Goal: Task Accomplishment & Management: Complete application form

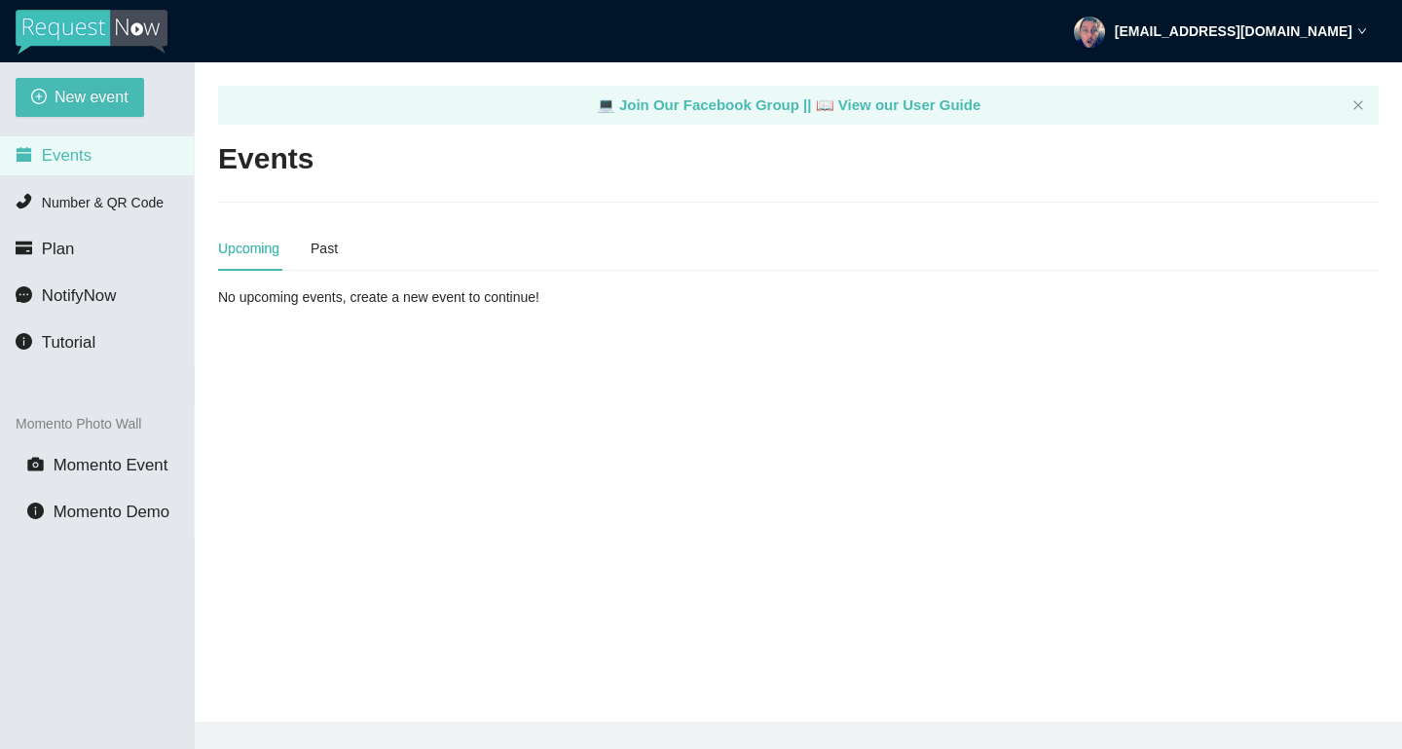
click at [73, 162] on span "Events" at bounding box center [67, 155] width 50 height 18
click at [91, 93] on span "New event" at bounding box center [92, 97] width 74 height 24
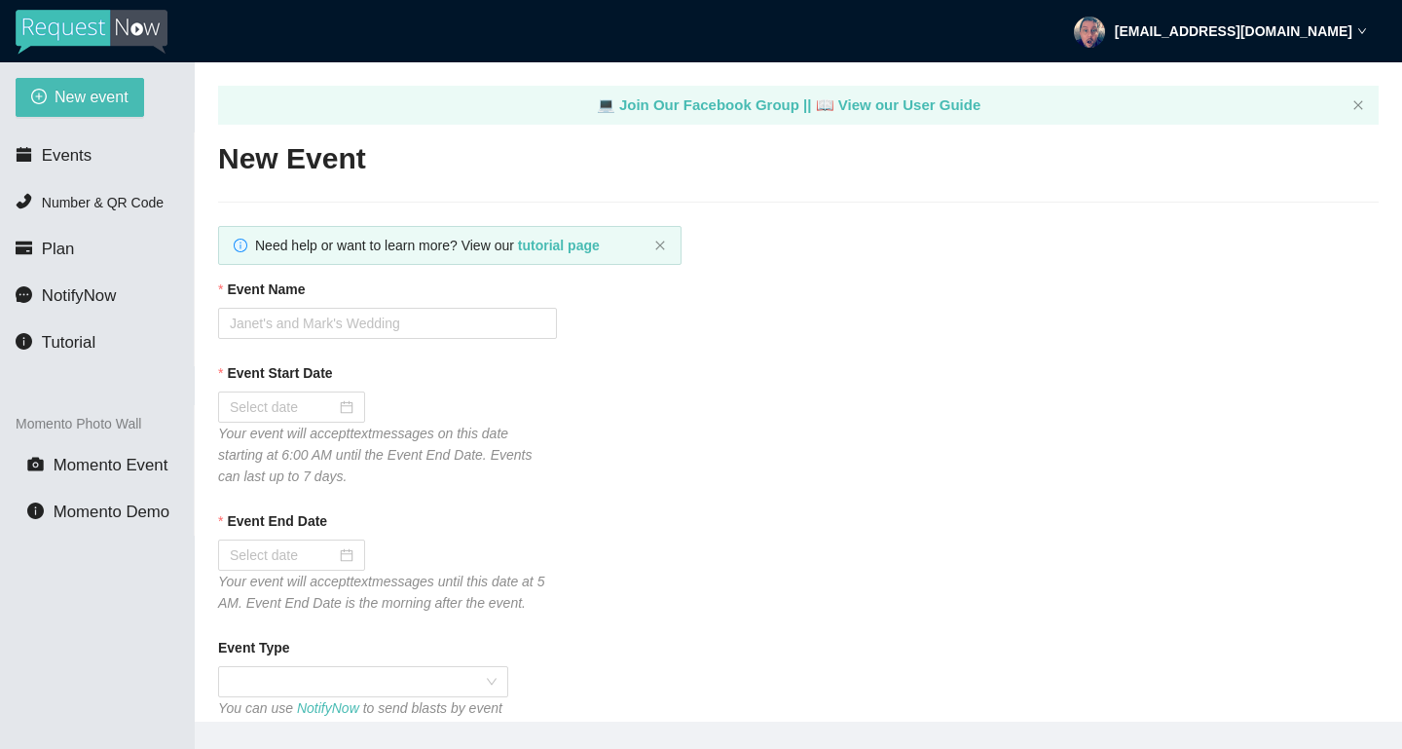
type textarea "[URL][DOMAIN_NAME]"
click at [375, 329] on input "Event Name" at bounding box center [387, 323] width 339 height 31
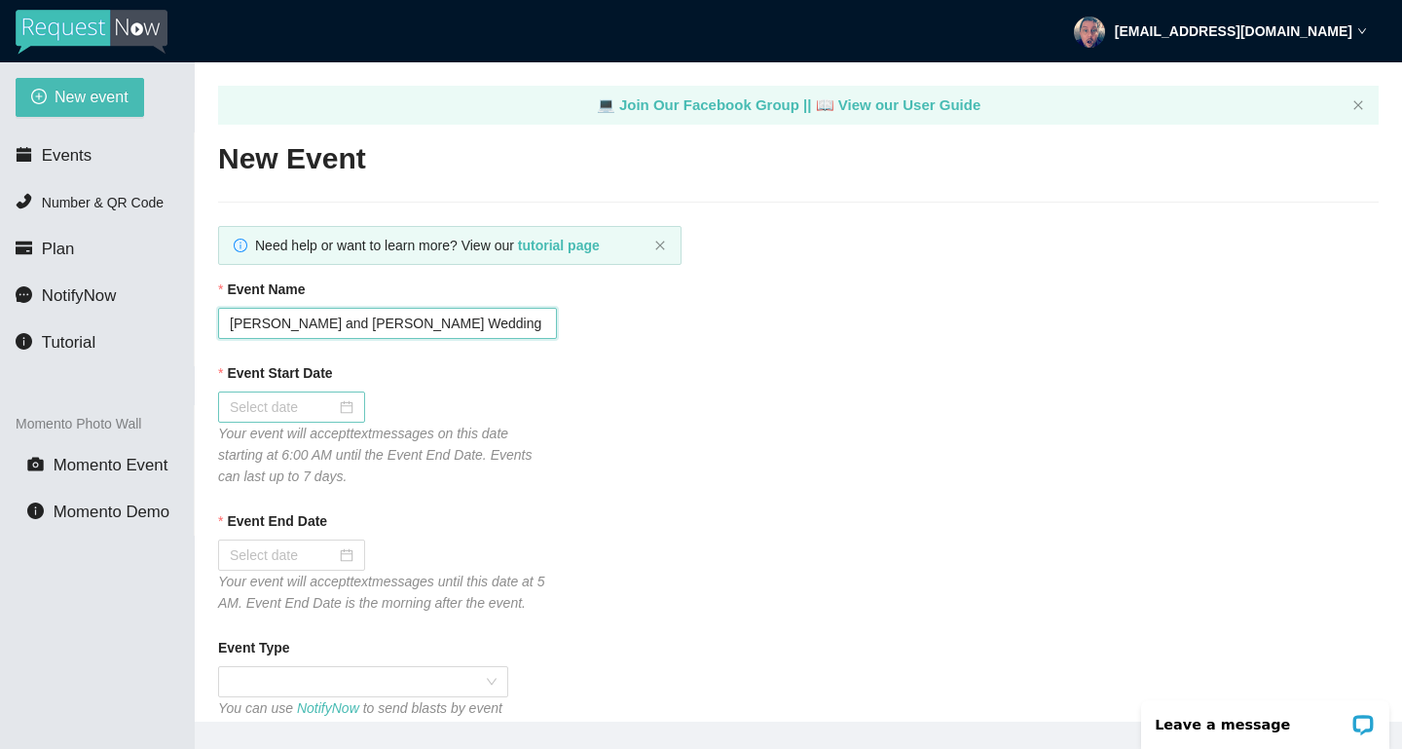
type input "Lauren and Ryan Turner Wedding"
click at [343, 404] on div at bounding box center [292, 406] width 124 height 21
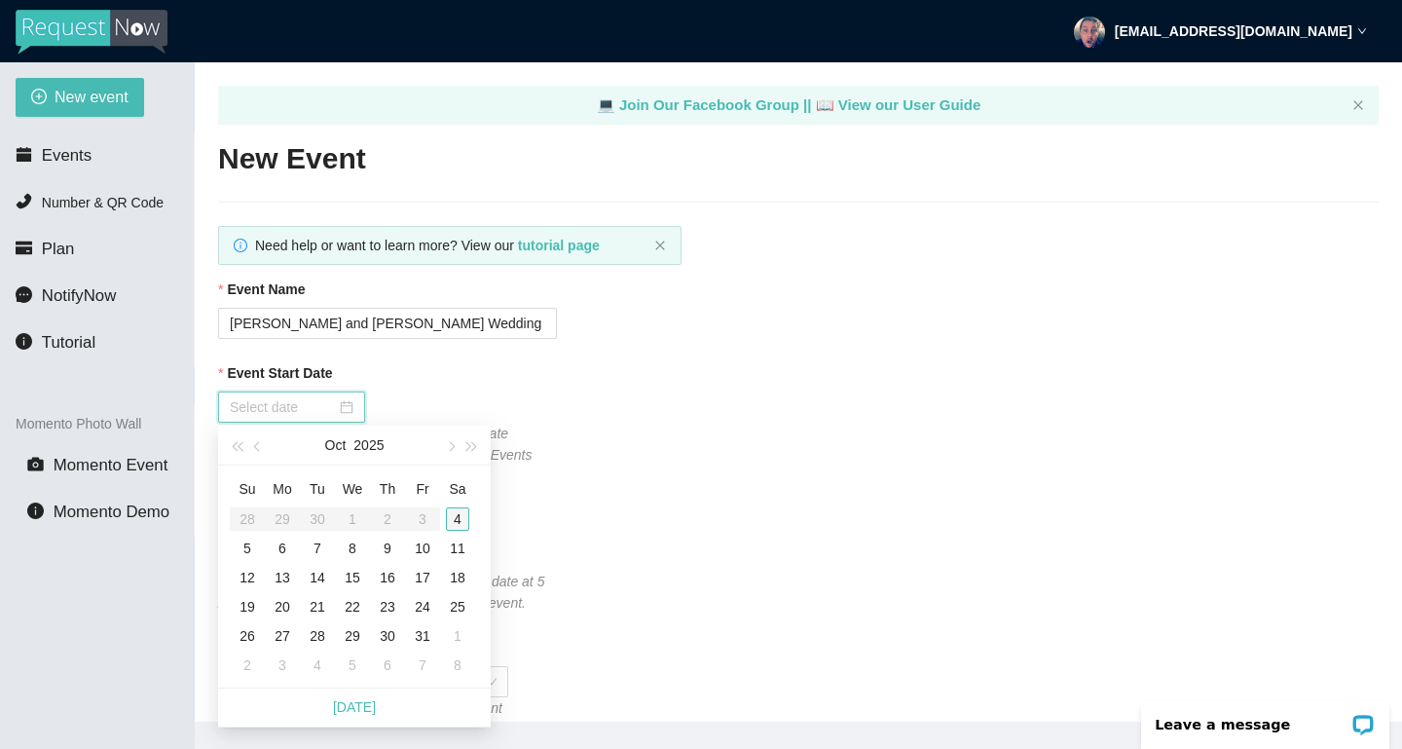
type input "10/04/2025"
click at [459, 523] on div "4" at bounding box center [457, 518] width 23 height 23
type input "10/05/2025"
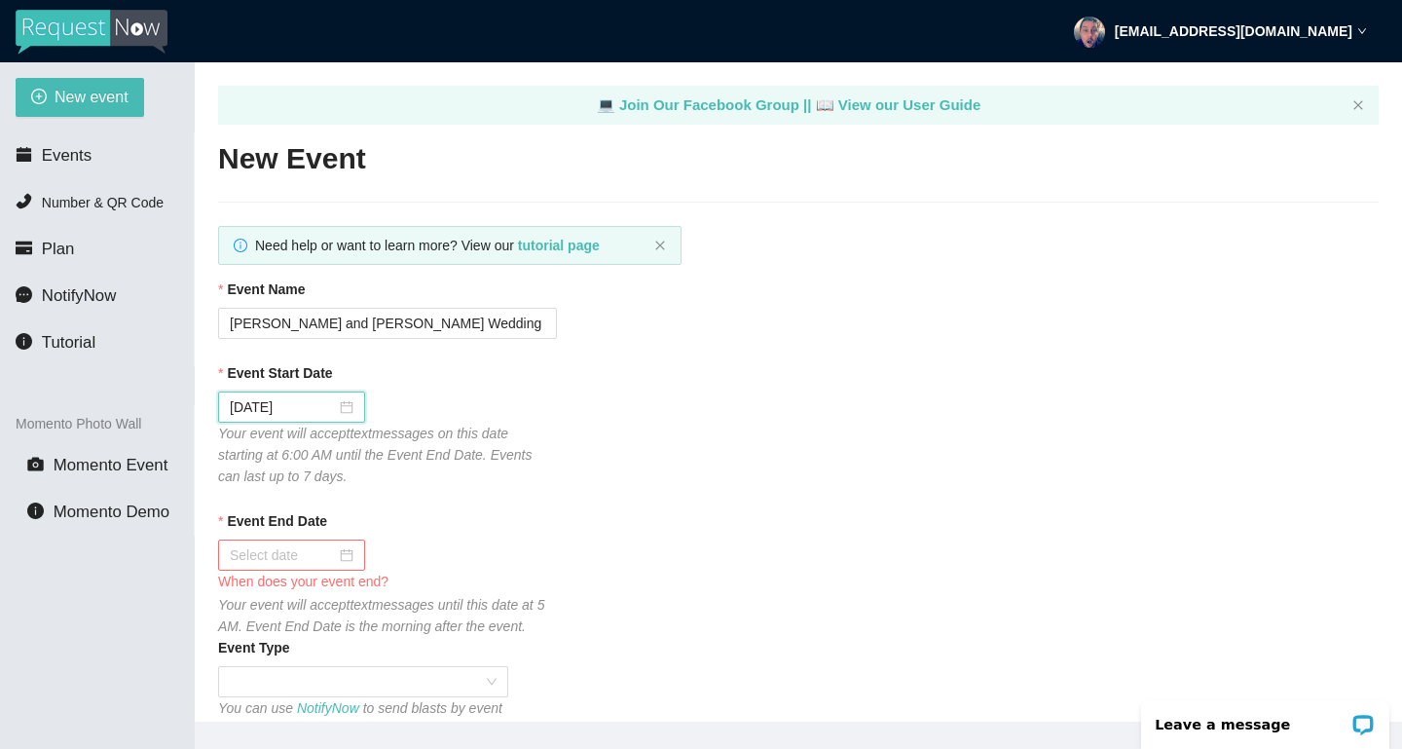
click at [346, 551] on div at bounding box center [292, 554] width 124 height 21
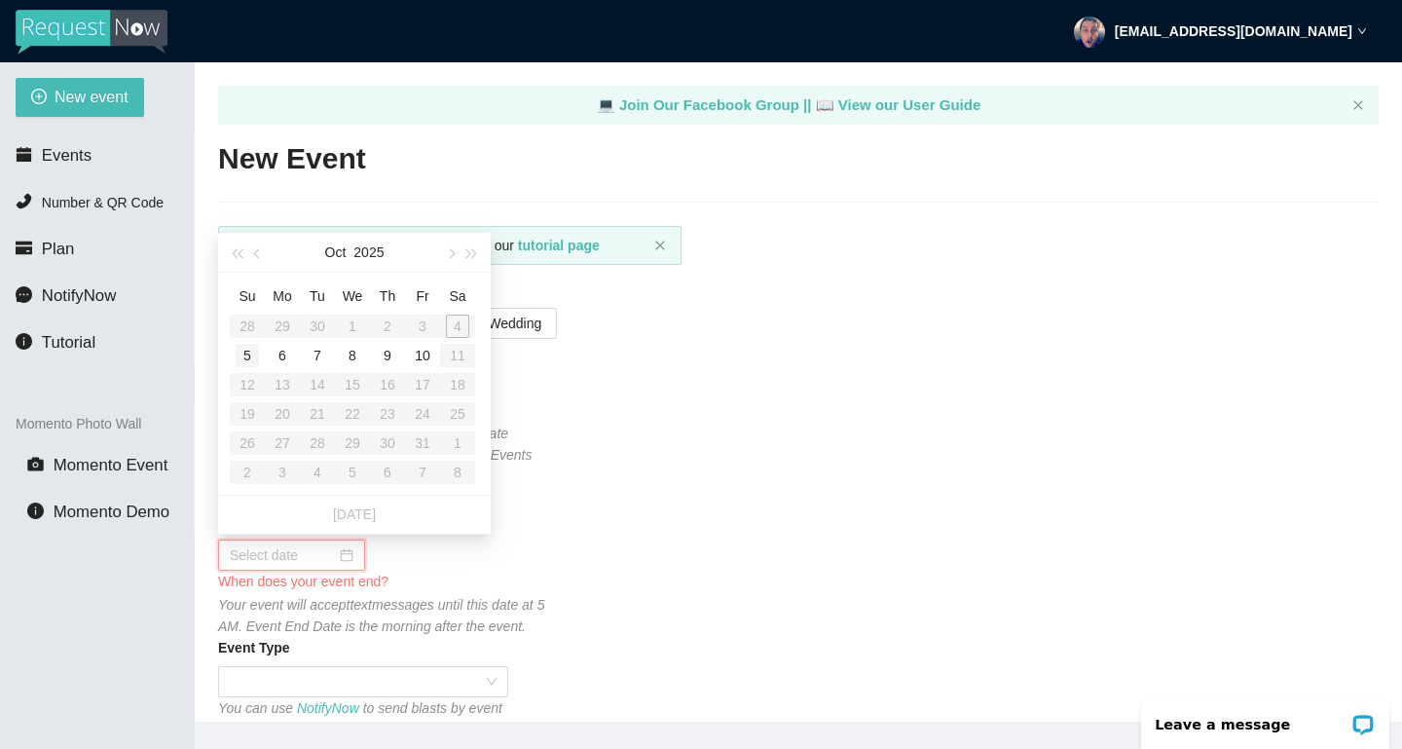
type input "10/05/2025"
click at [245, 358] on div "5" at bounding box center [247, 355] width 23 height 23
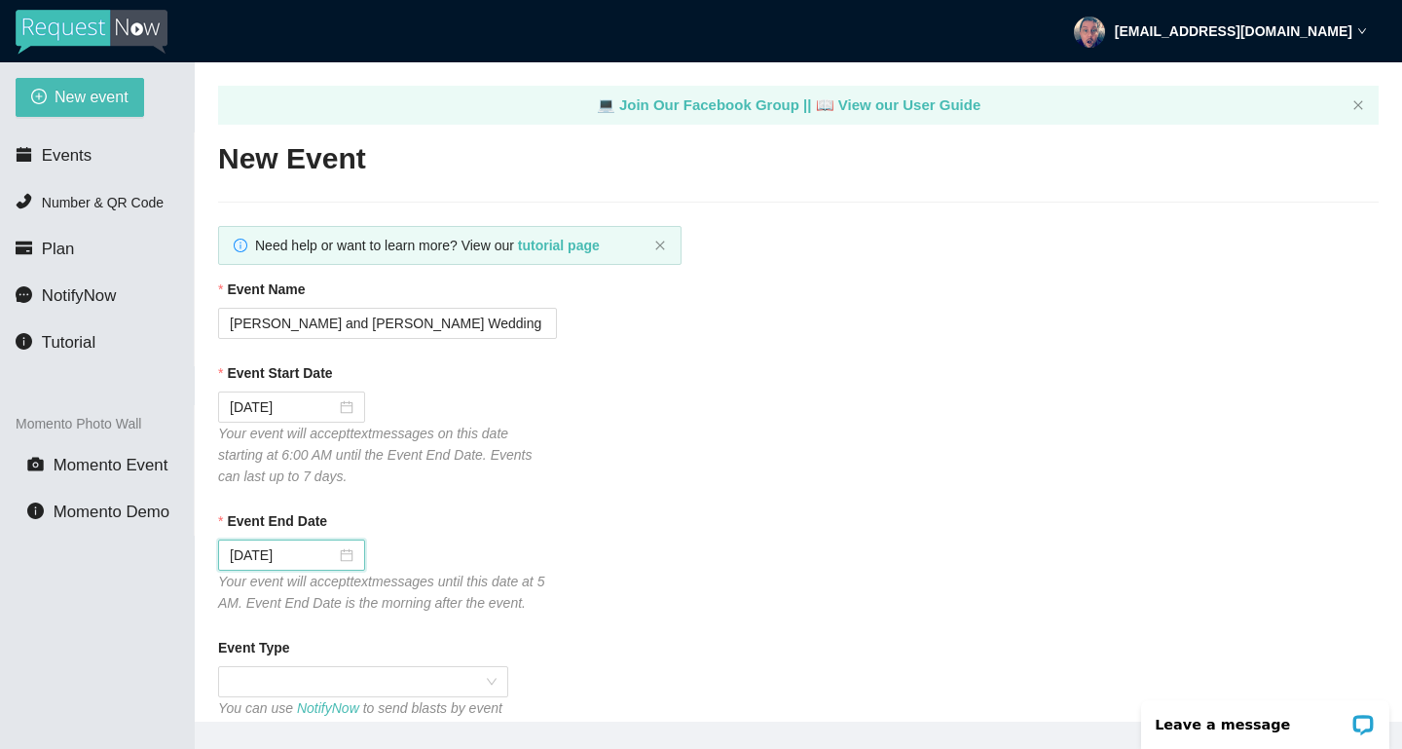
click at [728, 459] on div "Event Start Date 10/04/2025 Your event will accept text messages on this date s…" at bounding box center [798, 424] width 1160 height 125
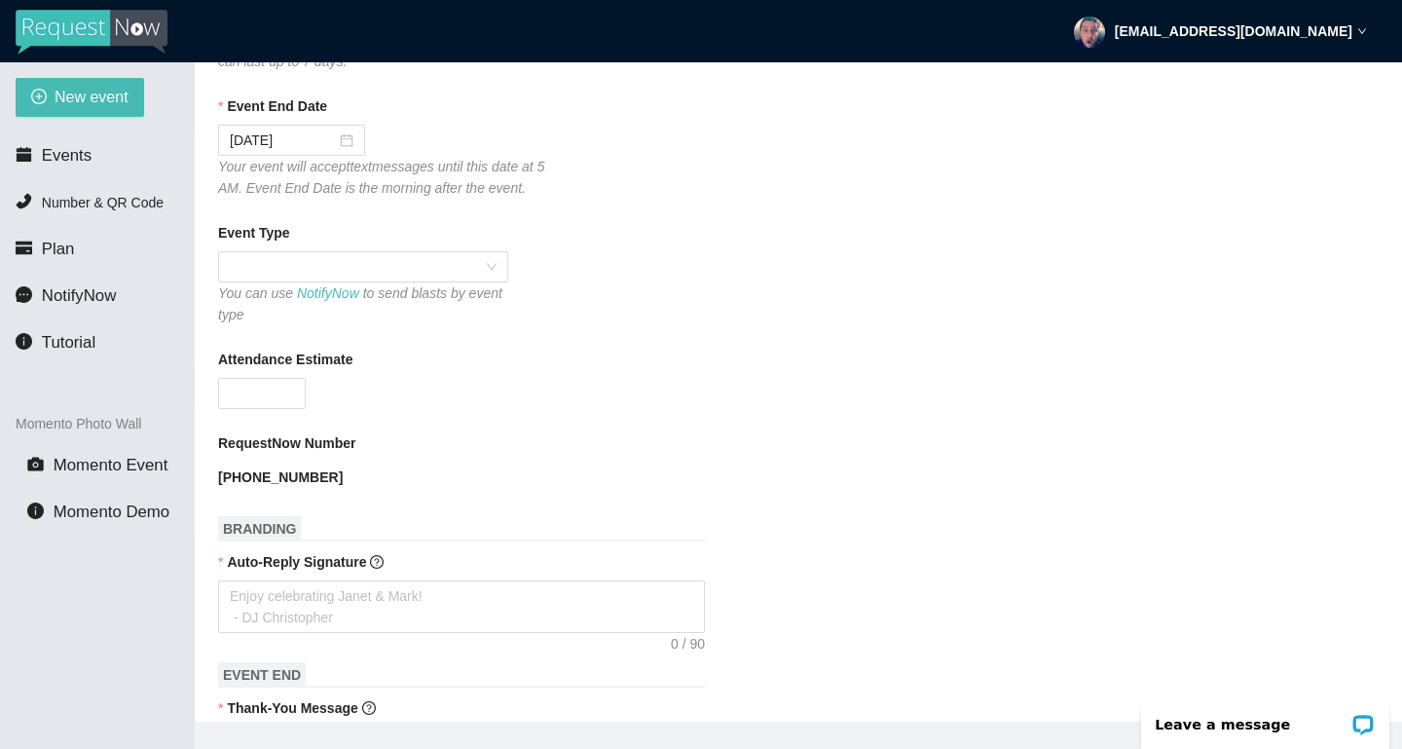
scroll to position [417, 0]
click at [497, 268] on div at bounding box center [363, 264] width 290 height 31
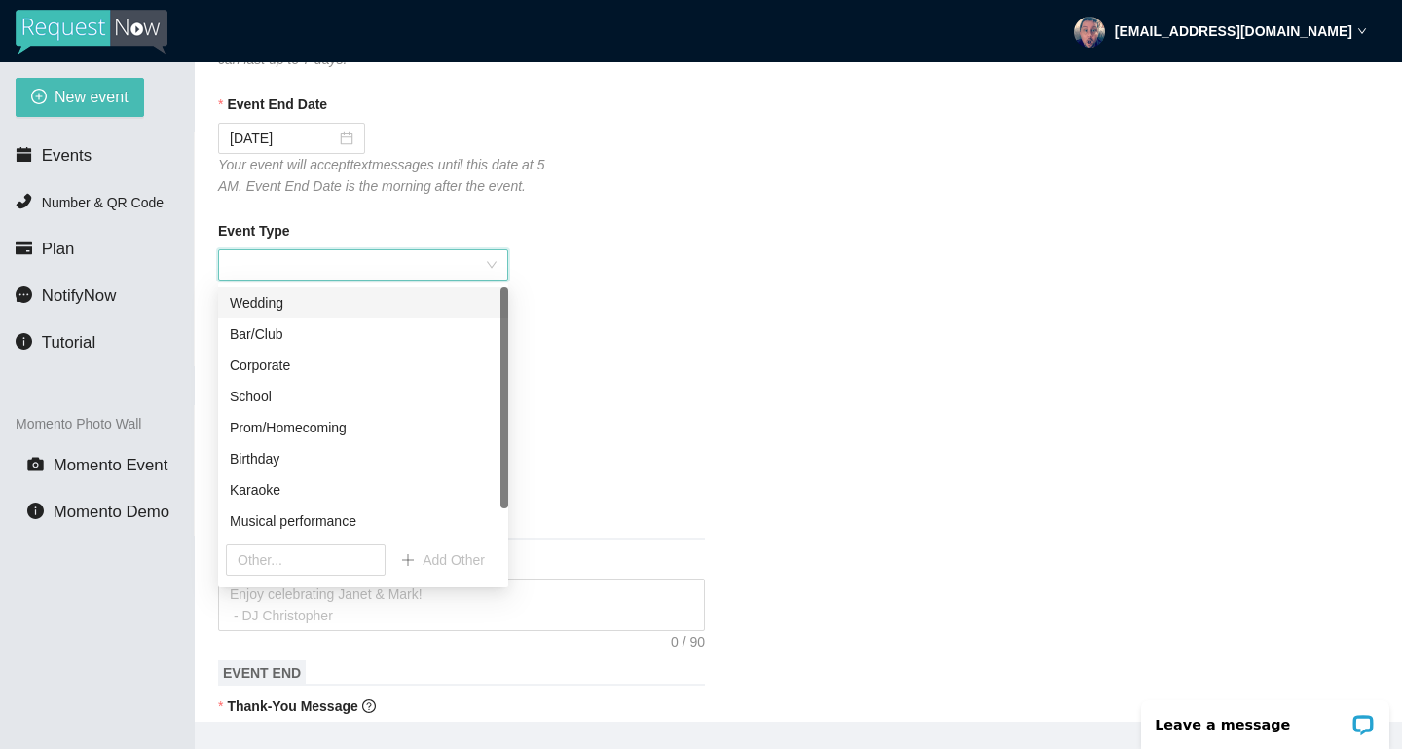
click at [376, 302] on div "Wedding" at bounding box center [363, 302] width 267 height 21
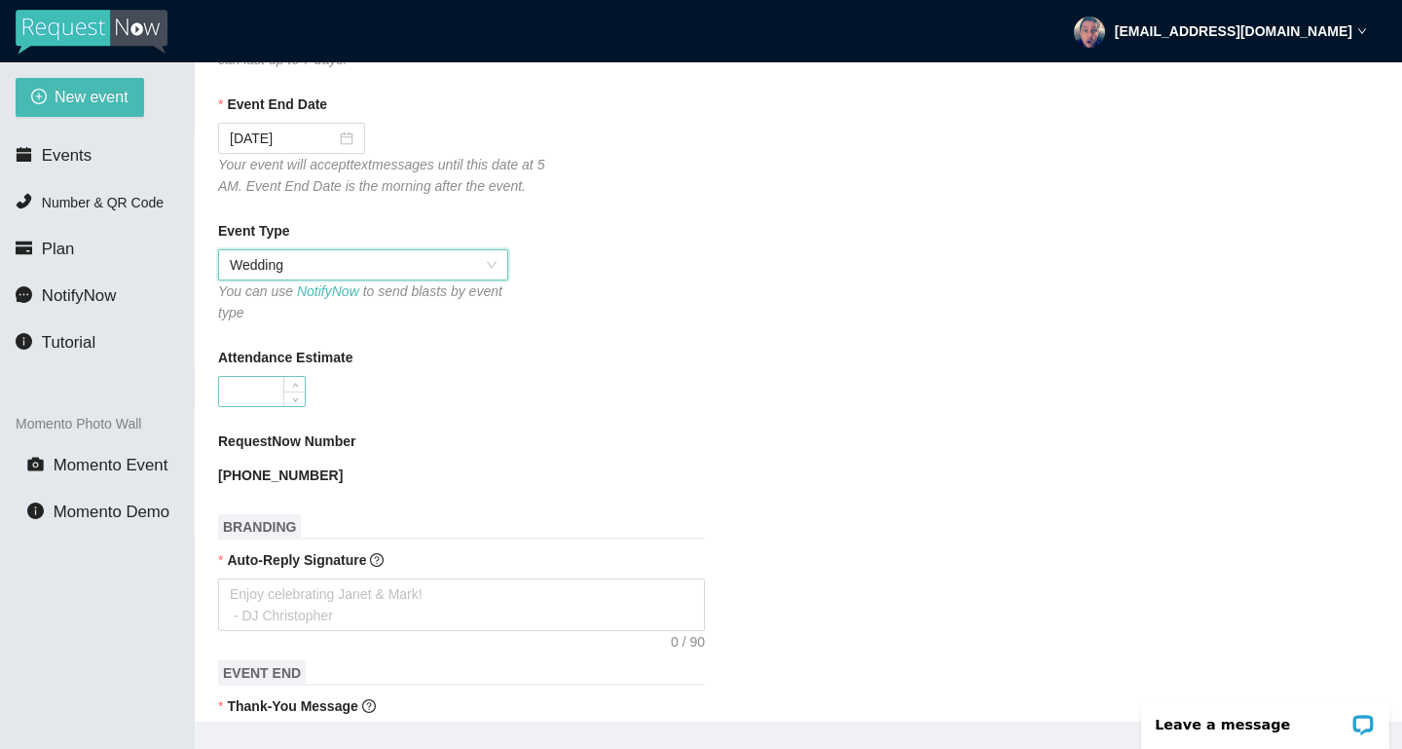
click at [272, 386] on input "Attendance Estimate" at bounding box center [262, 391] width 86 height 29
type input "130"
click at [560, 359] on div "Attendance Estimate" at bounding box center [798, 361] width 1160 height 29
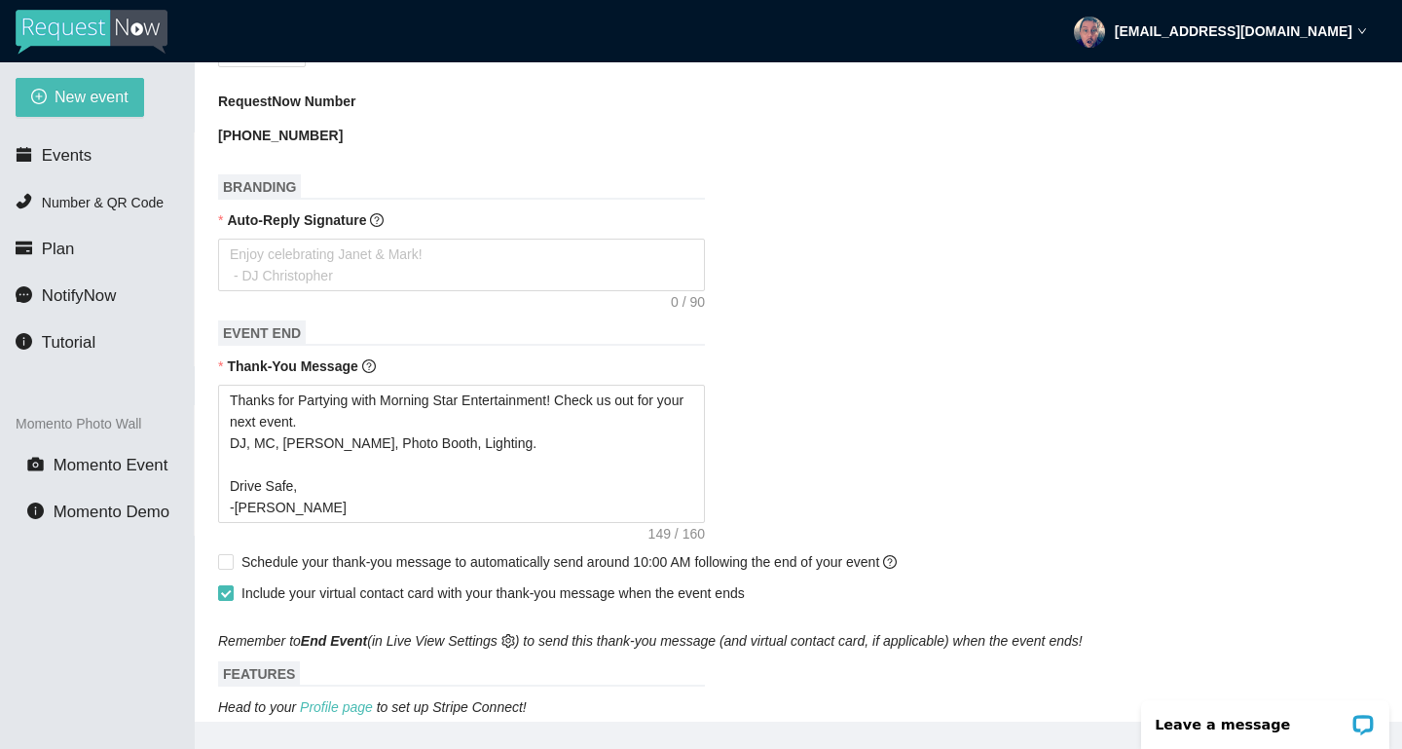
scroll to position [759, 0]
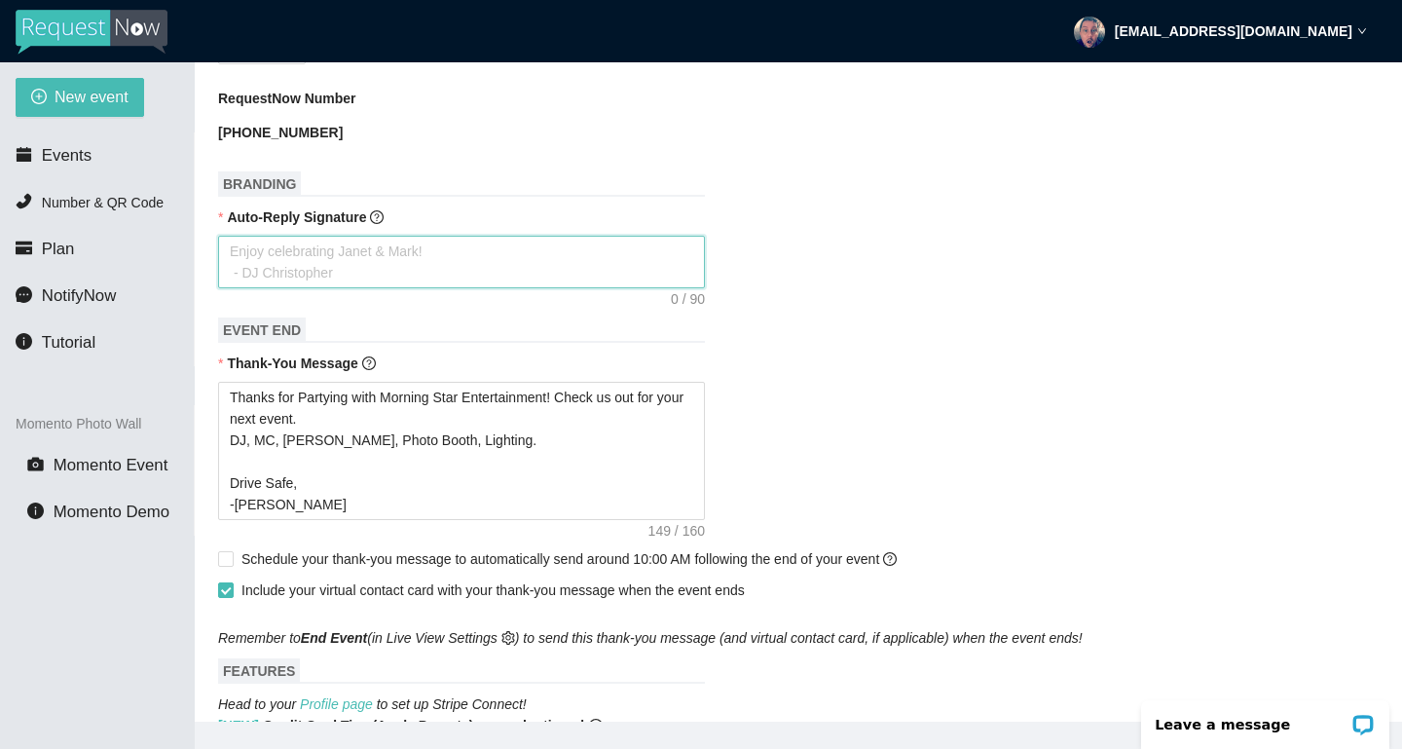
click at [401, 254] on textarea "Auto-Reply Signature" at bounding box center [461, 262] width 487 height 53
type textarea "E"
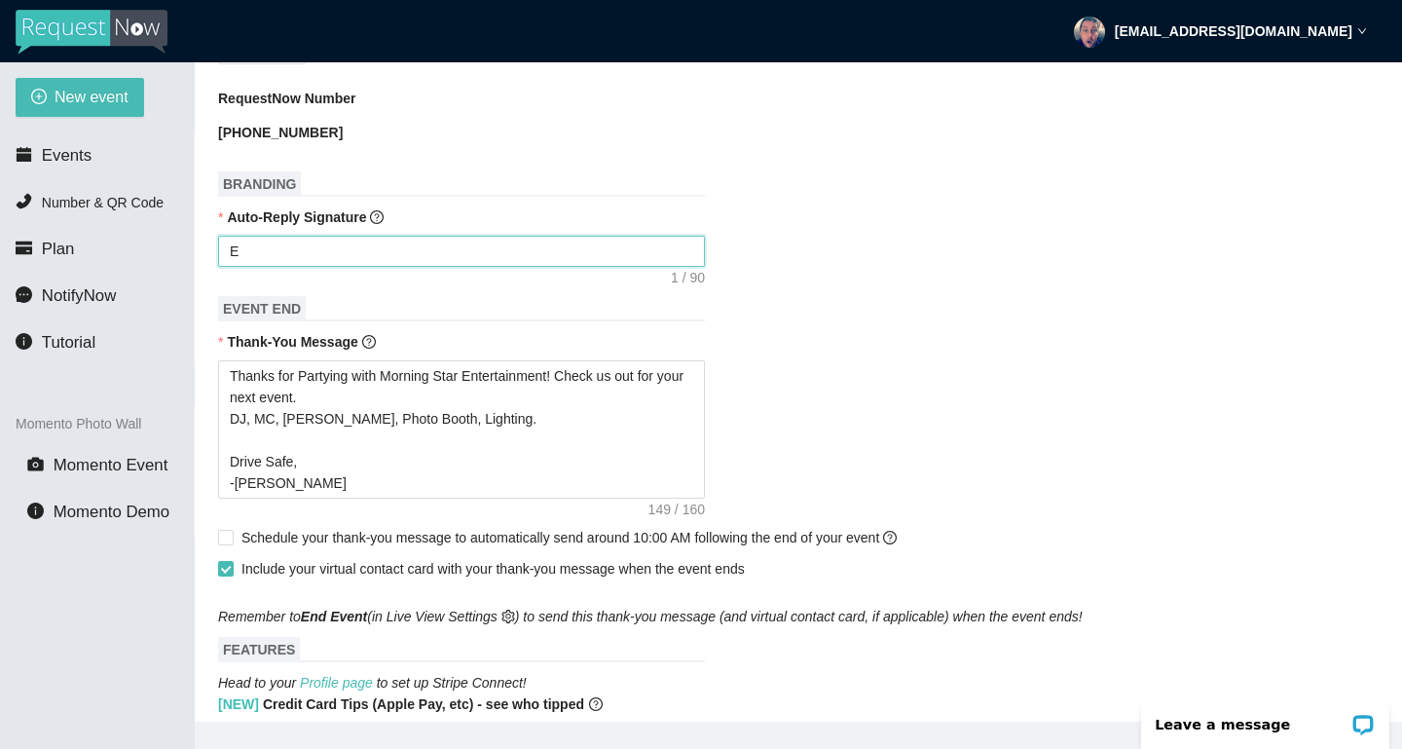
type textarea "En"
type textarea "Enj"
type textarea "Enjo"
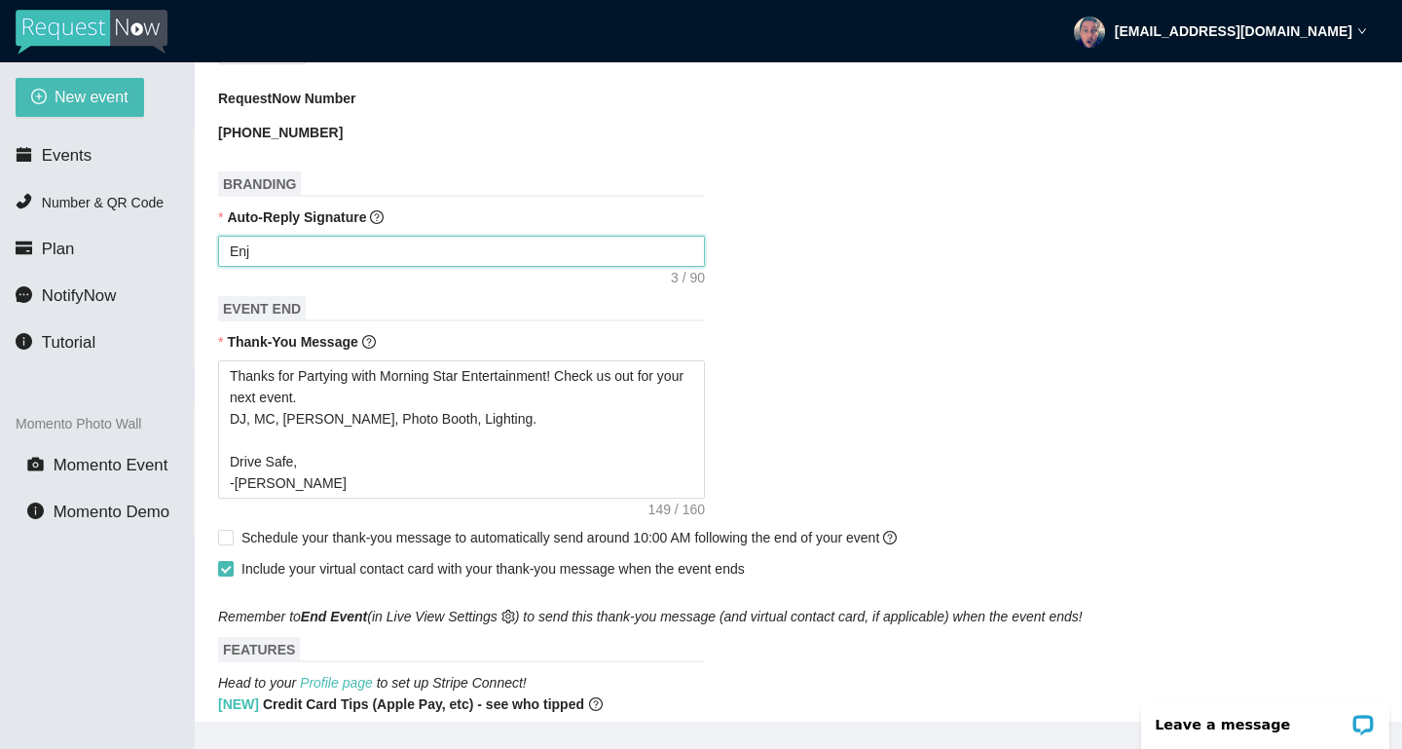
type textarea "Enjo"
type textarea "Enjoy"
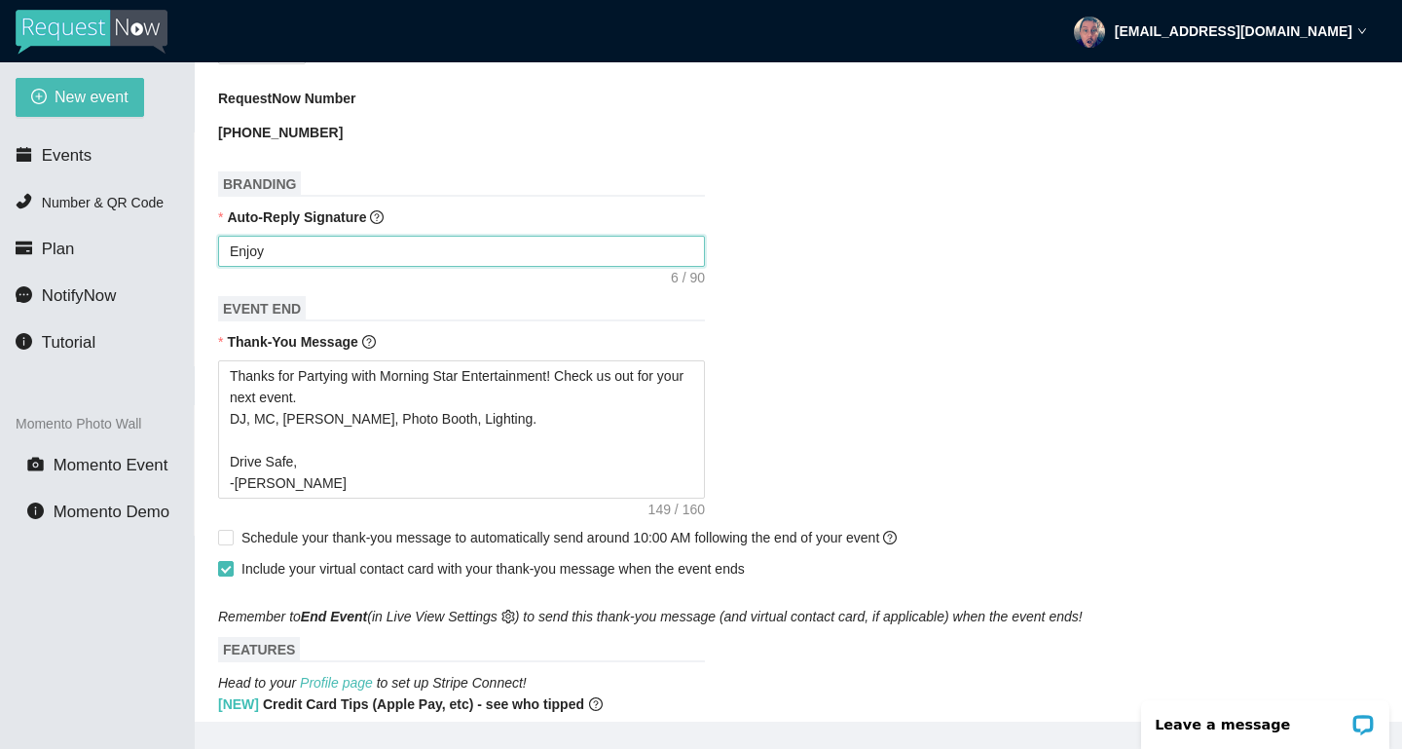
type textarea "Enjoy D"
type textarea "Enjoy Da"
type textarea "Enjoy Dan"
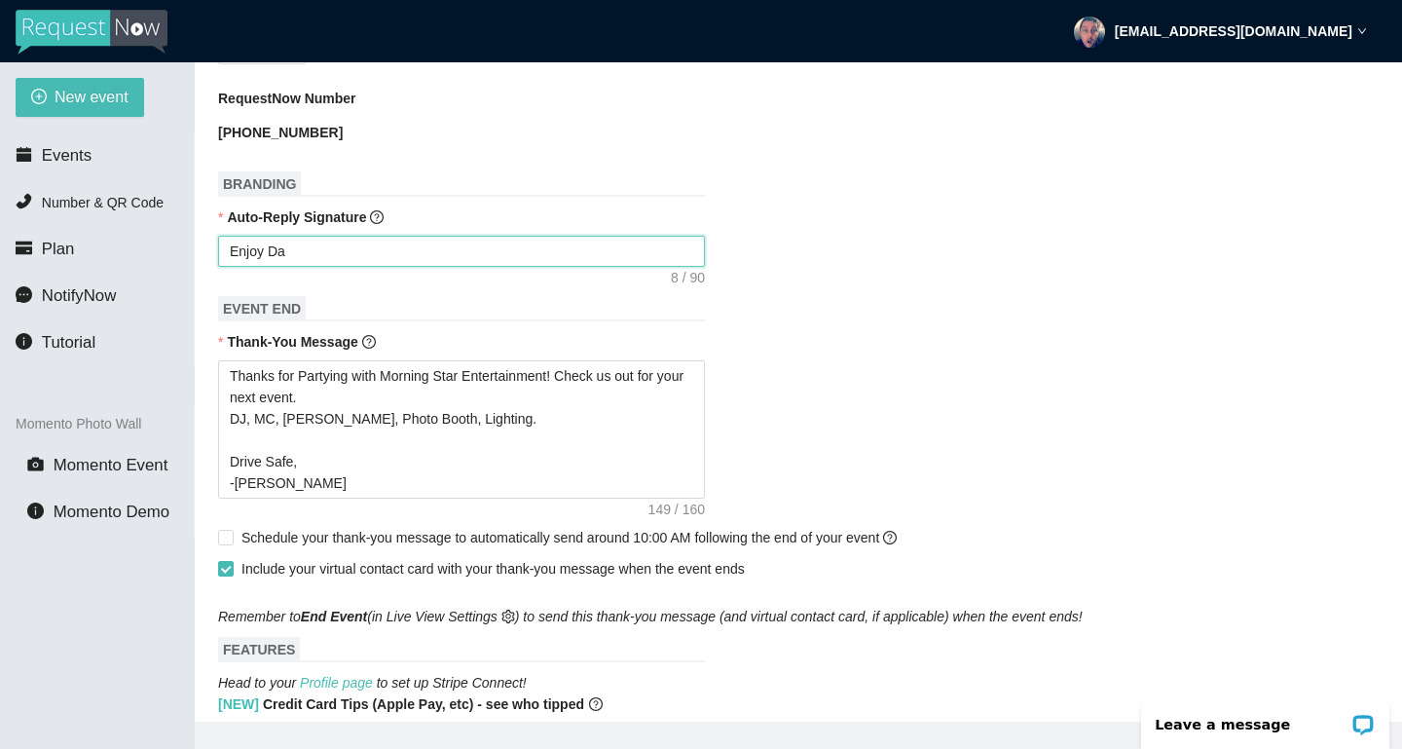
type textarea "Enjoy Dan"
type textarea "Enjoy Da"
type textarea "Enjoy D"
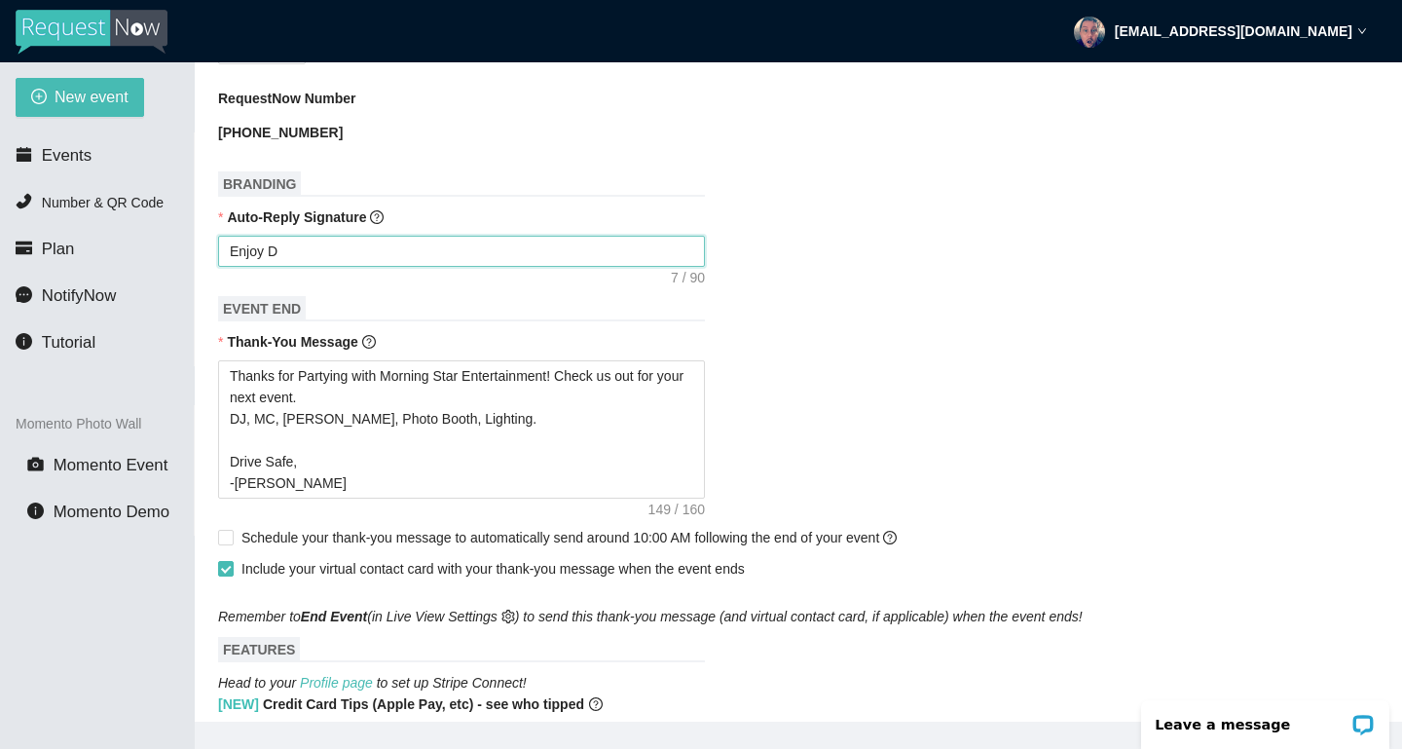
type textarea "Enjoy"
type textarea "Enjo"
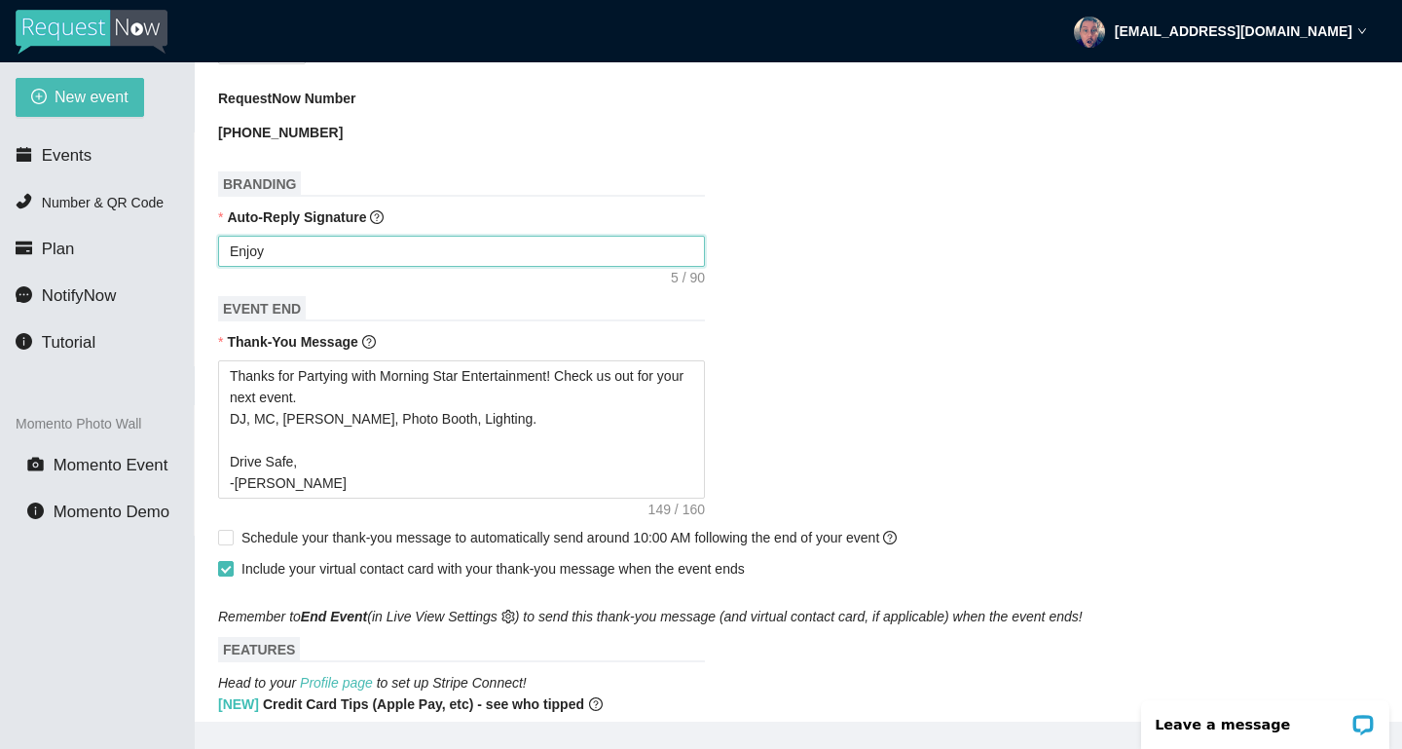
type textarea "Enjo"
type textarea "Enj"
type textarea "En"
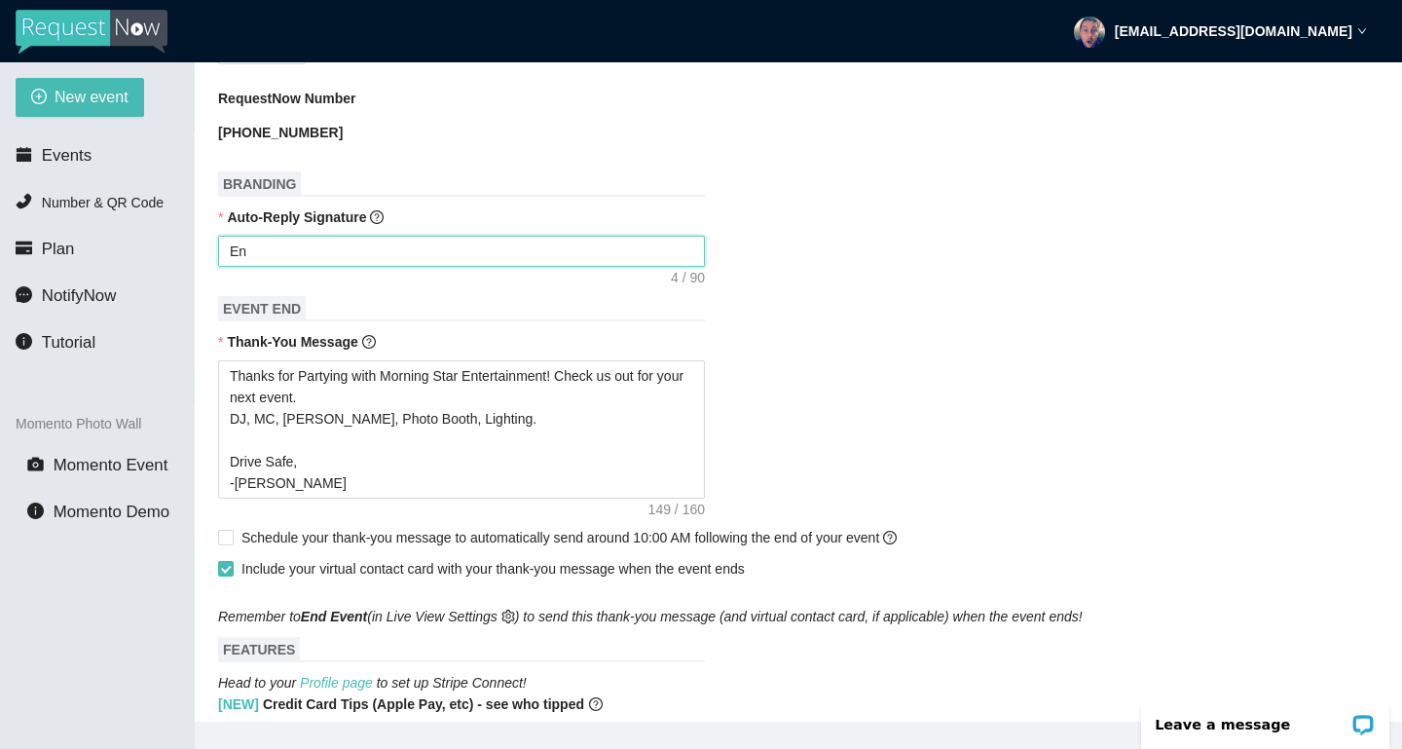
type textarea "E"
type textarea "Enjoy celebrating Janet & Mark! - DJ Christopher"
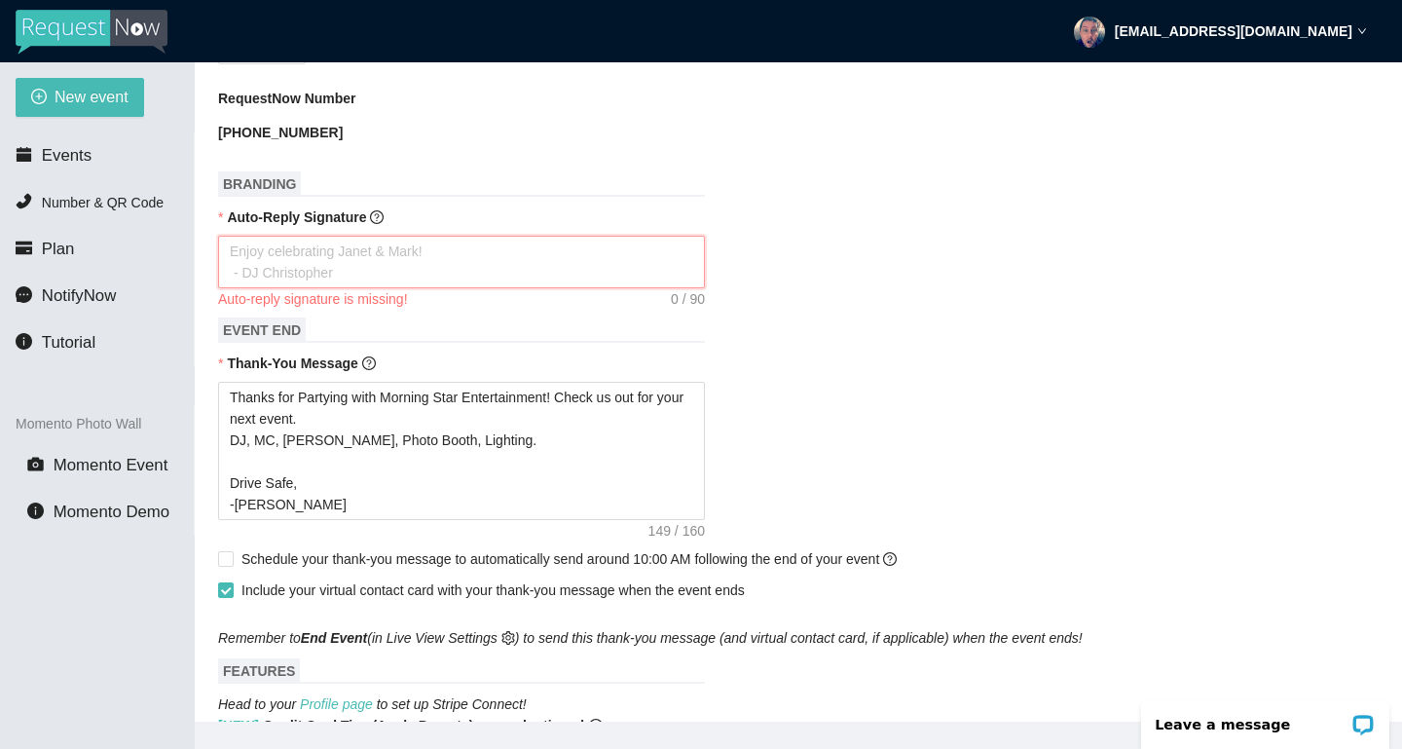
type textarea "N"
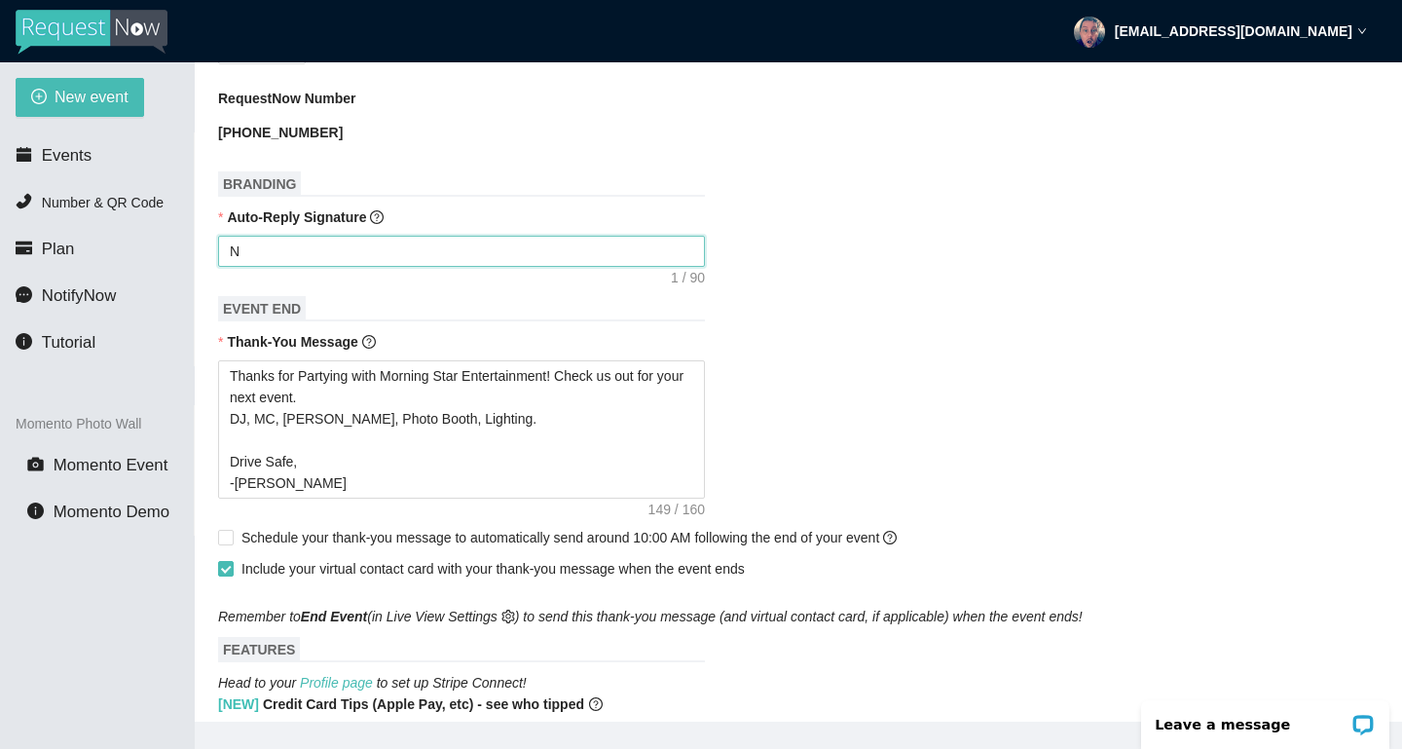
type textarea "No"
type textarea "Noe"
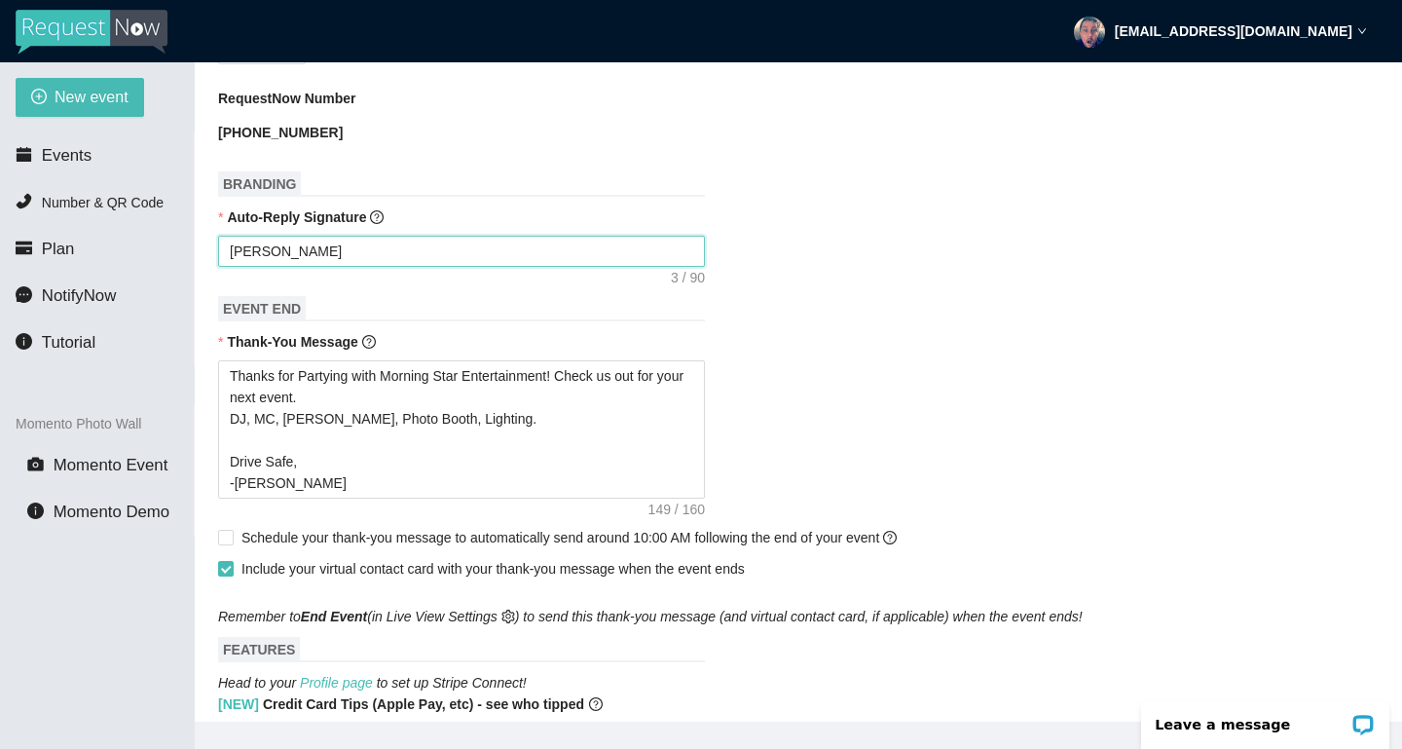
type textarea "Noe"
type textarea "Noe g"
type textarea "Noe"
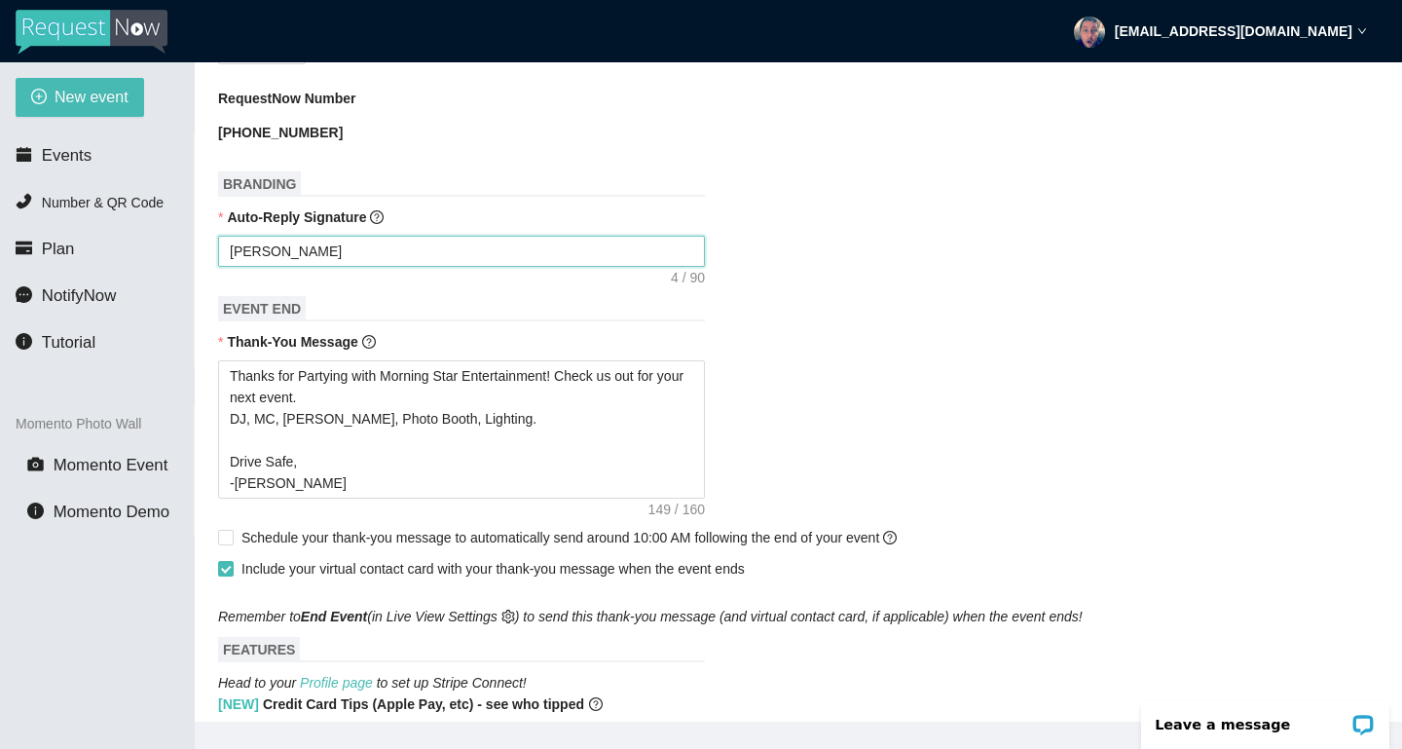
type textarea "Noe"
type textarea "No"
type textarea "Now"
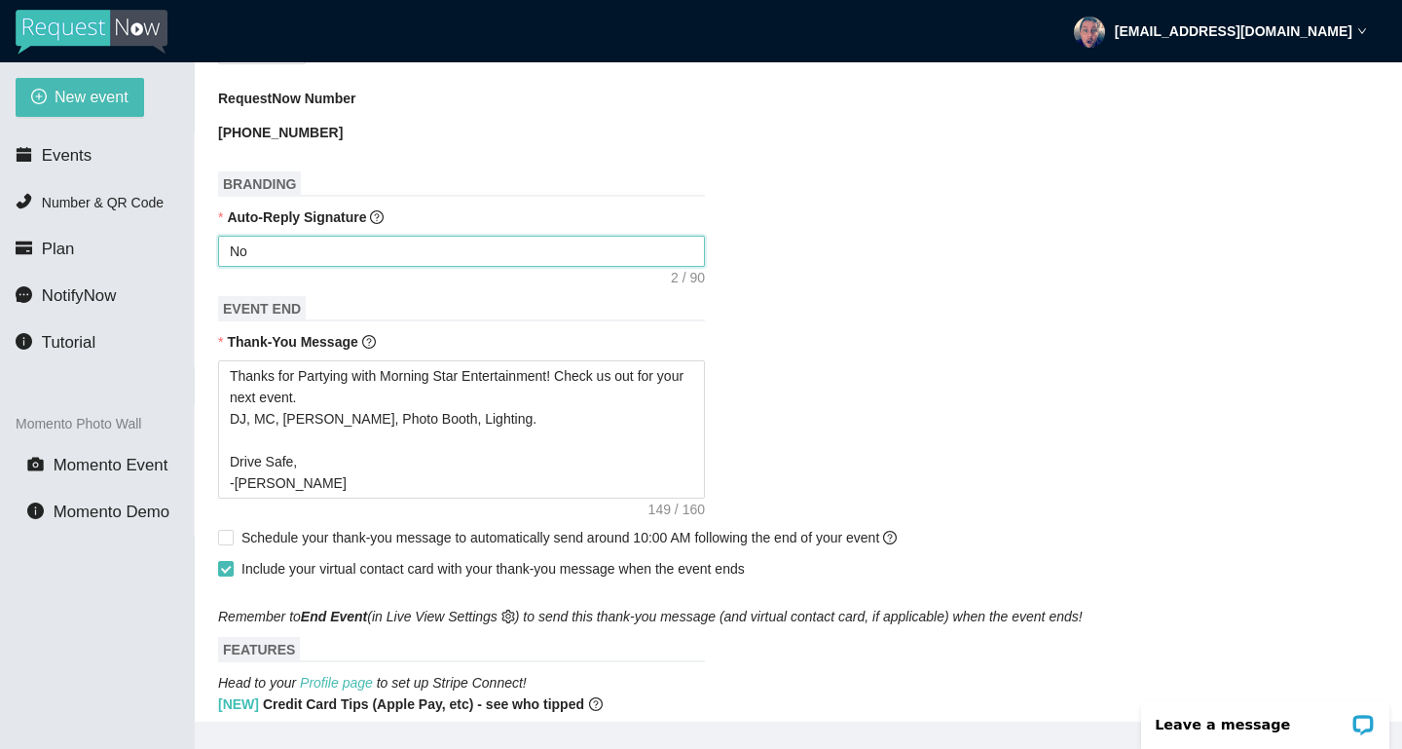
type textarea "Now"
type textarea "Now G"
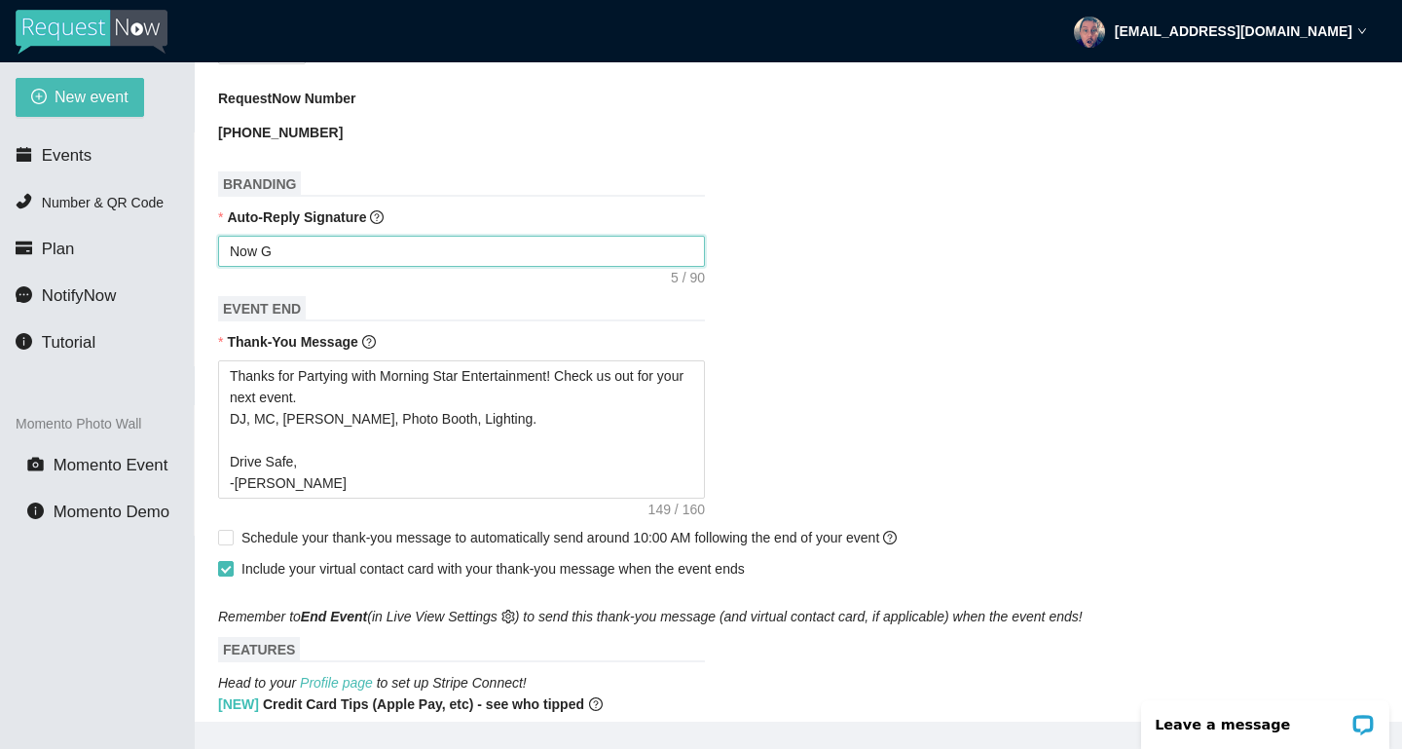
type textarea "Now Ge"
type textarea "Now Get"
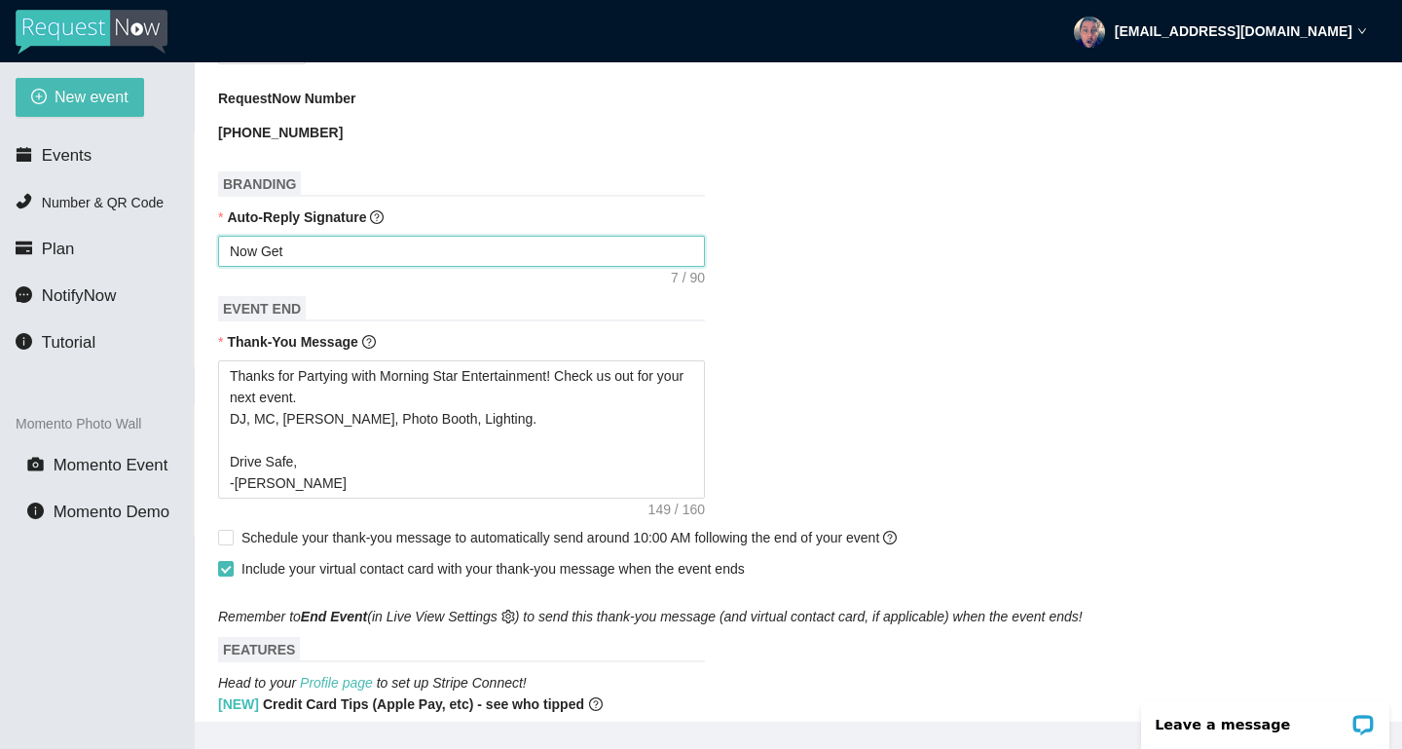
type textarea "Now Get"
type textarea "Now Get o"
type textarea "Now Get ou"
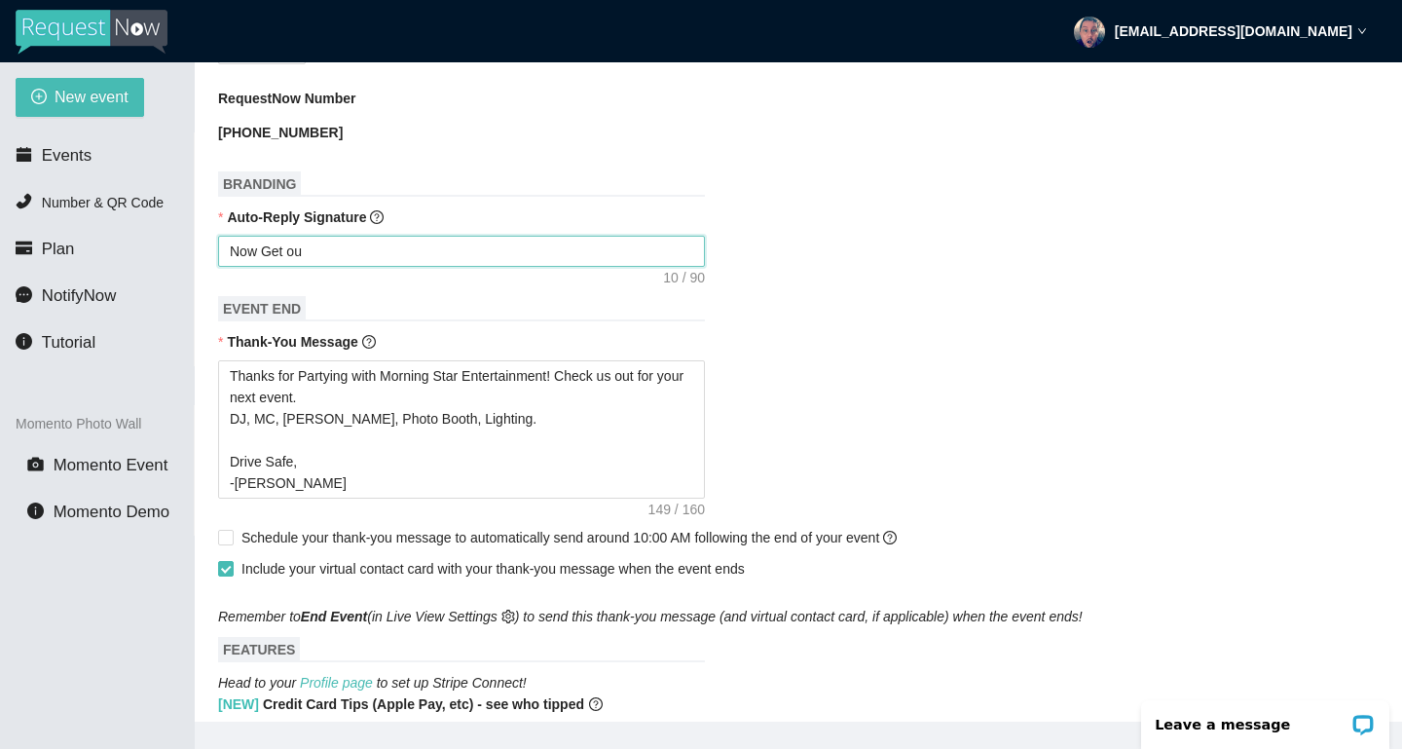
type textarea "Now Get out"
type textarea "Now Get out o"
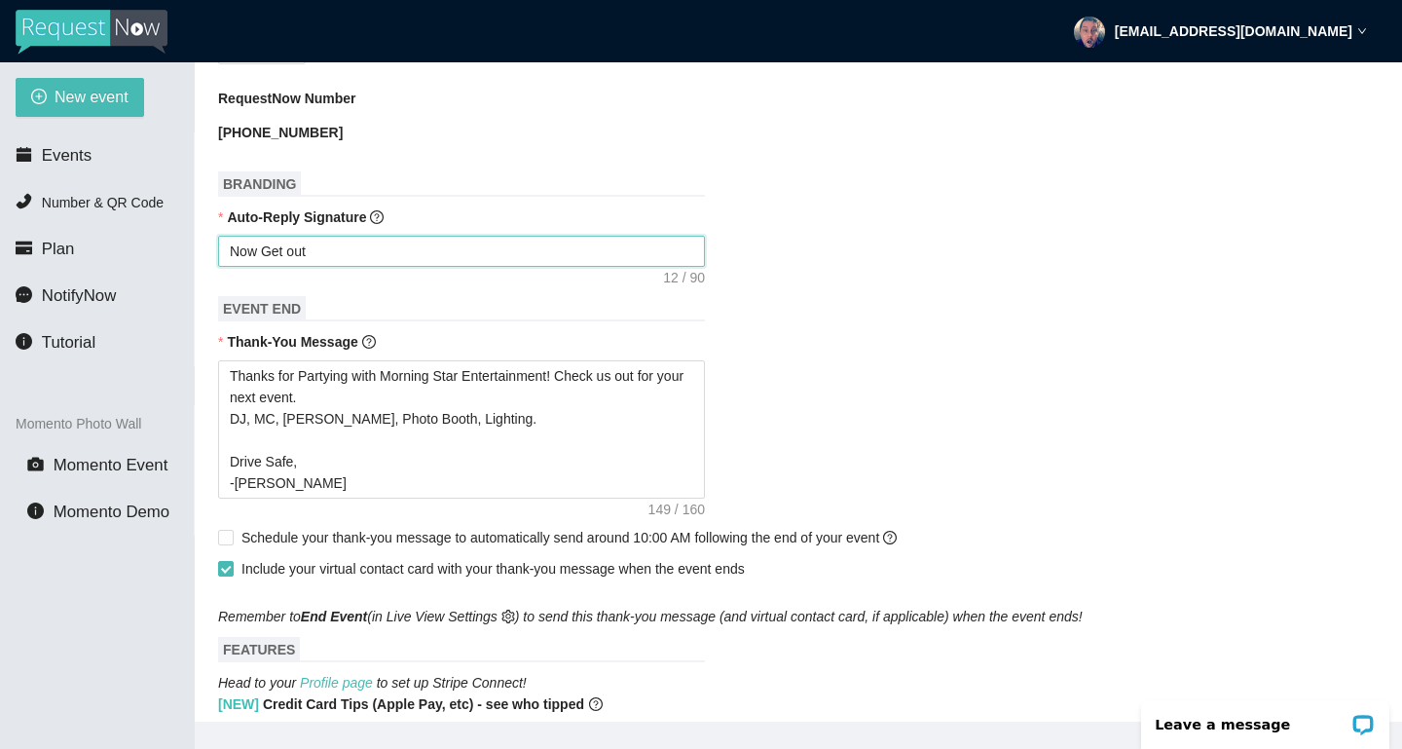
type textarea "Now Get out o"
type textarea "Now Get out on"
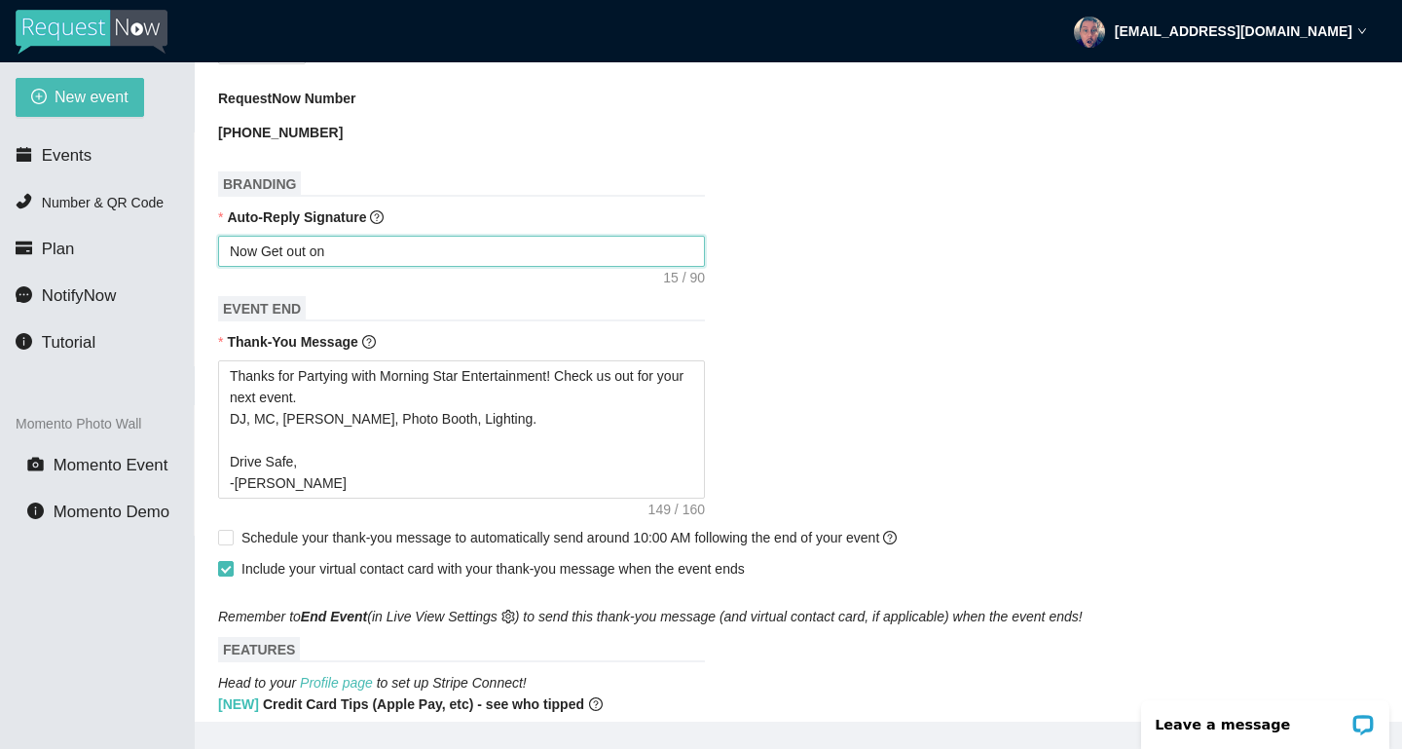
type textarea "Now Get out on t"
type textarea "Now Get out on th"
type textarea "Now Get out on tha"
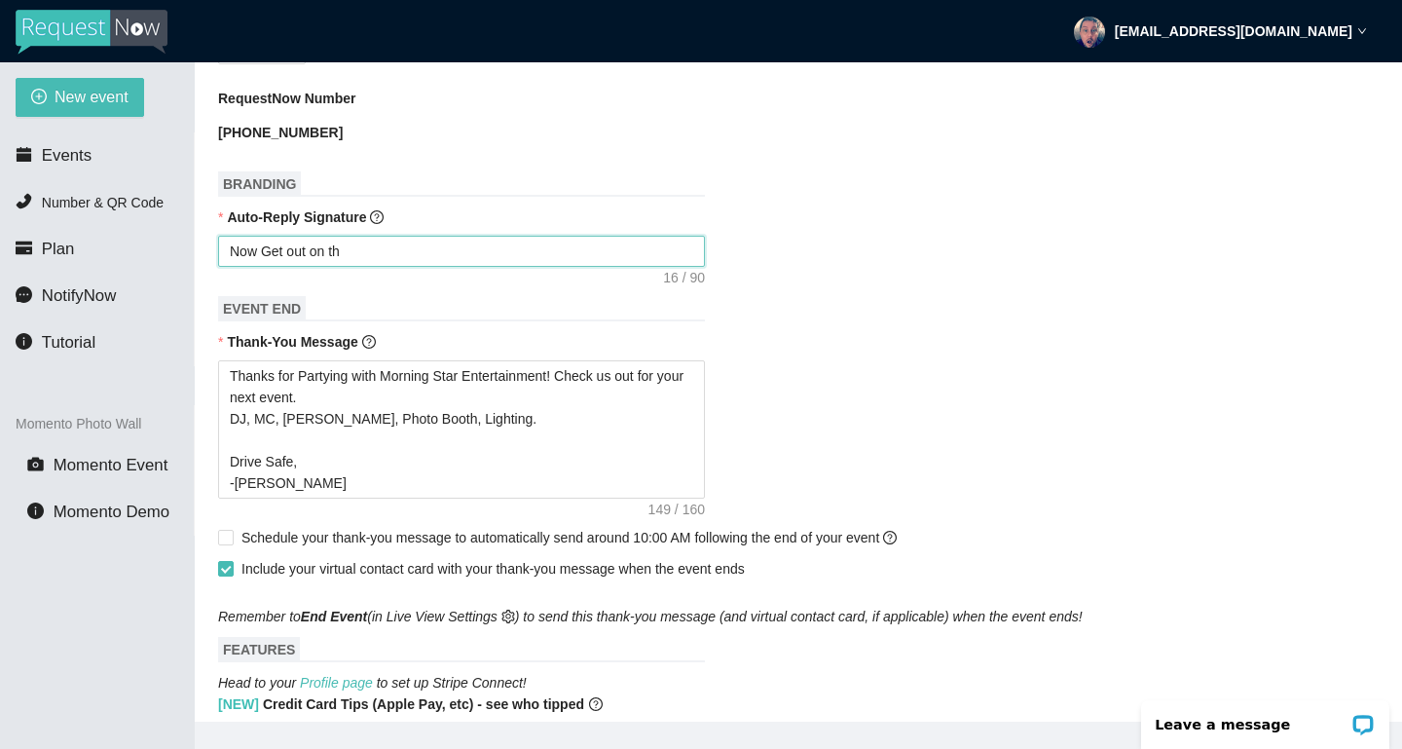
type textarea "Now Get out on tha"
type textarea "Now Get out on that"
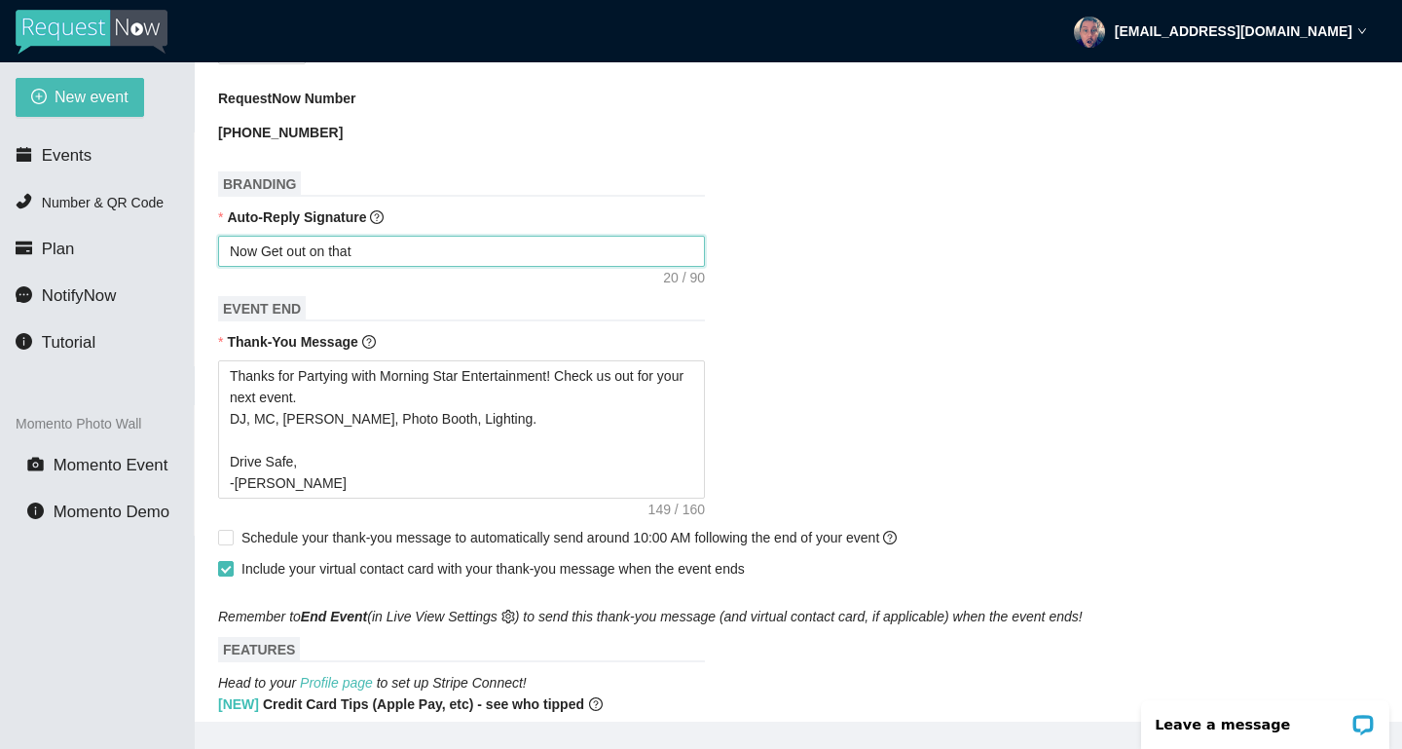
type textarea "Now Get out on that D"
type textarea "Now Get out on that Da"
type textarea "Now Get out on that Dan"
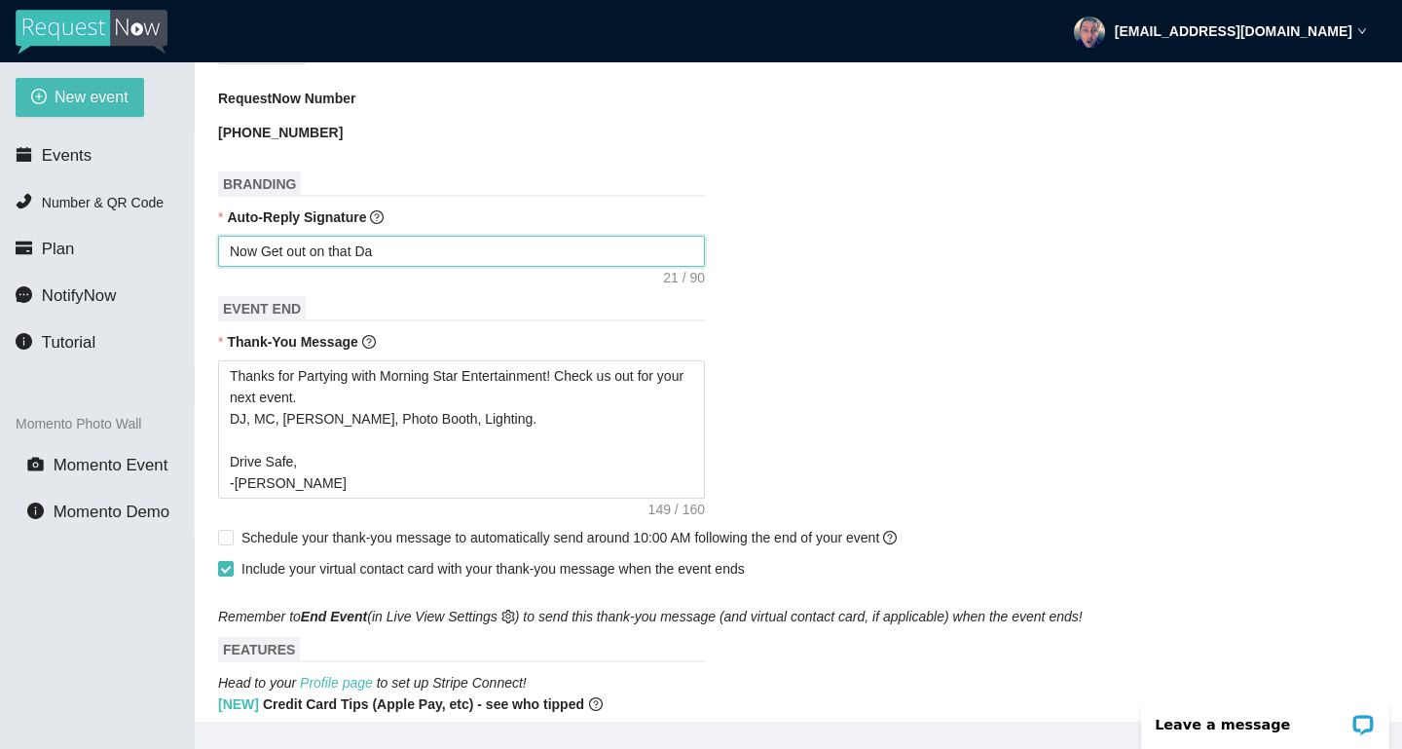
type textarea "Now Get out on that Dan"
type textarea "Now Get out on that Danc"
type textarea "Now Get out on that Dance"
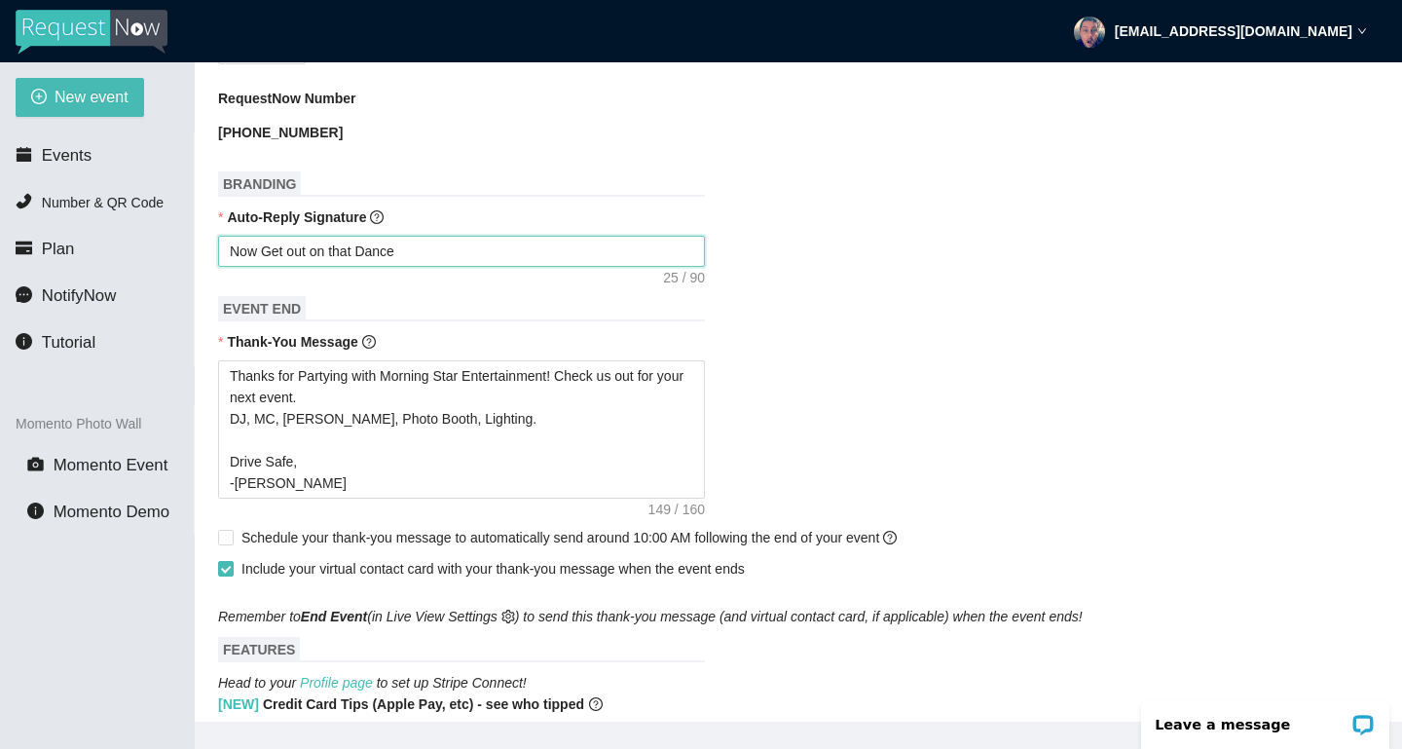
type textarea "Now Get out on that Dance"
type textarea "Now Get out on that Dance F"
type textarea "Now Get out on that Dance Fl"
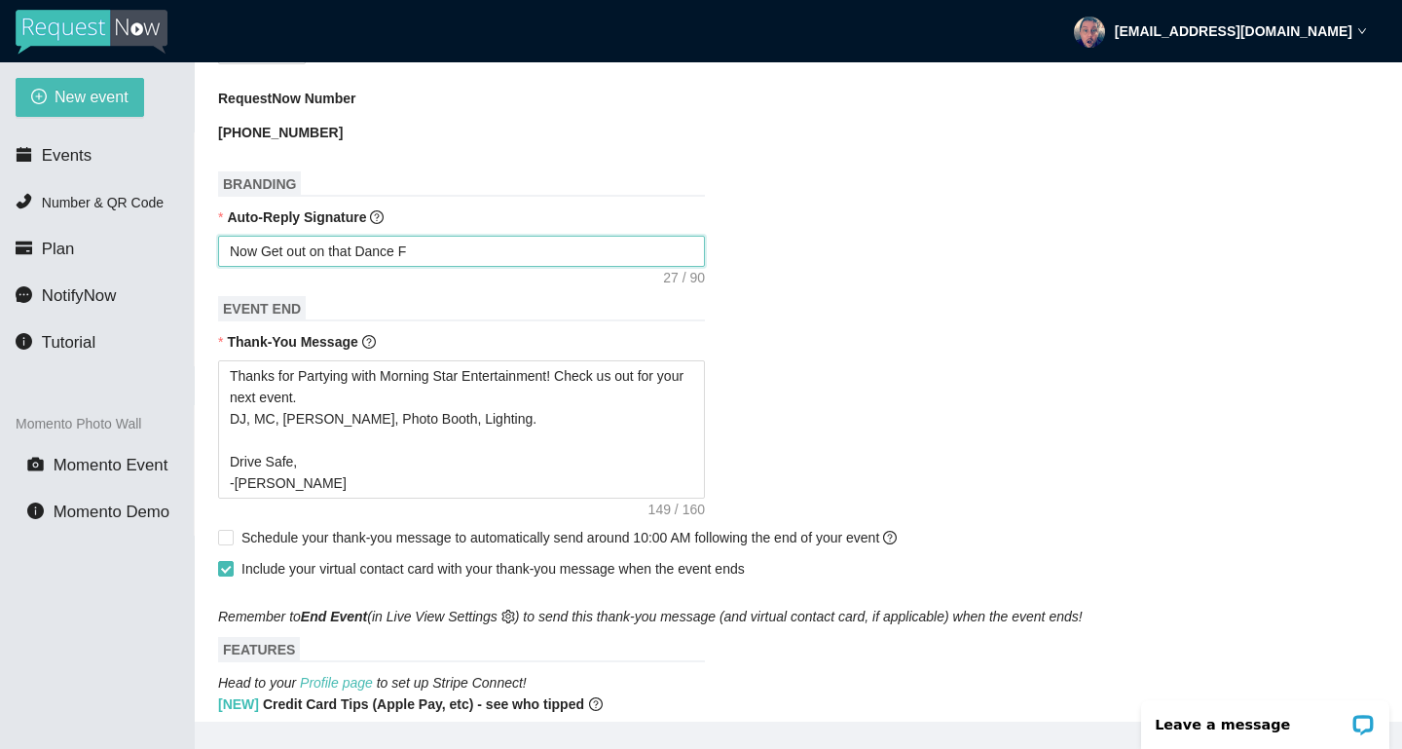
type textarea "Now Get out on that Dance Fl"
type textarea "Now Get out on that Dance Flo"
type textarea "Now Get out on that Dance Floo"
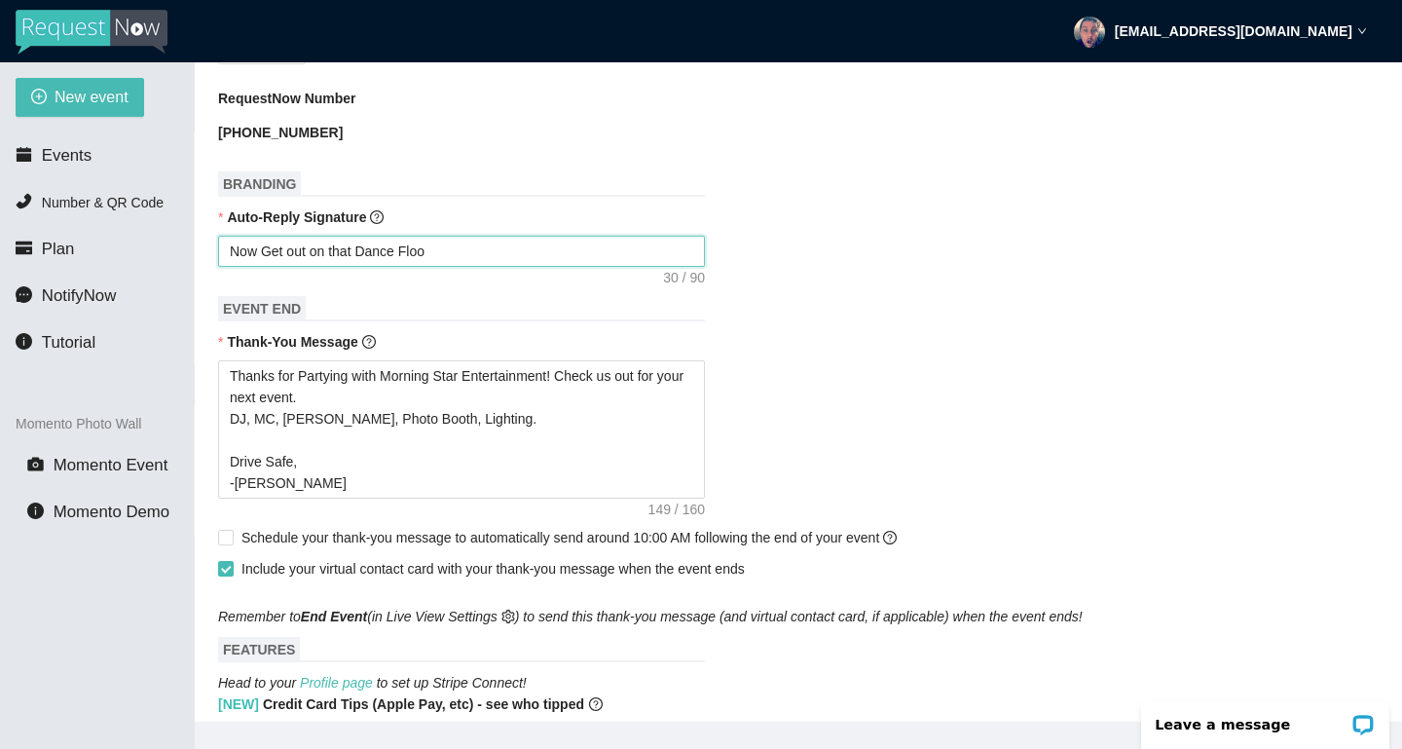
type textarea "Now Get out on that Dance Floor"
type textarea "Now Get out on that Dance Floor!"
click at [231, 250] on textarea "Now Get out on that Dance Floor!" at bounding box center [461, 251] width 487 height 31
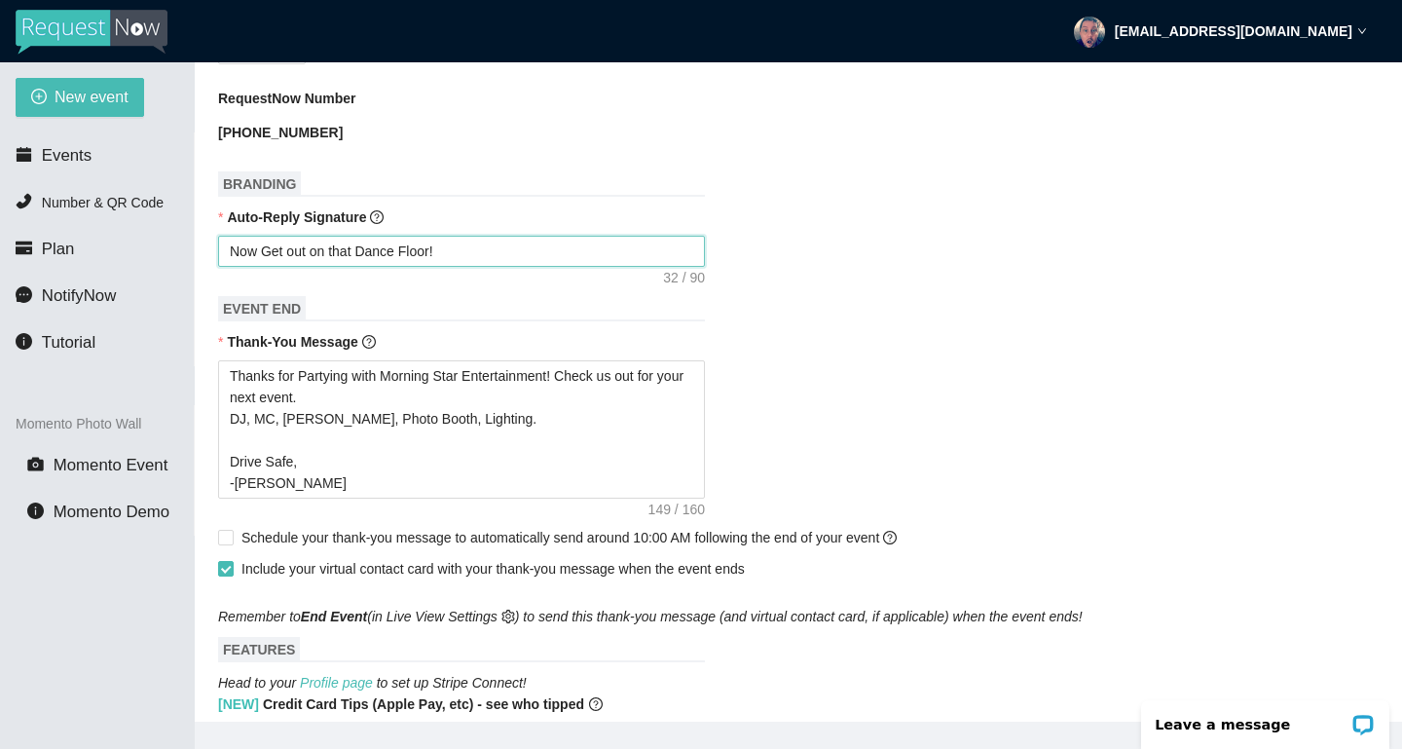
type textarea "TNow Get out on that Dance Floor!"
type textarea "ThNow Get out on that Dance Floor!"
type textarea "ThaNow Get out on that Dance Floor!"
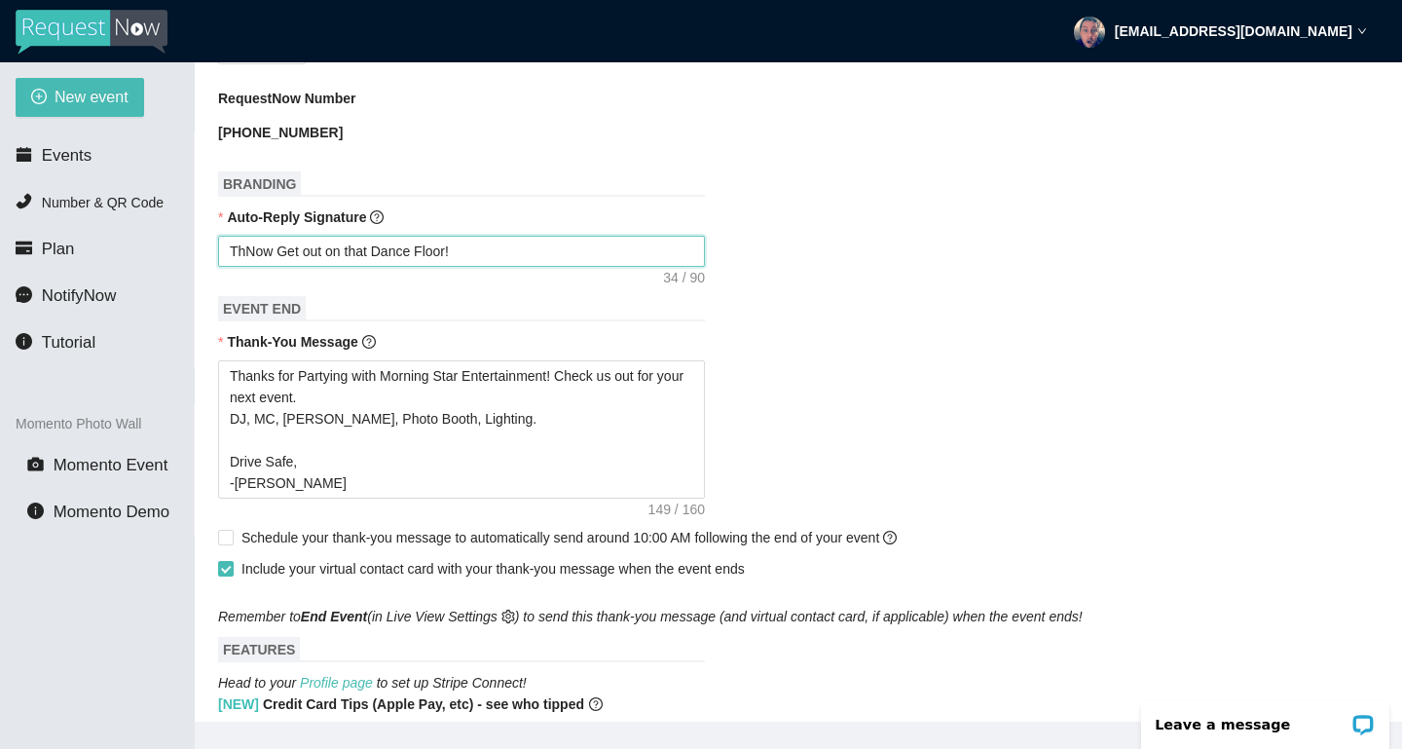
type textarea "ThaNow Get out on that Dance Floor!"
type textarea "ThanNow Get out on that Dance Floor!"
type textarea "ThankNow Get out on that Dance Floor!"
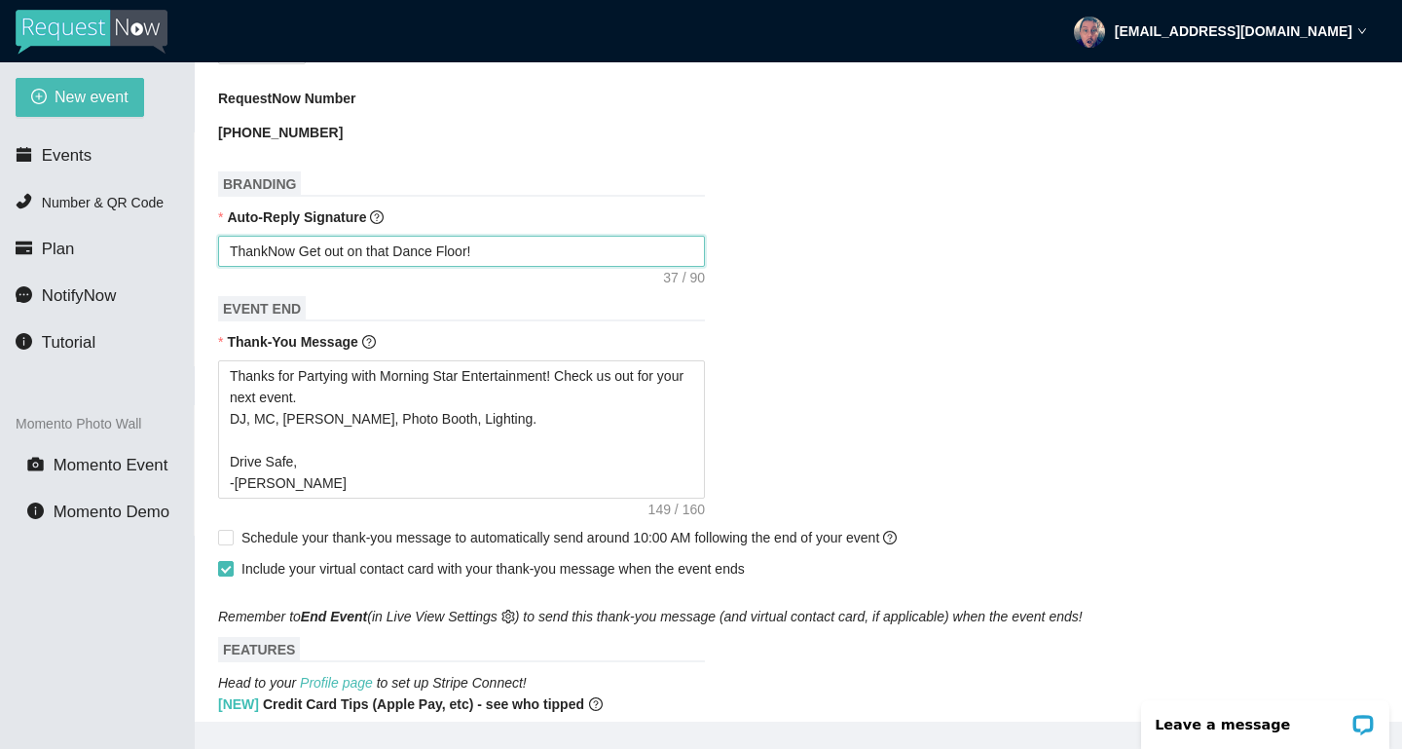
type textarea "ThanksNow Get out on that Dance Floor!"
type textarea "Thanks Now Get out on that Dance Floor!"
type textarea "Thanks fNow Get out on that Dance Floor!"
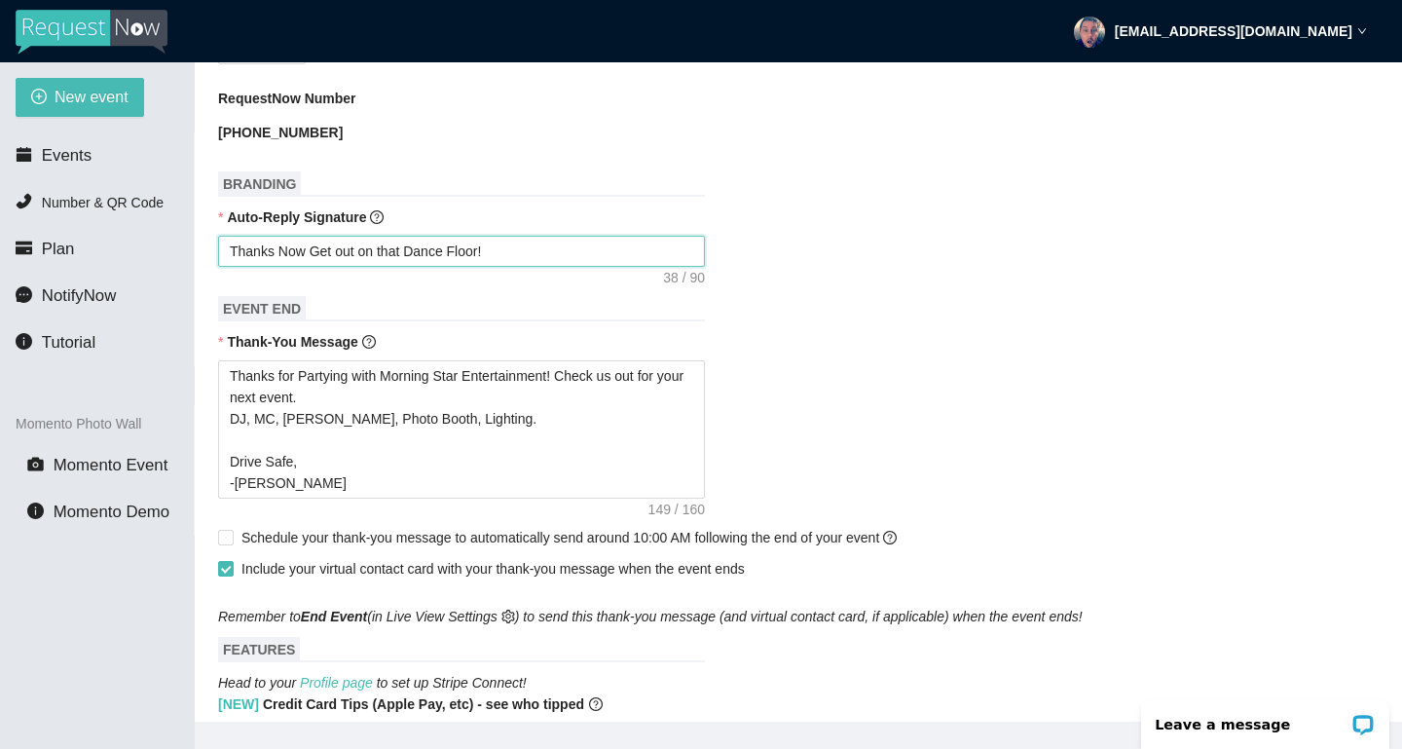
type textarea "Thanks fNow Get out on that Dance Floor!"
type textarea "Thanks foNow Get out on that Dance Floor!"
type textarea "Thanks forNow Get out on that Dance Floor!"
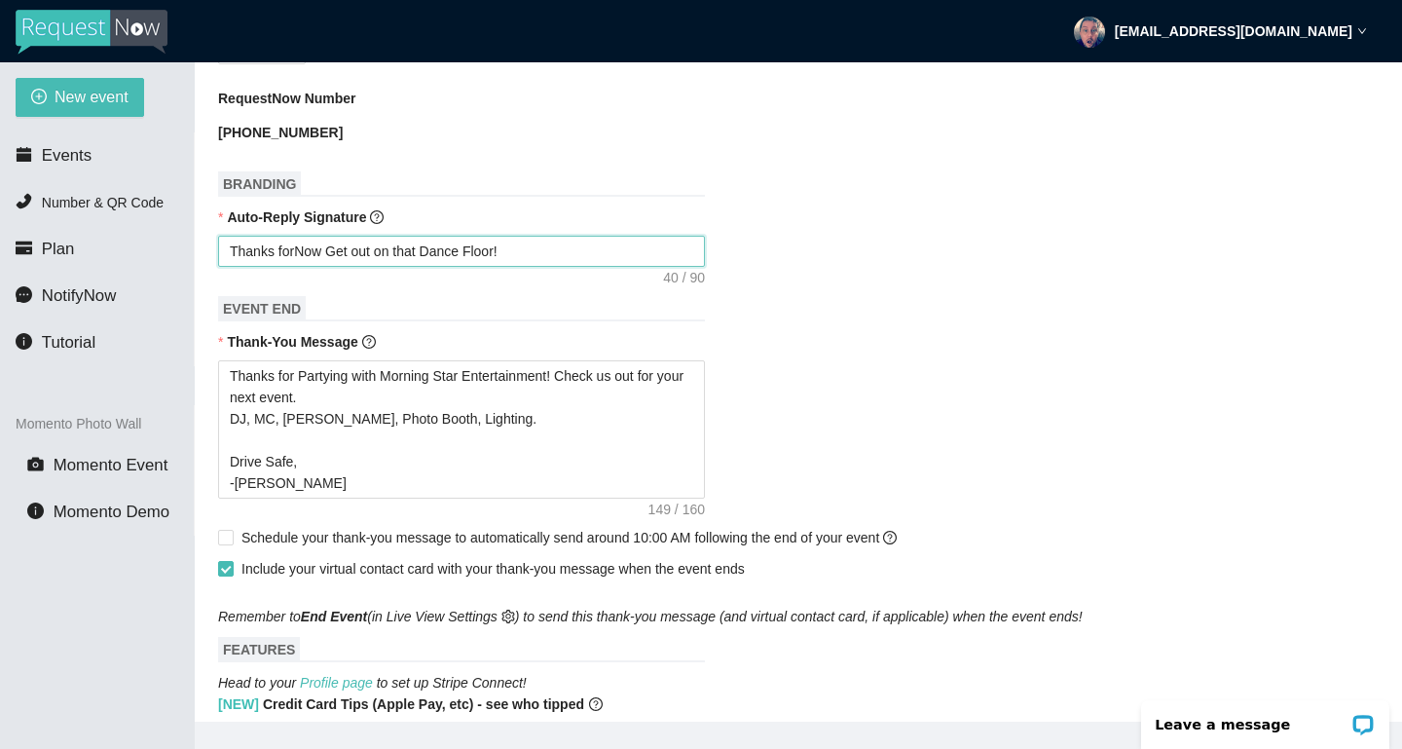
type textarea "Thanks for Now Get out on that Dance Floor!"
type textarea "Thanks for tNow Get out on that Dance Floor!"
type textarea "Thanks for thNow Get out on that Dance Floor!"
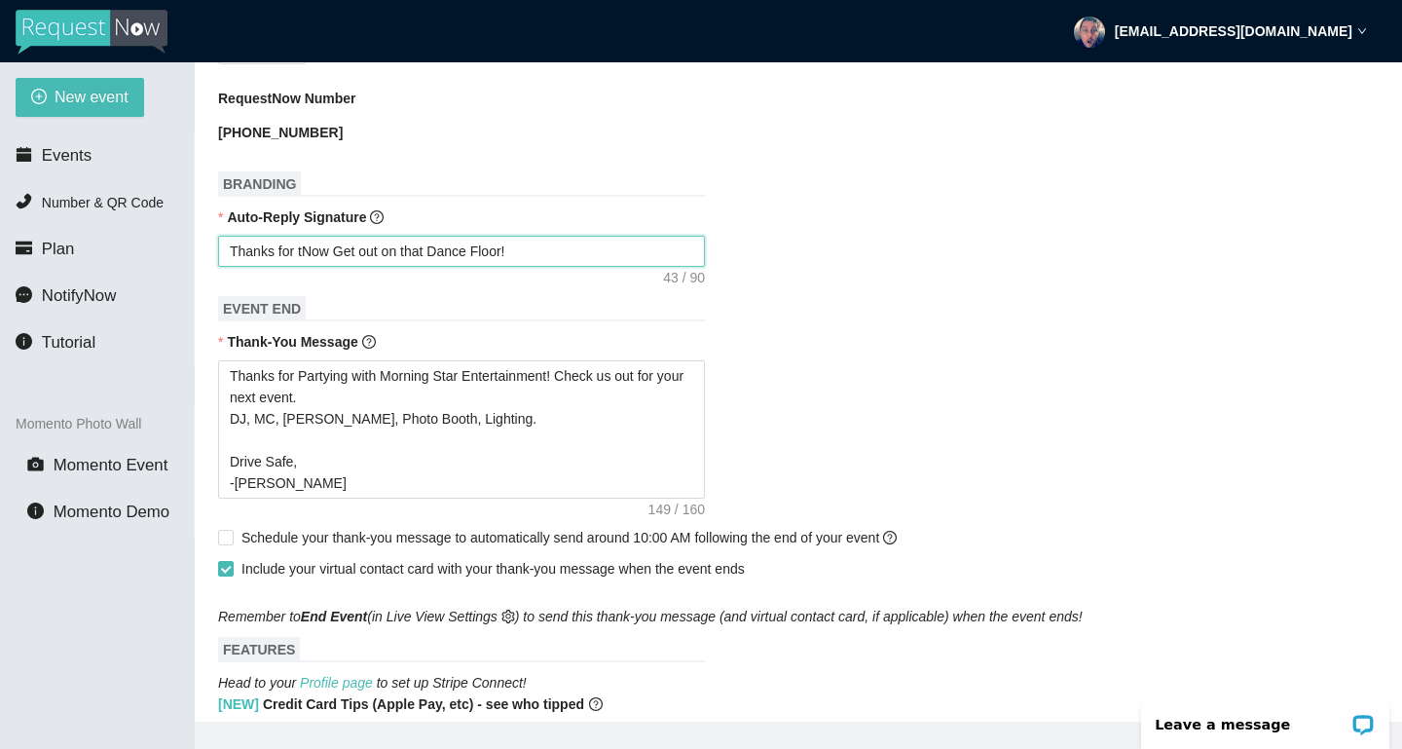
type textarea "Thanks for thNow Get out on that Dance Floor!"
type textarea "Thanks for theNow Get out on that Dance Floor!"
type textarea "Thanks for the Now Get out on that Dance Floor!"
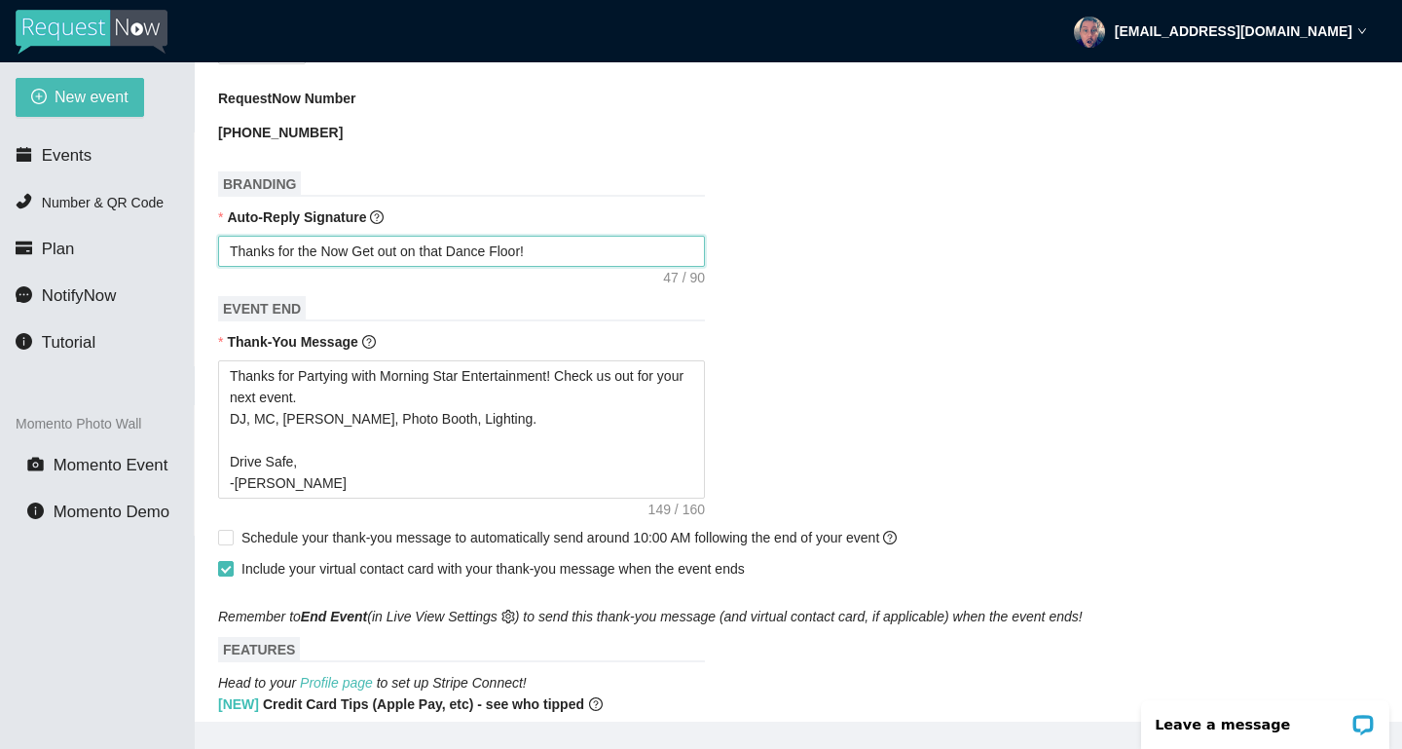
type textarea "Thanks for the RNow Get out on that Dance Floor!"
type textarea "Thanks for the ReNow Get out on that Dance Floor!"
type textarea "Thanks for the ReqNow Get out on that Dance Floor!"
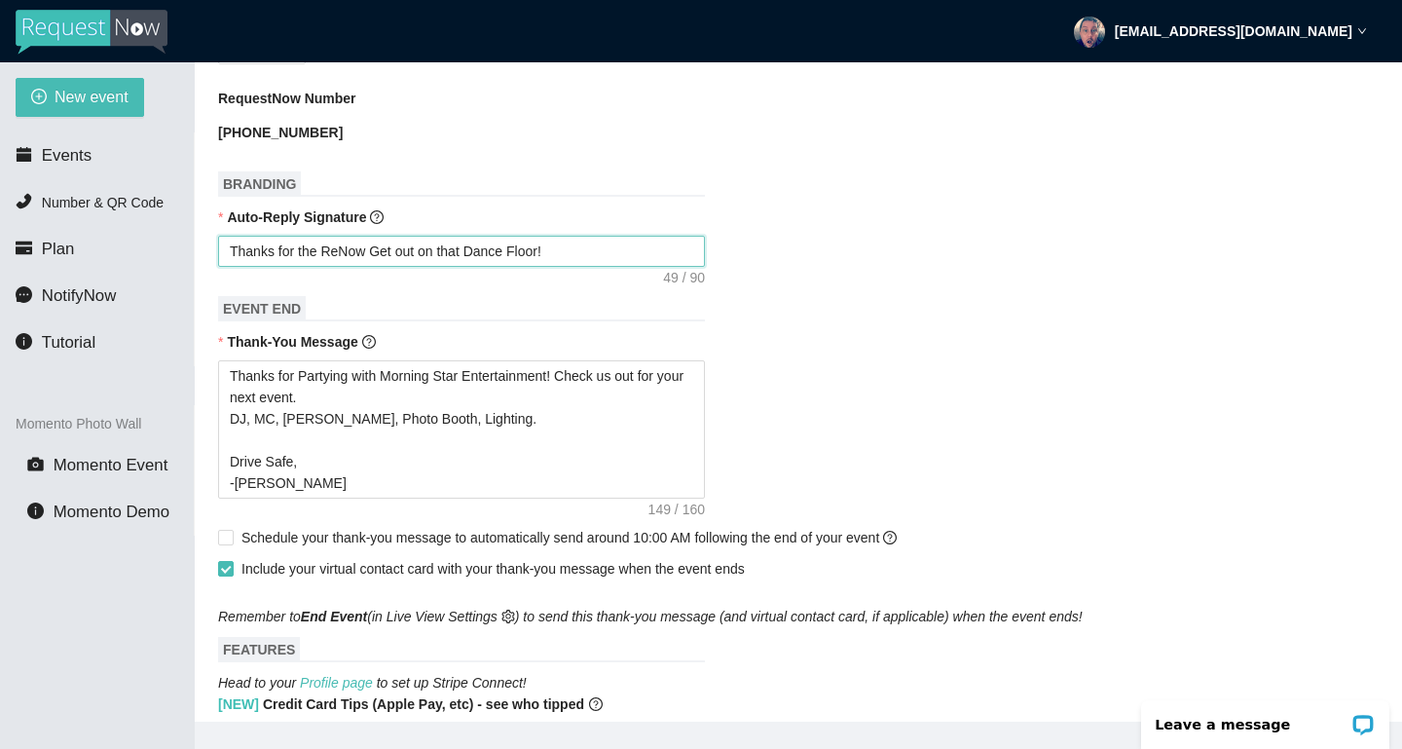
type textarea "Thanks for the ReqNow Get out on that Dance Floor!"
type textarea "Thanks for the RequNow Get out on that Dance Floor!"
type textarea "Thanks for the RequeNow Get out on that Dance Floor!"
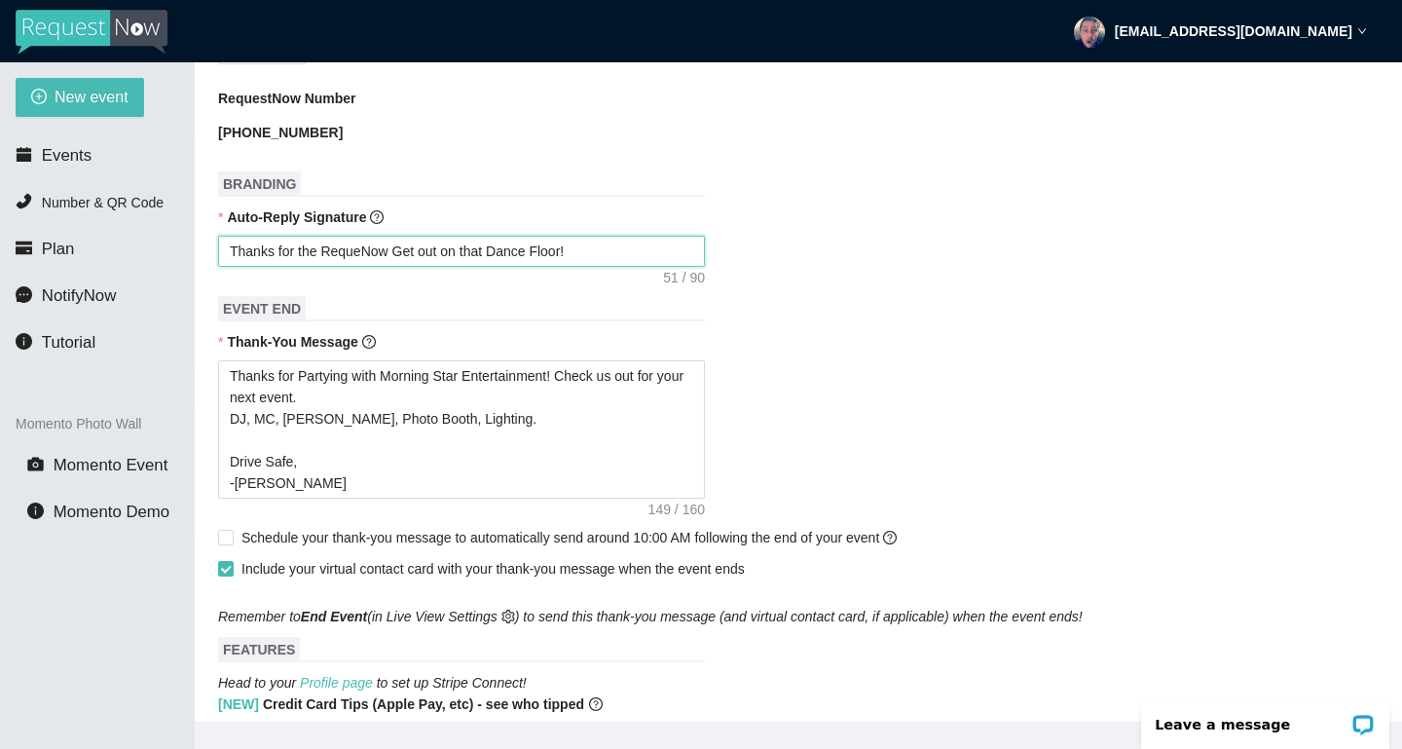
type textarea "Thanks for the RequesNow Get out on that Dance Floor!"
type textarea "Thanks for the RequestNow Get out on that Dance Floor!"
type textarea "Thanks for the Request,Now Get out on that Dance Floor!"
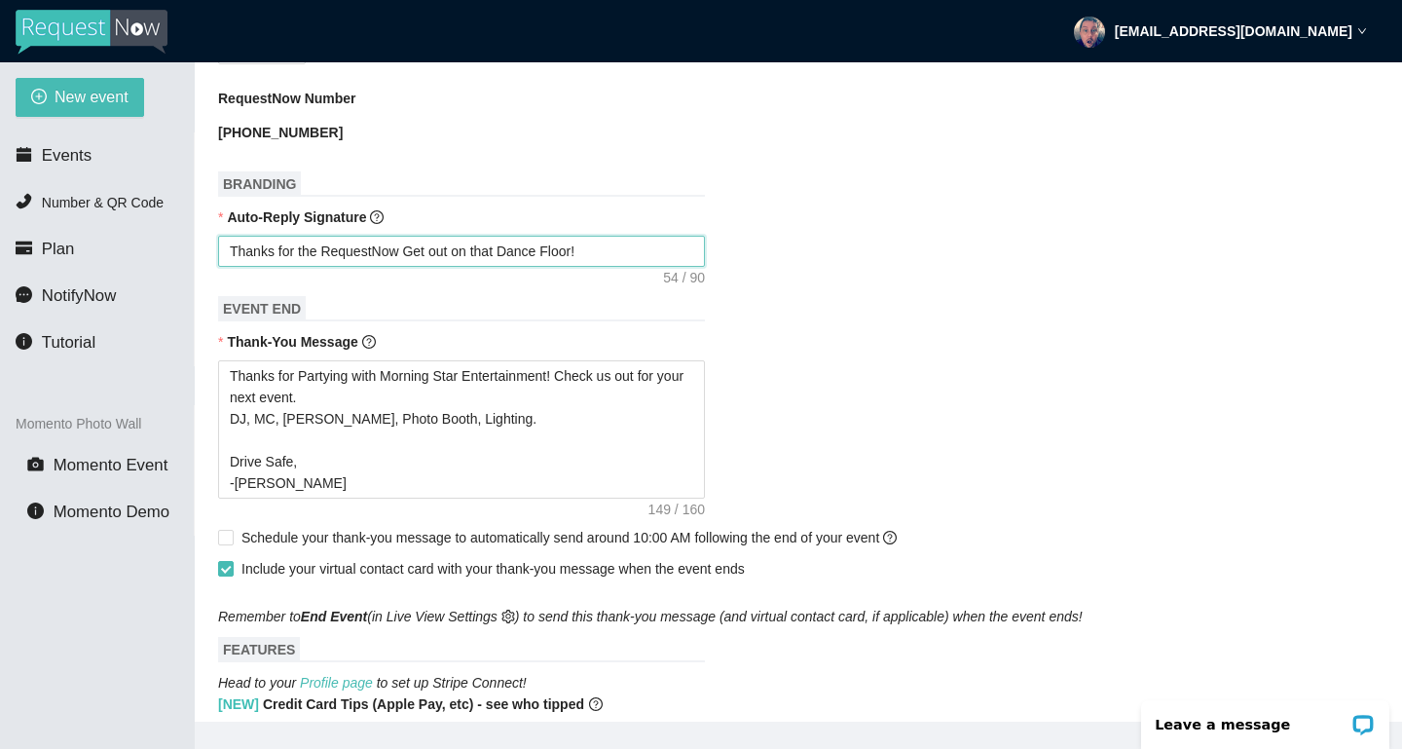
type textarea "Thanks for the Request,Now Get out on that Dance Floor!"
type textarea "Thanks for the Request, Now Get out on that Dance Floor!"
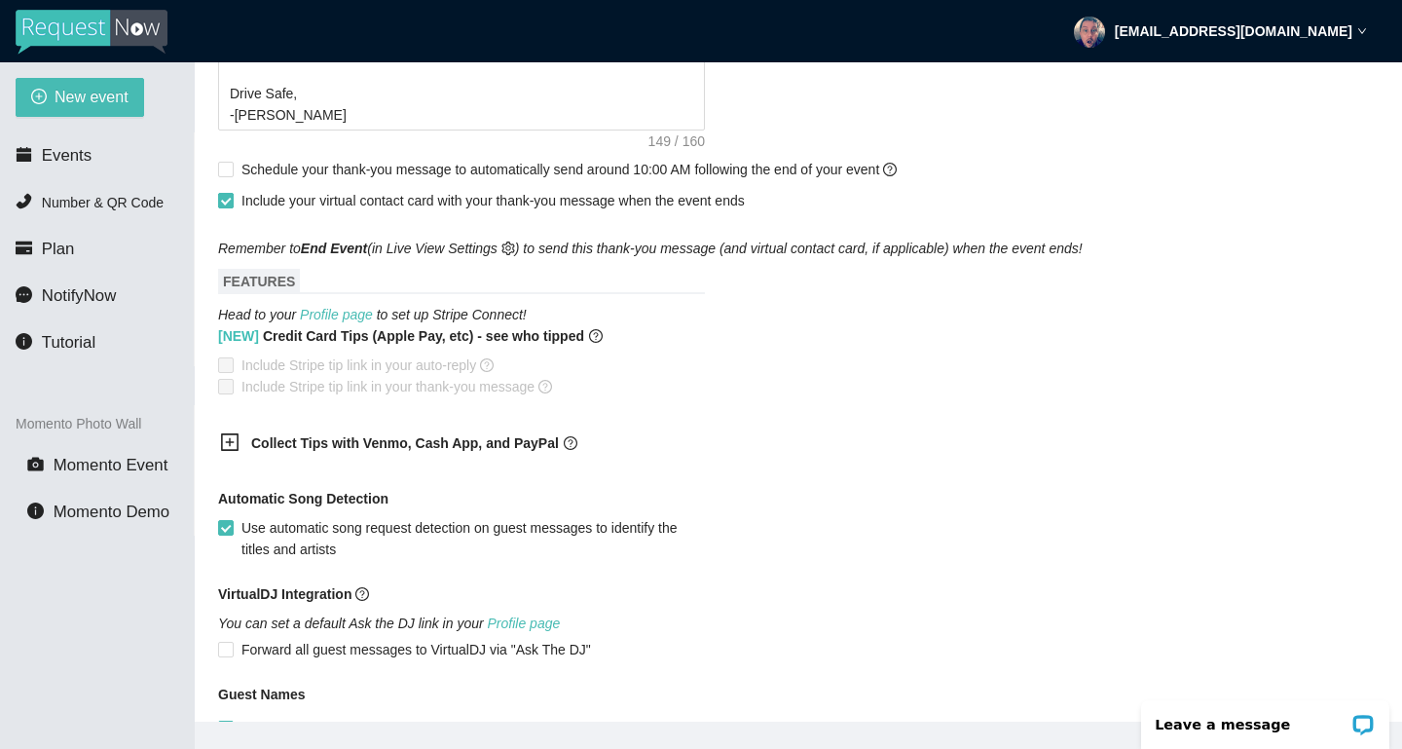
scroll to position [1129, 0]
type textarea "Thanks for the Request, Now Get out on that Dance Floor!"
click at [227, 165] on input "Schedule your thank-you message to automatically send around 10:00 AM following…" at bounding box center [225, 167] width 14 height 14
checkbox input "true"
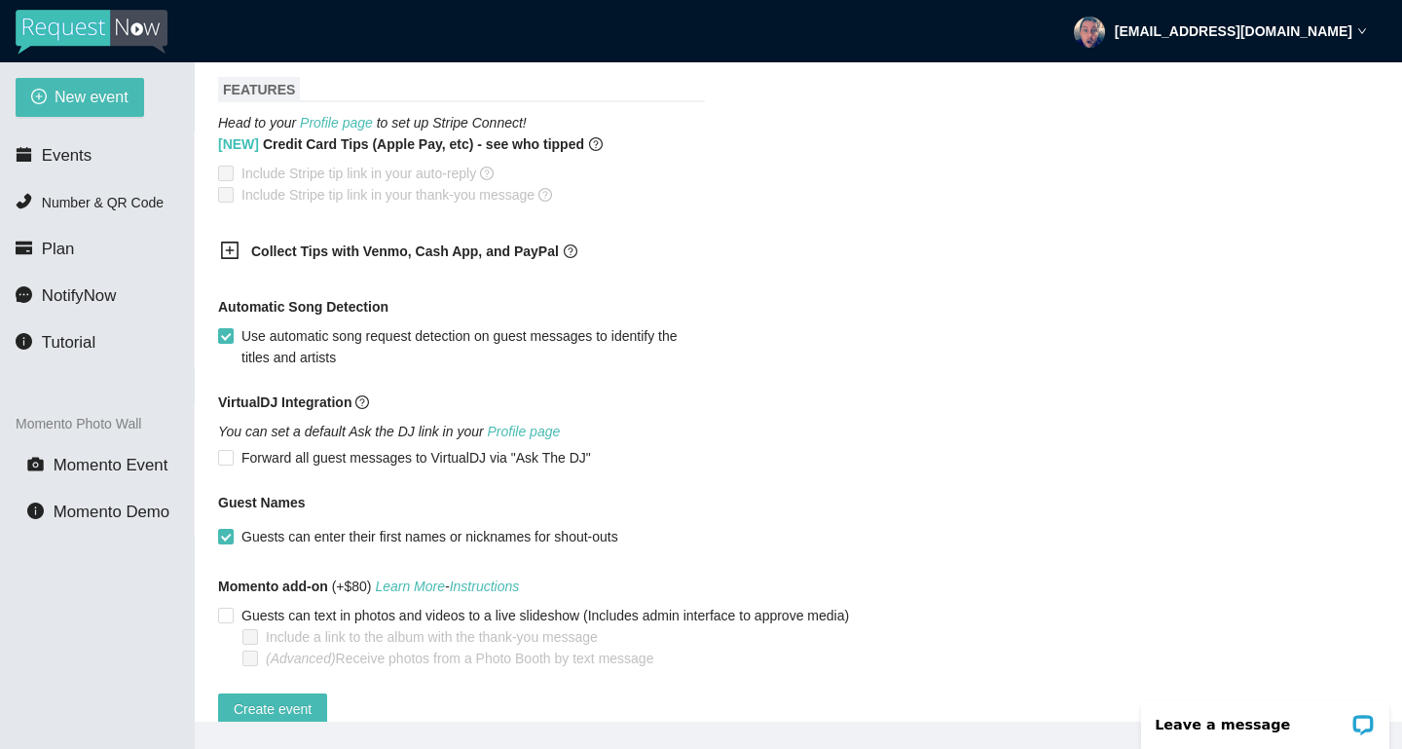
scroll to position [1283, 0]
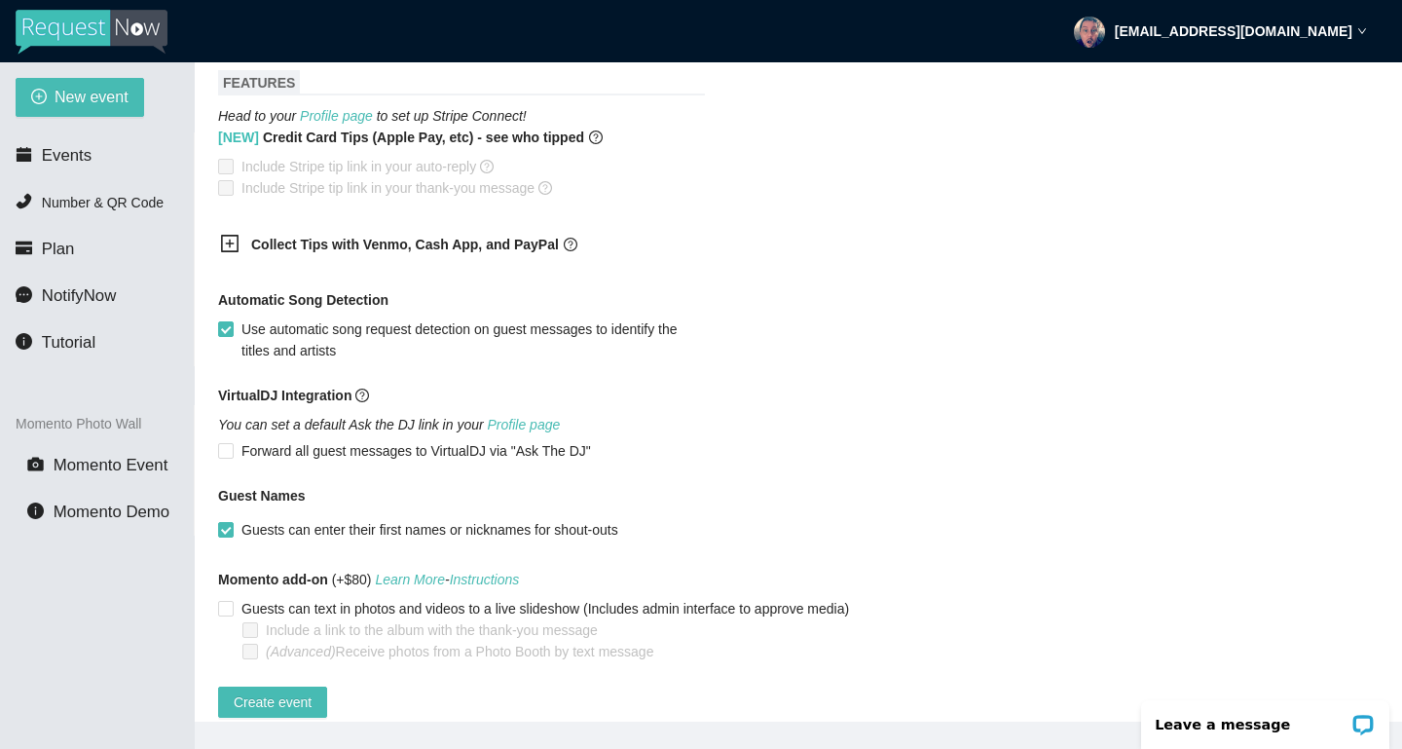
click at [228, 242] on icon "plus-square" at bounding box center [230, 243] width 9 height 9
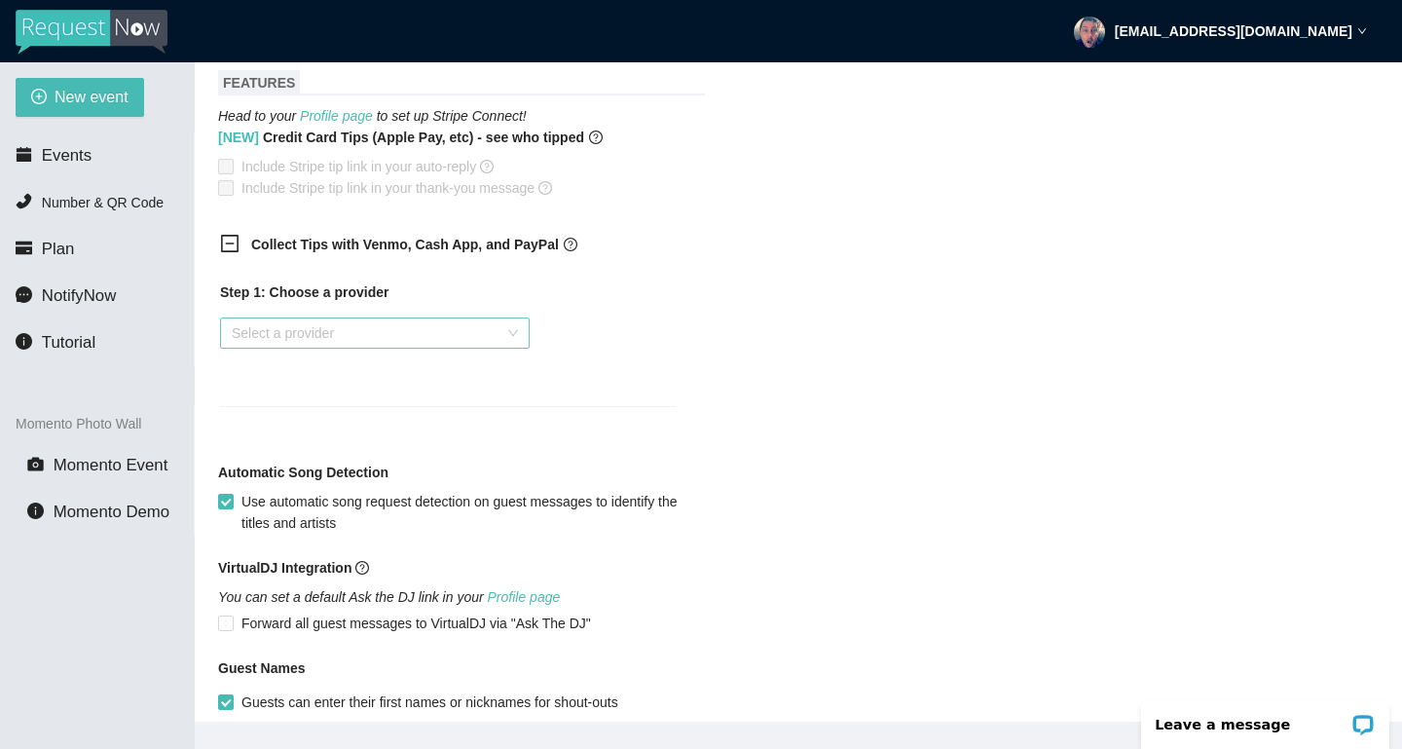
click at [332, 332] on input "search" at bounding box center [368, 332] width 273 height 29
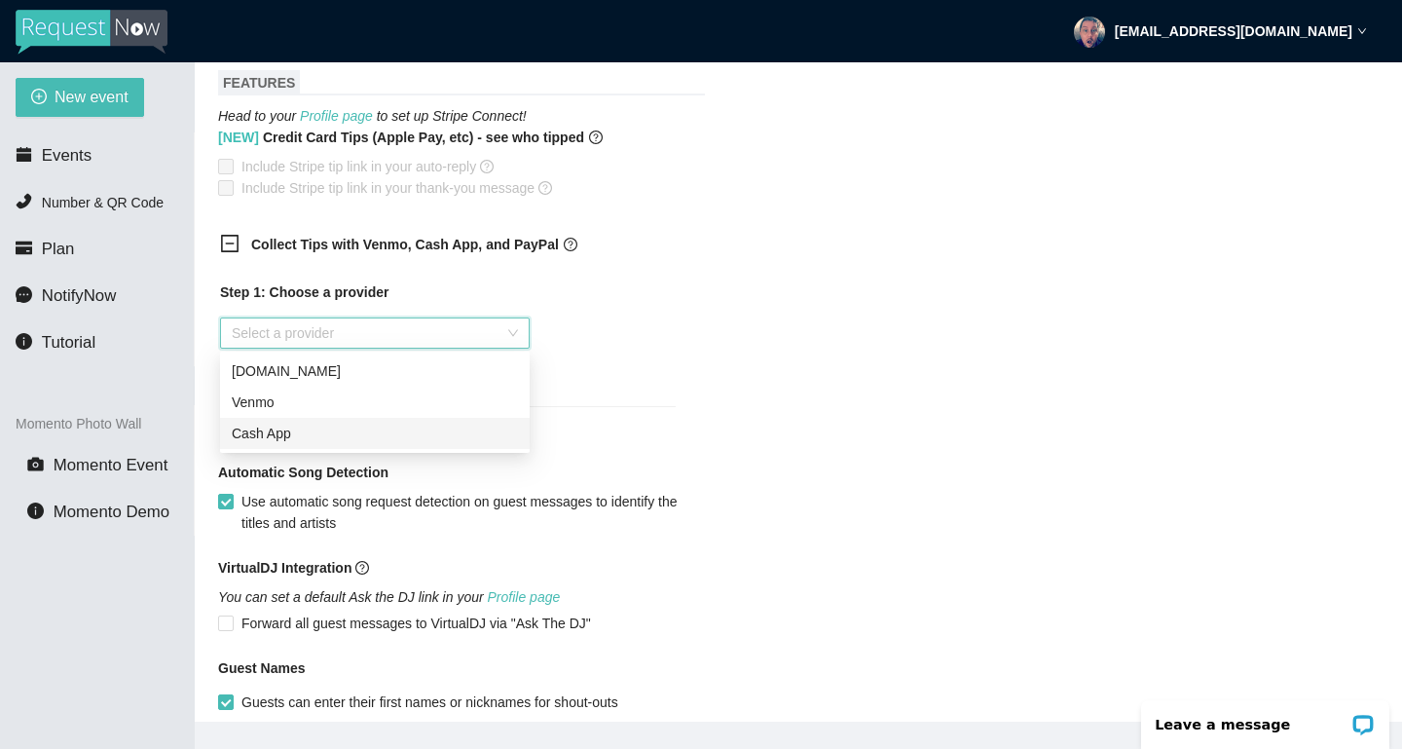
click at [294, 434] on div "Cash App" at bounding box center [375, 432] width 286 height 21
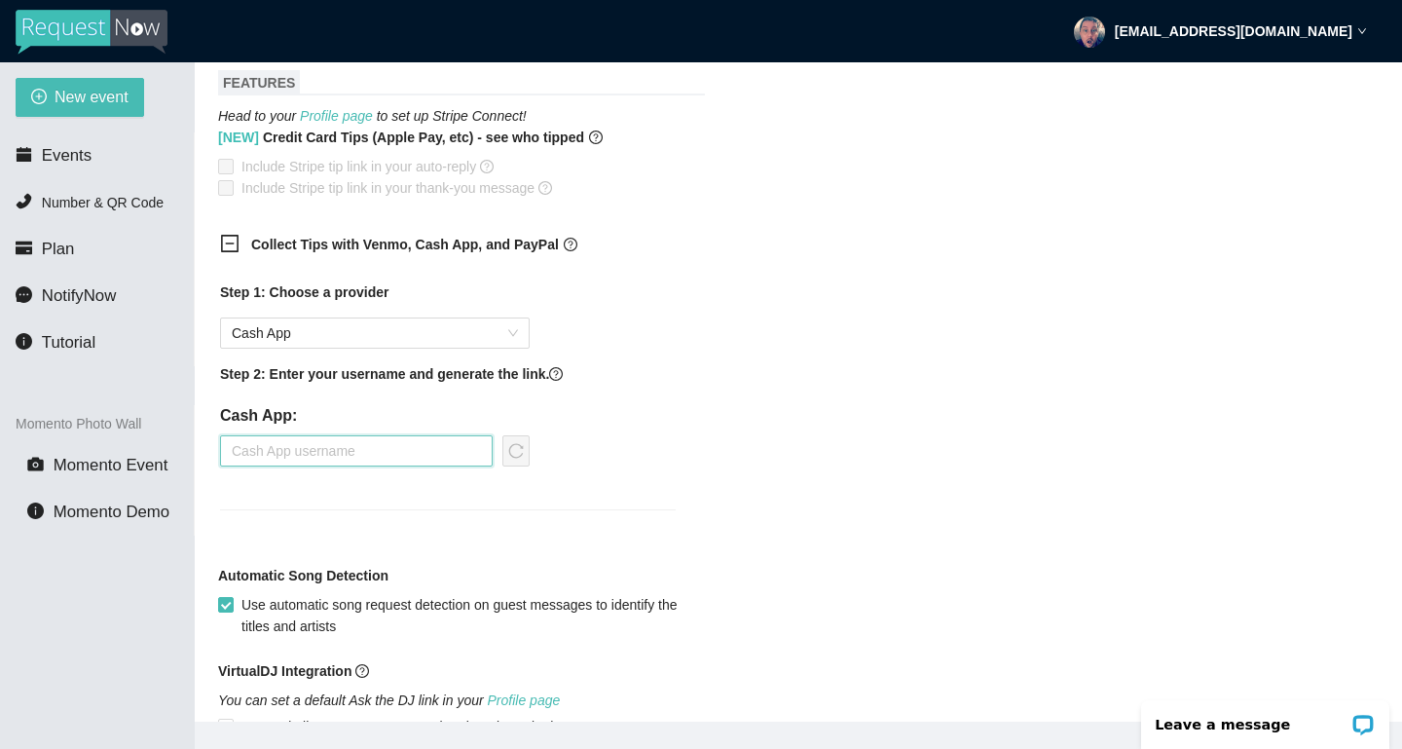
click at [404, 444] on input "text" at bounding box center [356, 450] width 273 height 31
type input "$NoahGauthier"
click at [524, 449] on icon "reload" at bounding box center [516, 451] width 16 height 16
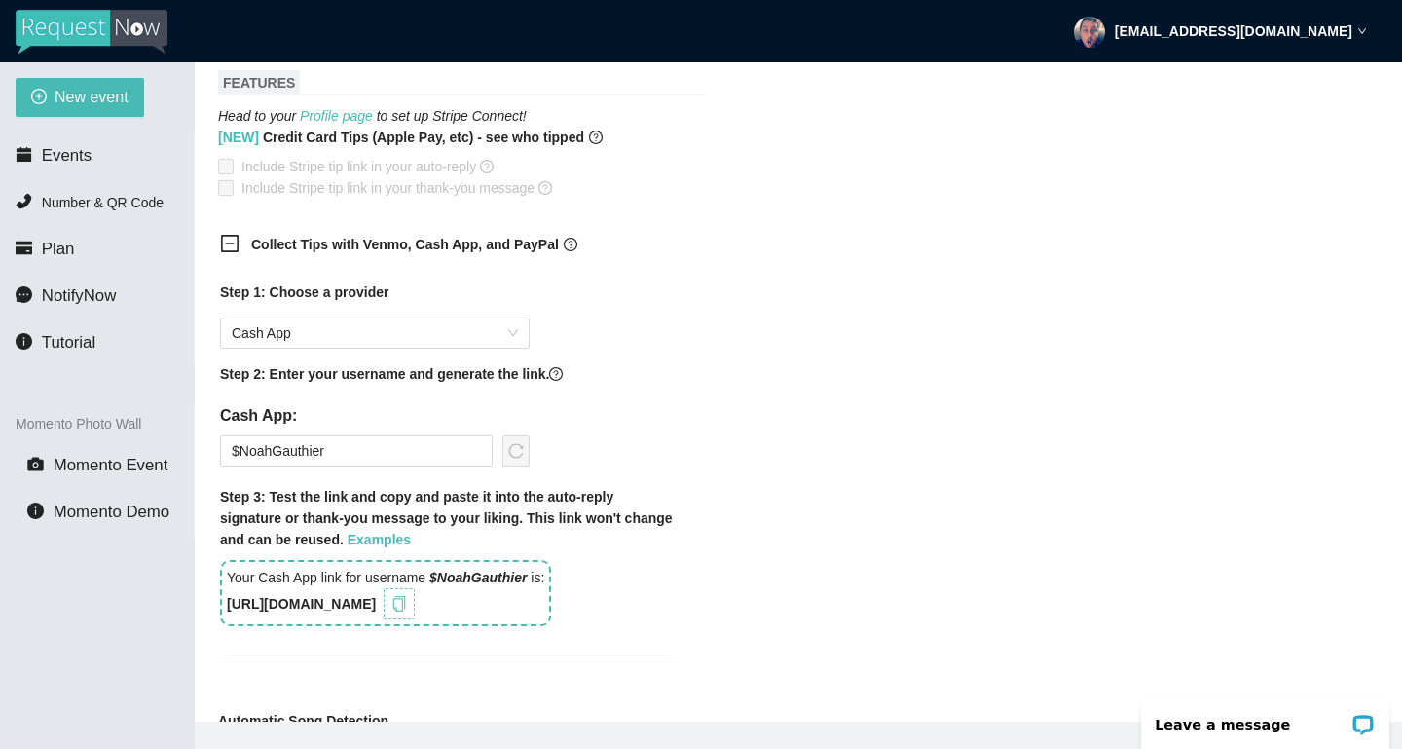
click at [407, 606] on icon "copy" at bounding box center [399, 604] width 16 height 16
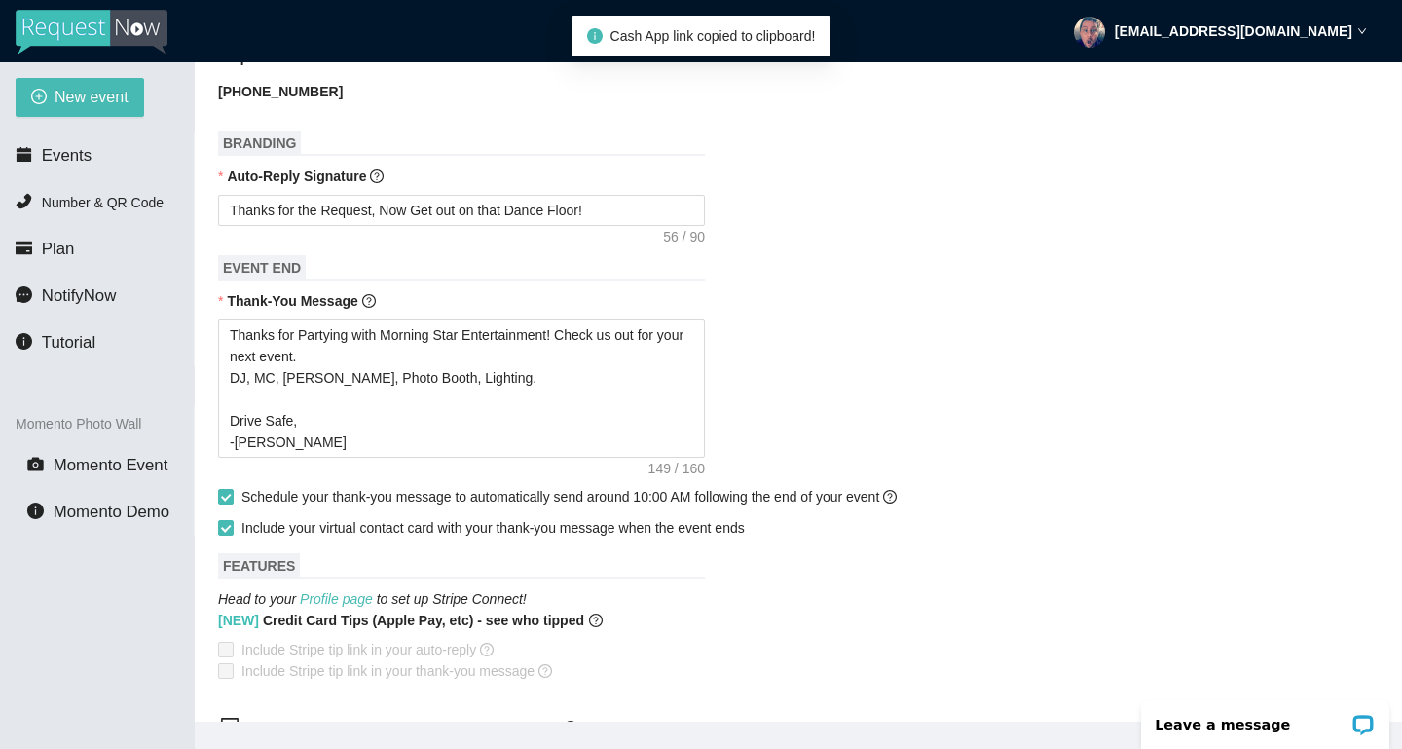
scroll to position [790, 0]
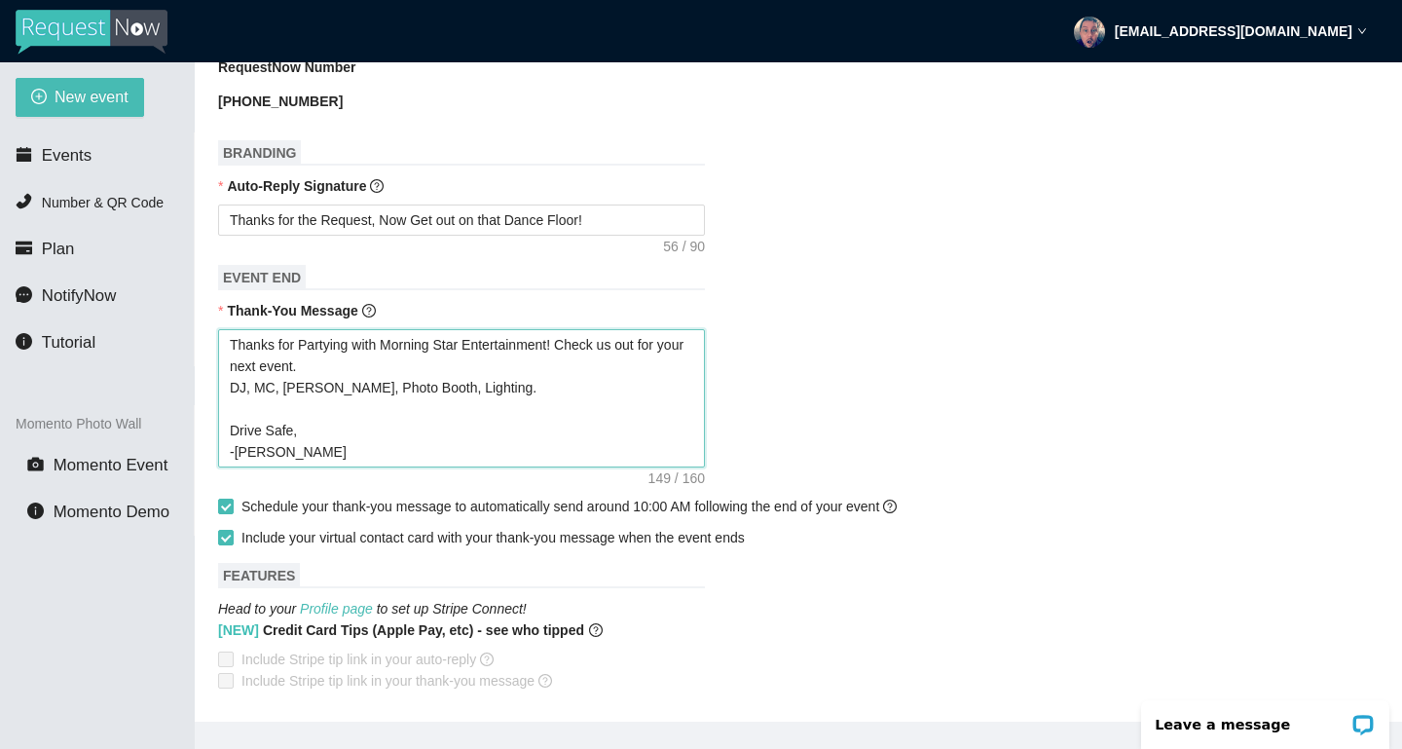
drag, startPoint x: 491, startPoint y: 388, endPoint x: 572, endPoint y: 349, distance: 91.0
click at [572, 349] on textarea "Thanks for Partying with Morning Star Entertainment! Check us out for your next…" at bounding box center [461, 398] width 487 height 138
type textarea "Thanks for Partying with Morning Star Entertainment! C Drive Safe, -DJ Noah"
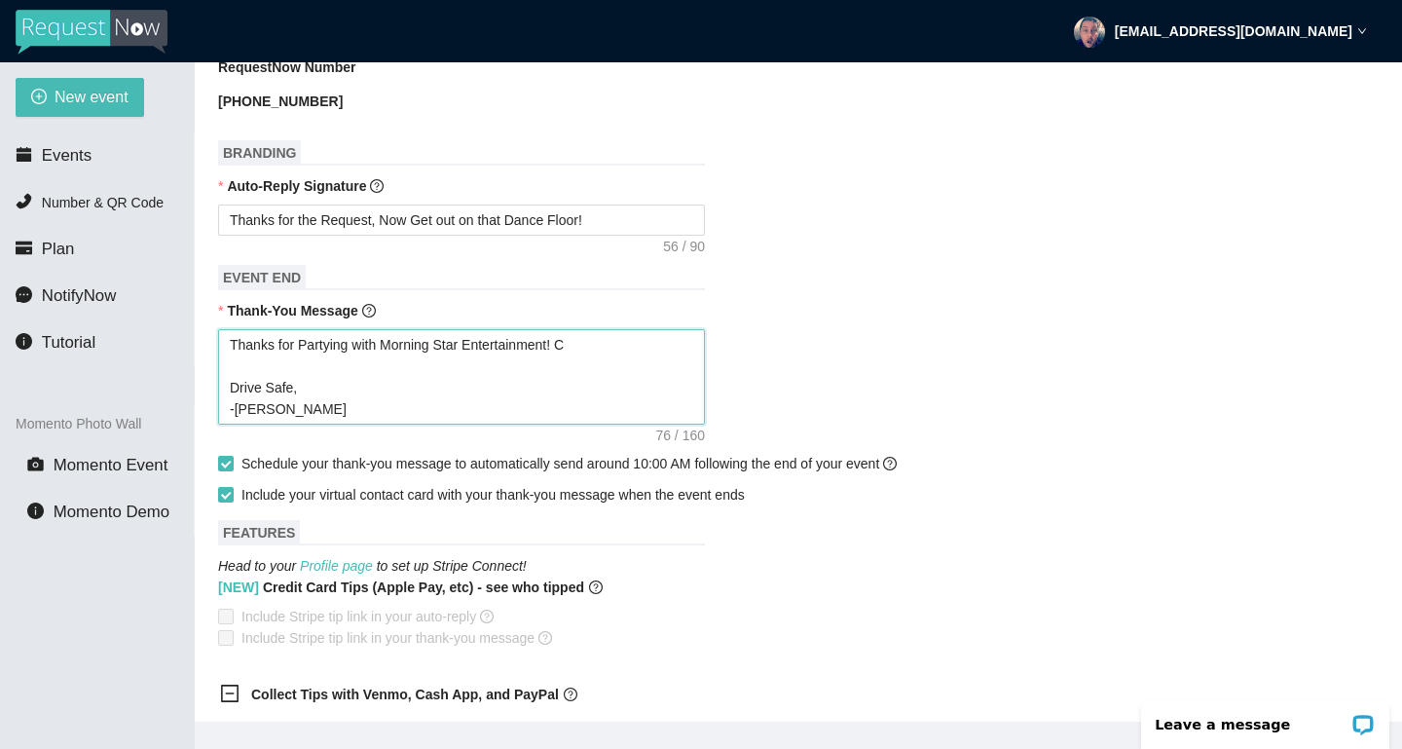
type textarea "Thanks for Partying with Morning Star Entertainment! Drive Safe, -DJ Noah"
type textarea "Thanks for Partying with Morning Star Entertainment Drive Safe, -DJ Noah"
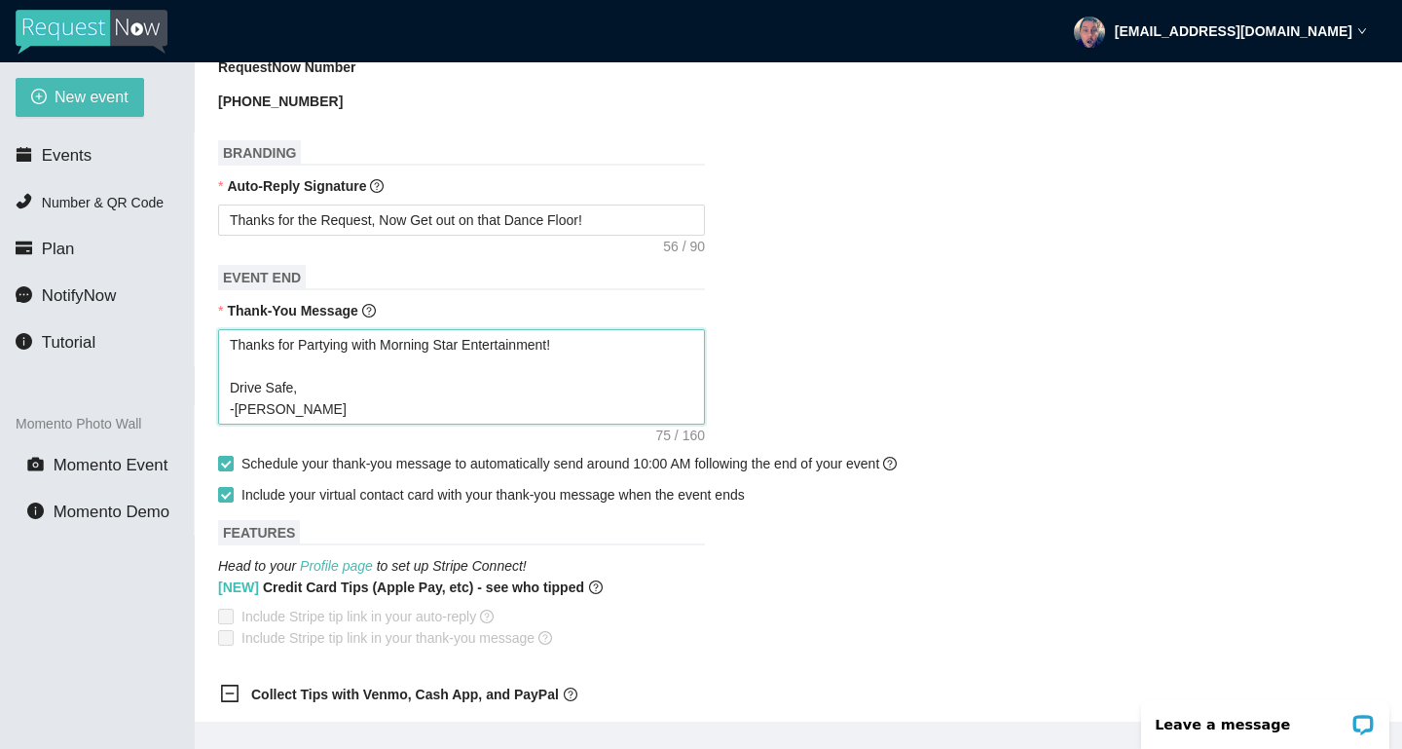
type textarea "Thanks for Partying with Morning Star Entertainment Drive Safe, -DJ Noah"
type textarea "Thanks for Partying with Morning Star Entertainmen Drive Safe, -DJ Noah"
type textarea "Thanks for Partying with Morning Star Entertainme Drive Safe, -DJ Noah"
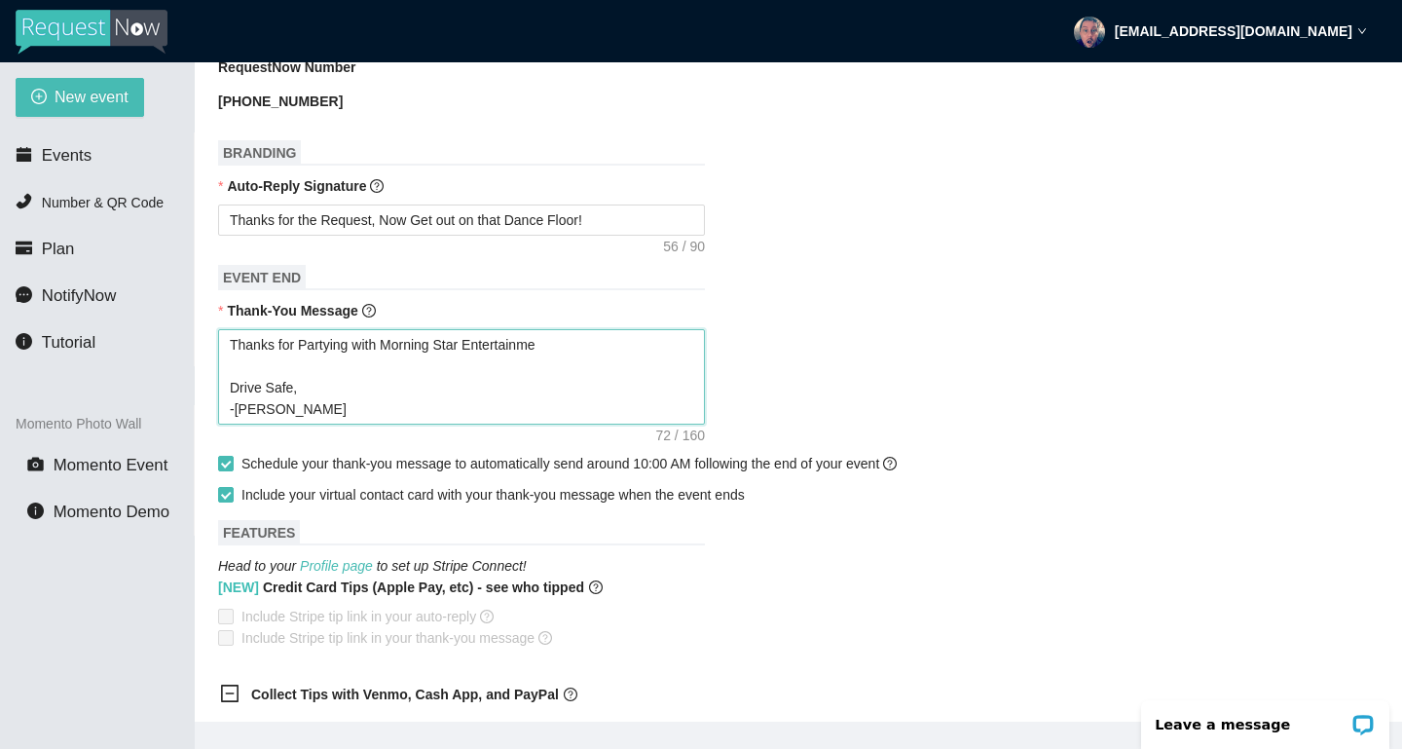
type textarea "Thanks for Partying with Morning Star Entertainm Drive Safe, -DJ Noah"
type textarea "Thanks for Partying with Morning Star Entertain Drive Safe, -DJ Noah"
type textarea "Thanks for Partying with Morning Star Entertai Drive Safe, -DJ Noah"
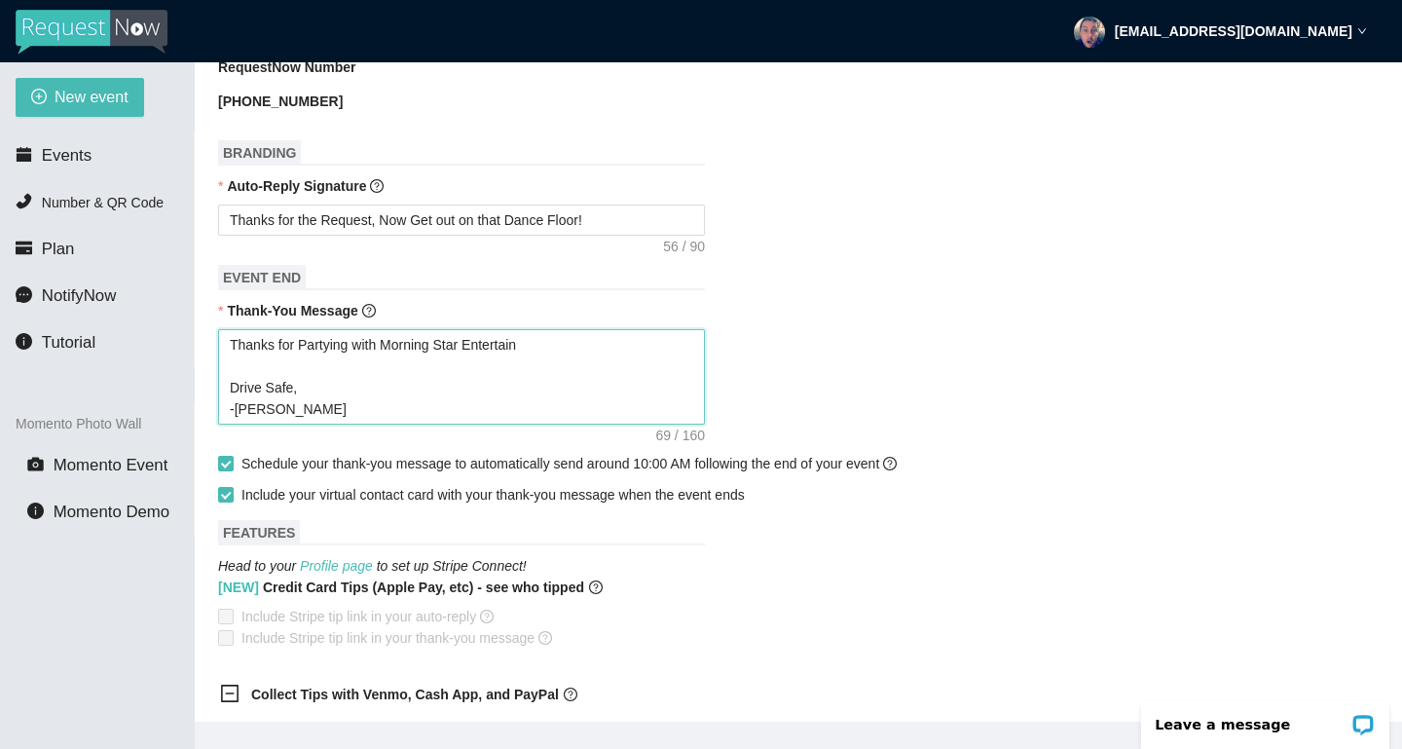
type textarea "Thanks for Partying with Morning Star Entertai Drive Safe, -DJ Noah"
type textarea "Thanks for Partying with Morning Star Enterta Drive Safe, -DJ Noah"
type textarea "Thanks for Partying with Morning Star Entert Drive Safe, -DJ Noah"
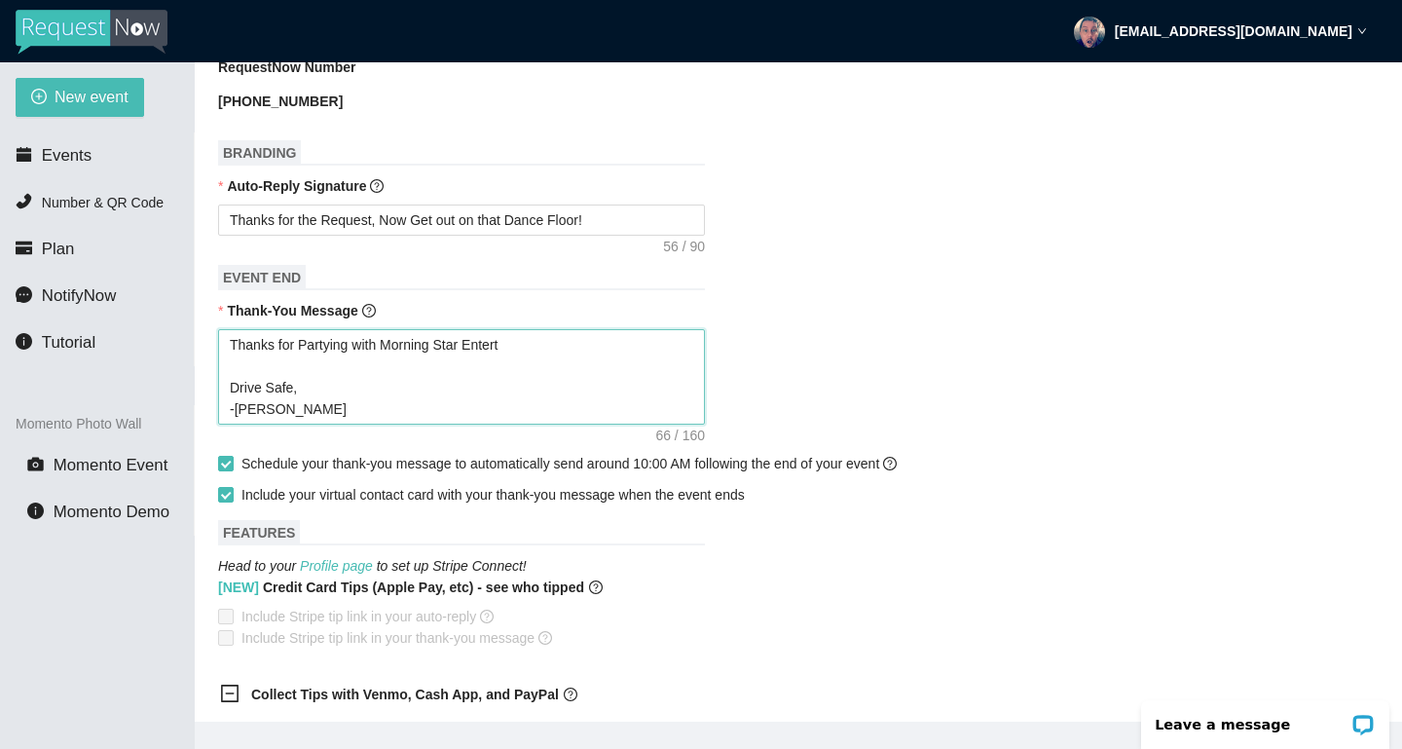
type textarea "Thanks for Partying with Morning Star Enter Drive Safe, -DJ Noah"
type textarea "Thanks for Partying with Morning Star Ente Drive Safe, -DJ Noah"
type textarea "Thanks for Partying with Morning Star Ent Drive Safe, -DJ Noah"
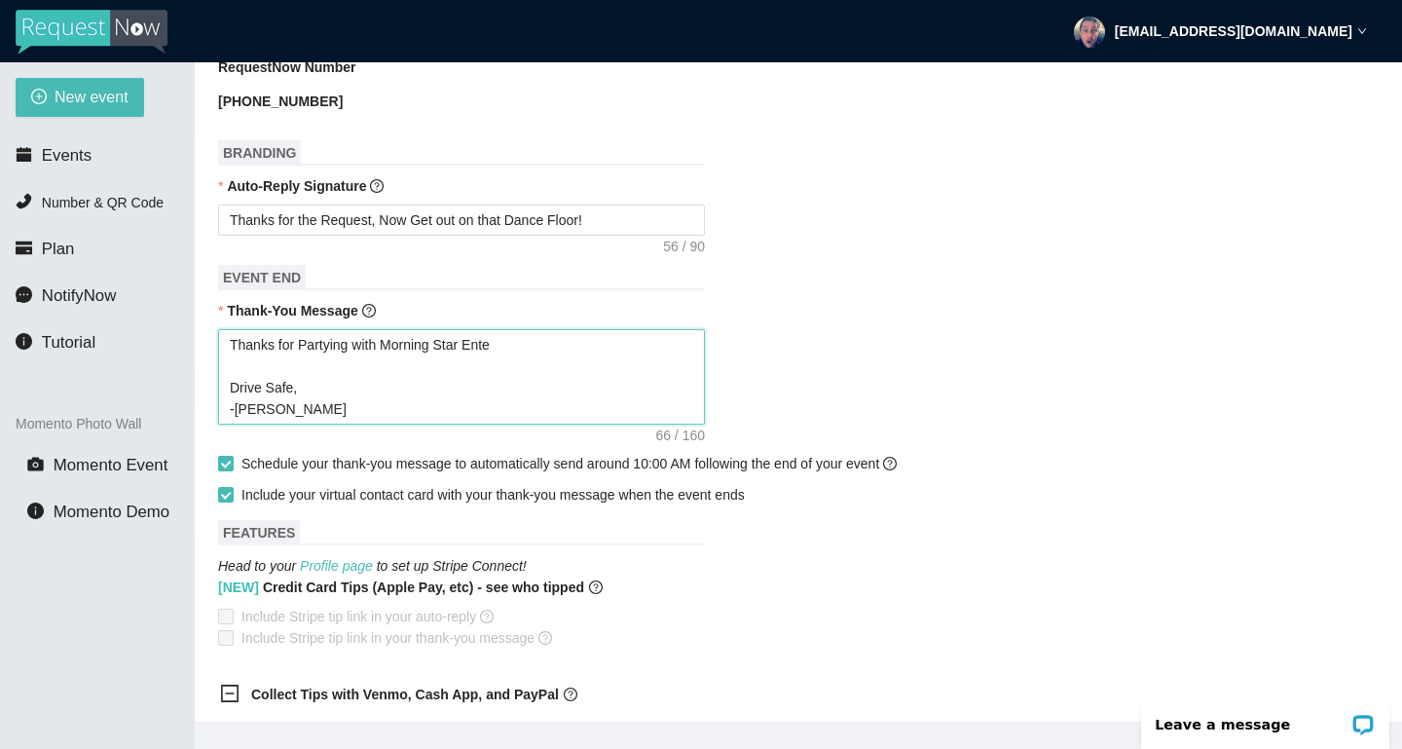
type textarea "Thanks for Partying with Morning Star Ent Drive Safe, -DJ Noah"
type textarea "Thanks for Partying with Morning Star En Drive Safe, -DJ Noah"
type textarea "Thanks for Partying with Morning Star E Drive Safe, -DJ Noah"
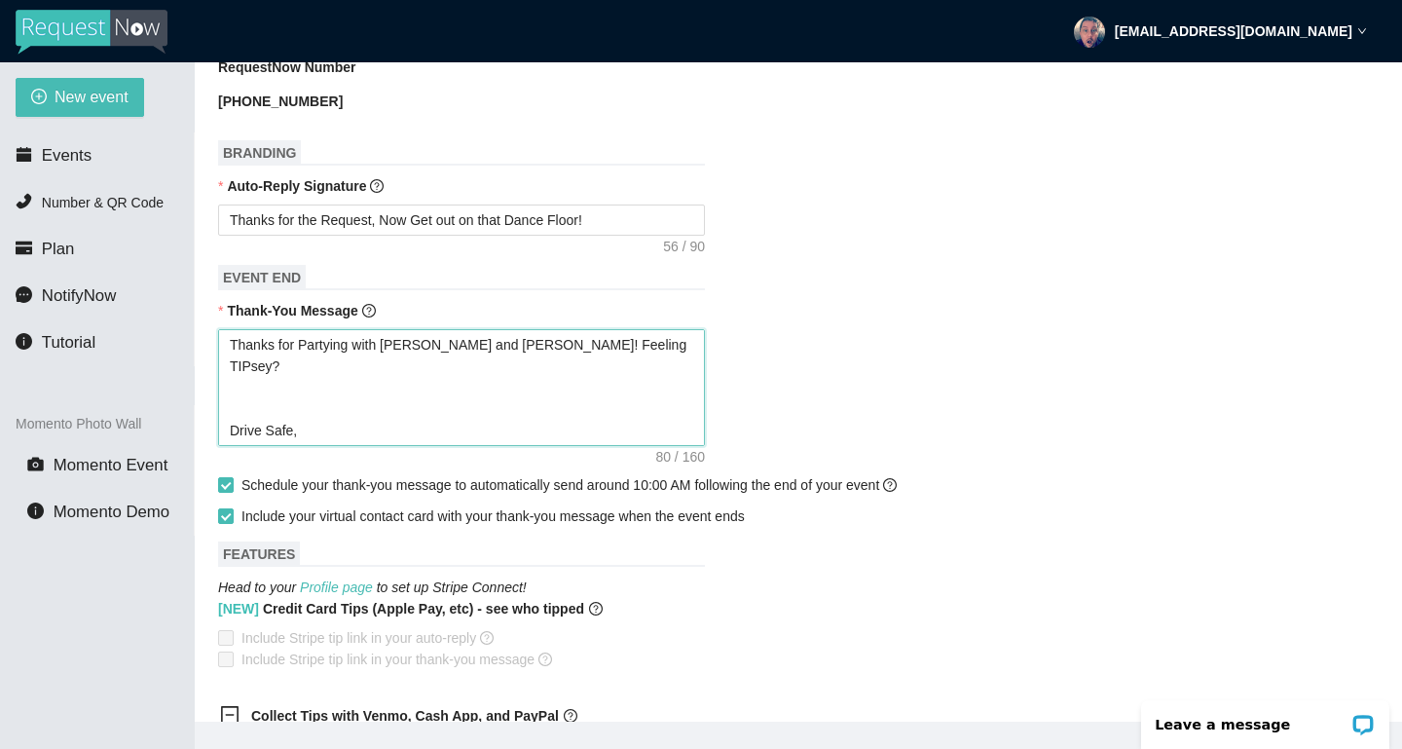
paste textarea "https://songtips.me/wsl8J"
click at [312, 396] on textarea "Thanks for Partying with Lauren and Ryan! Feeling TIPsey? https://songtips.me/w…" at bounding box center [461, 387] width 487 height 117
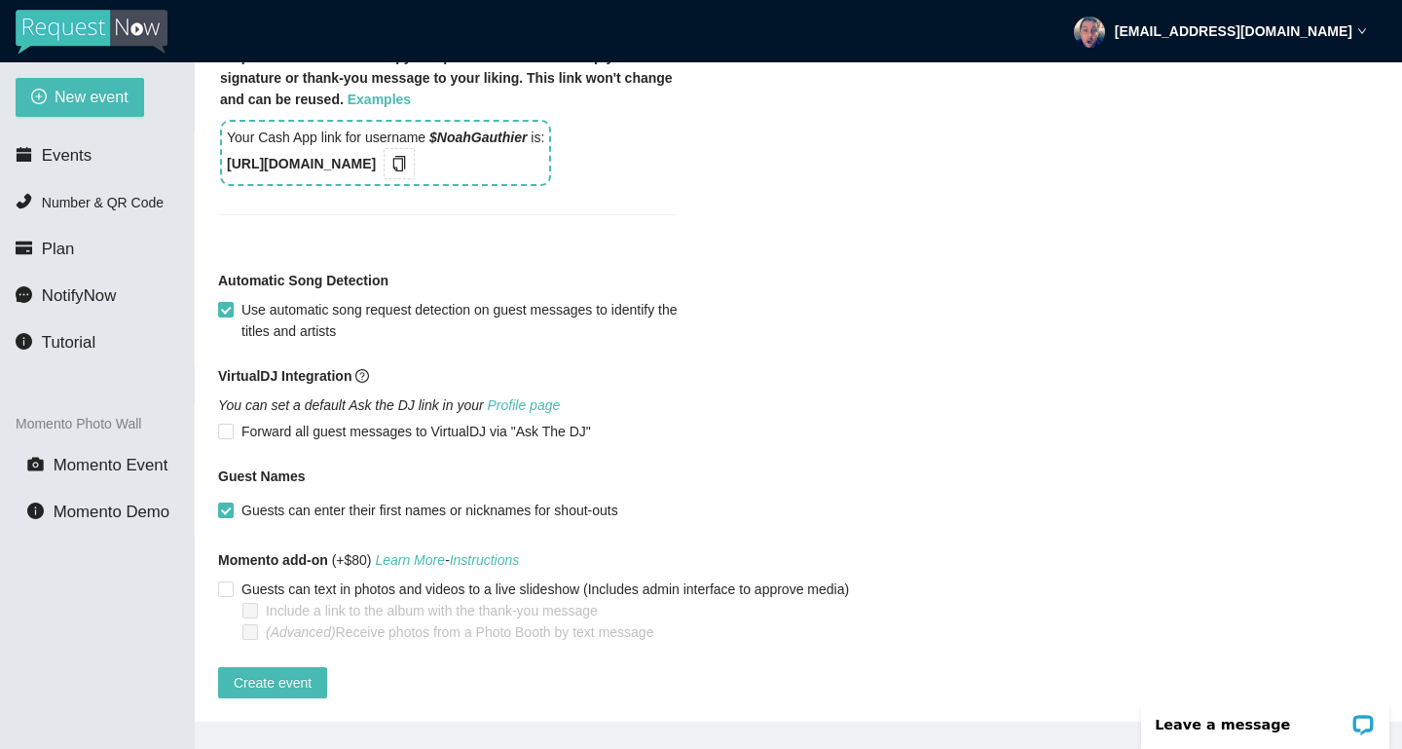
scroll to position [1716, 0]
click at [279, 673] on span "Create event" at bounding box center [273, 682] width 78 height 21
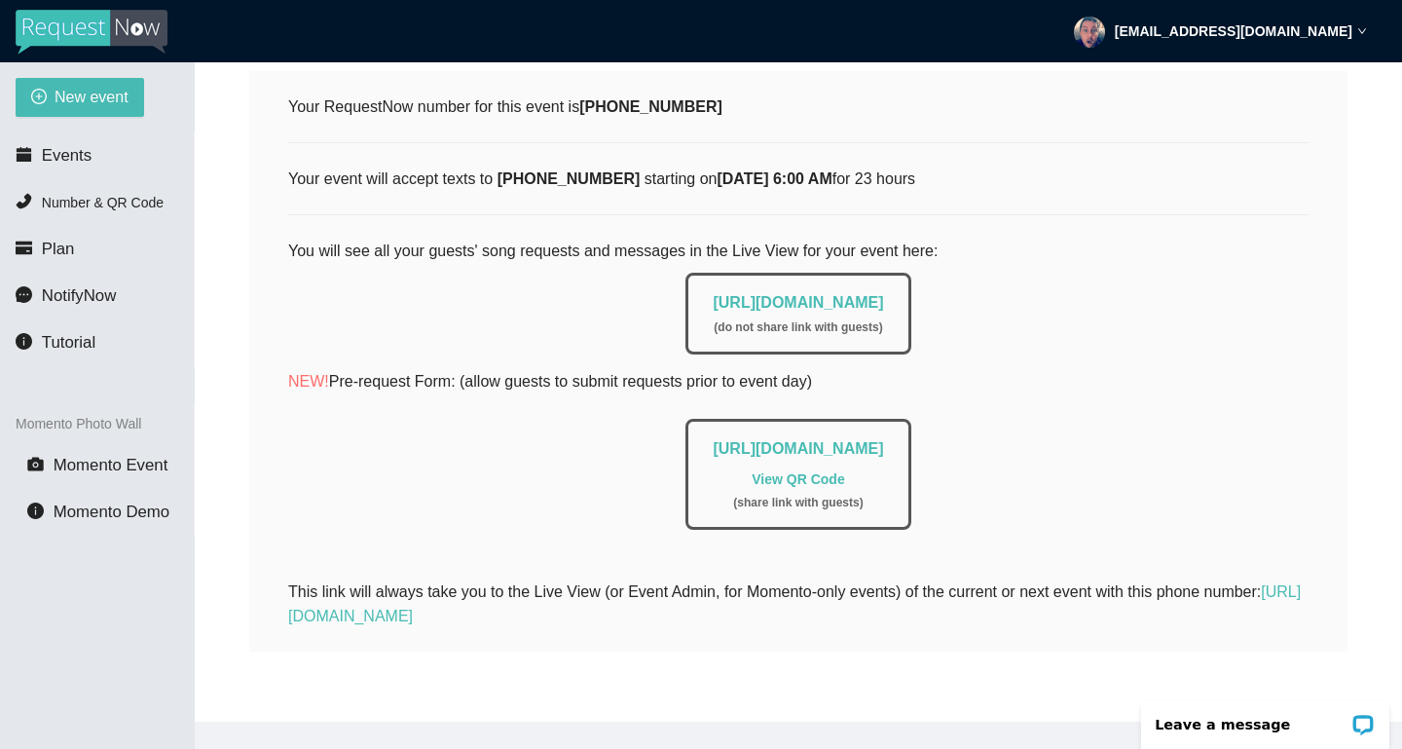
scroll to position [340, 0]
drag, startPoint x: 1133, startPoint y: 431, endPoint x: 469, endPoint y: 440, distance: 664.0
click at [685, 440] on div "https://app.requestnow.io/add-requests/29a6561f-3b6b-4693-b000-584547ee34d6 Vie…" at bounding box center [797, 474] width 225 height 111
copy link "https://app.requestnow.io/add-requests/29a6561f-3b6b-4693-b000-584547ee34d6"
drag, startPoint x: 961, startPoint y: 288, endPoint x: 636, endPoint y: 292, distance: 325.2
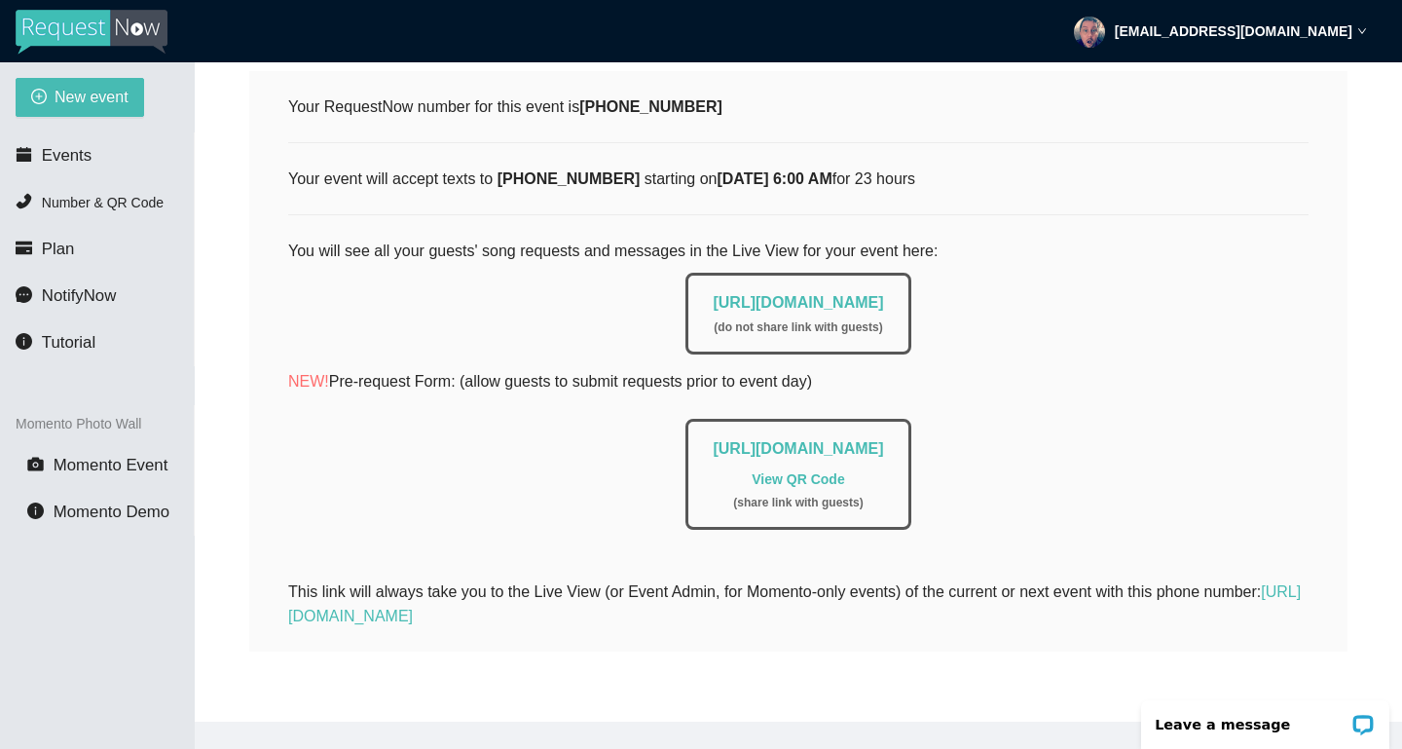
click at [685, 292] on div "https://app.requestnow.io/live/eaoxdye ( do not share link with guests )" at bounding box center [797, 314] width 225 height 82
copy link "https://app.requestnow.io/live/eaoxdye"
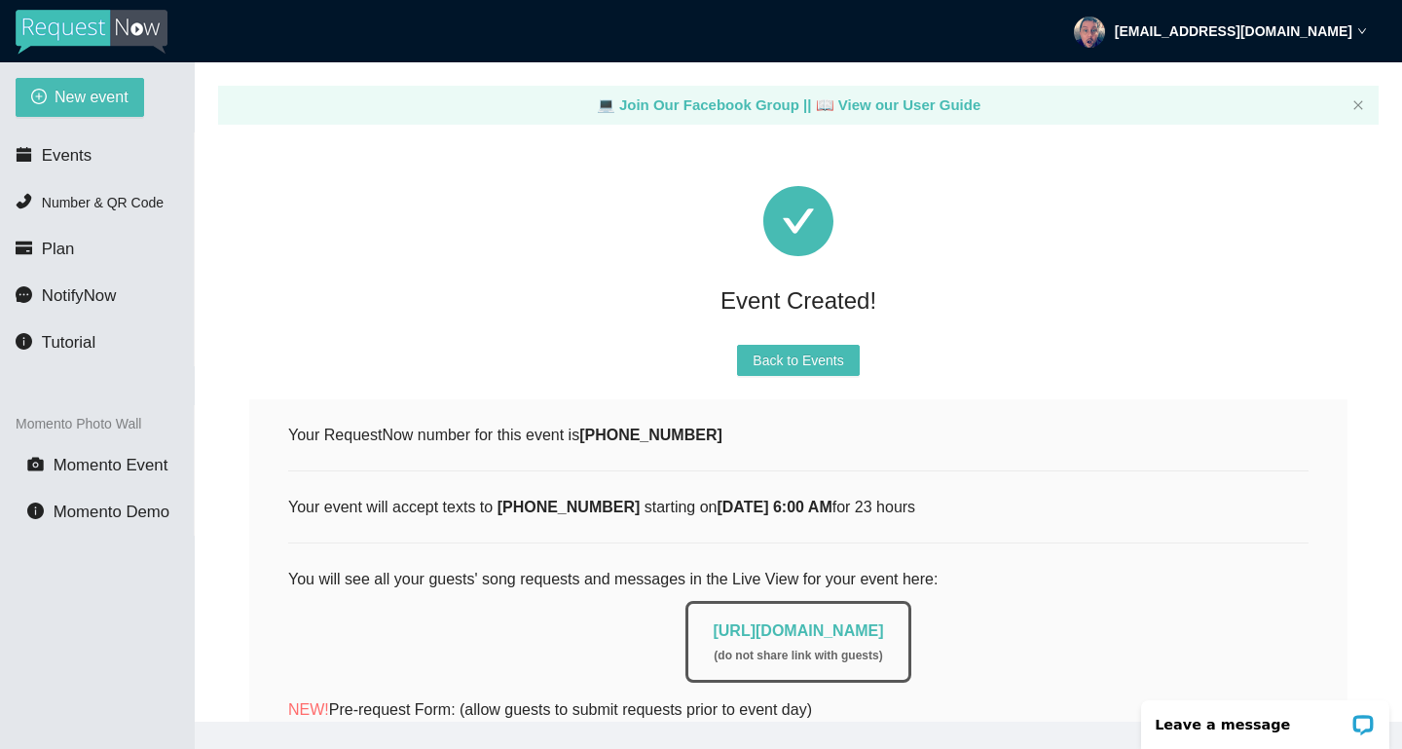
scroll to position [0, 0]
